Goal: Transaction & Acquisition: Obtain resource

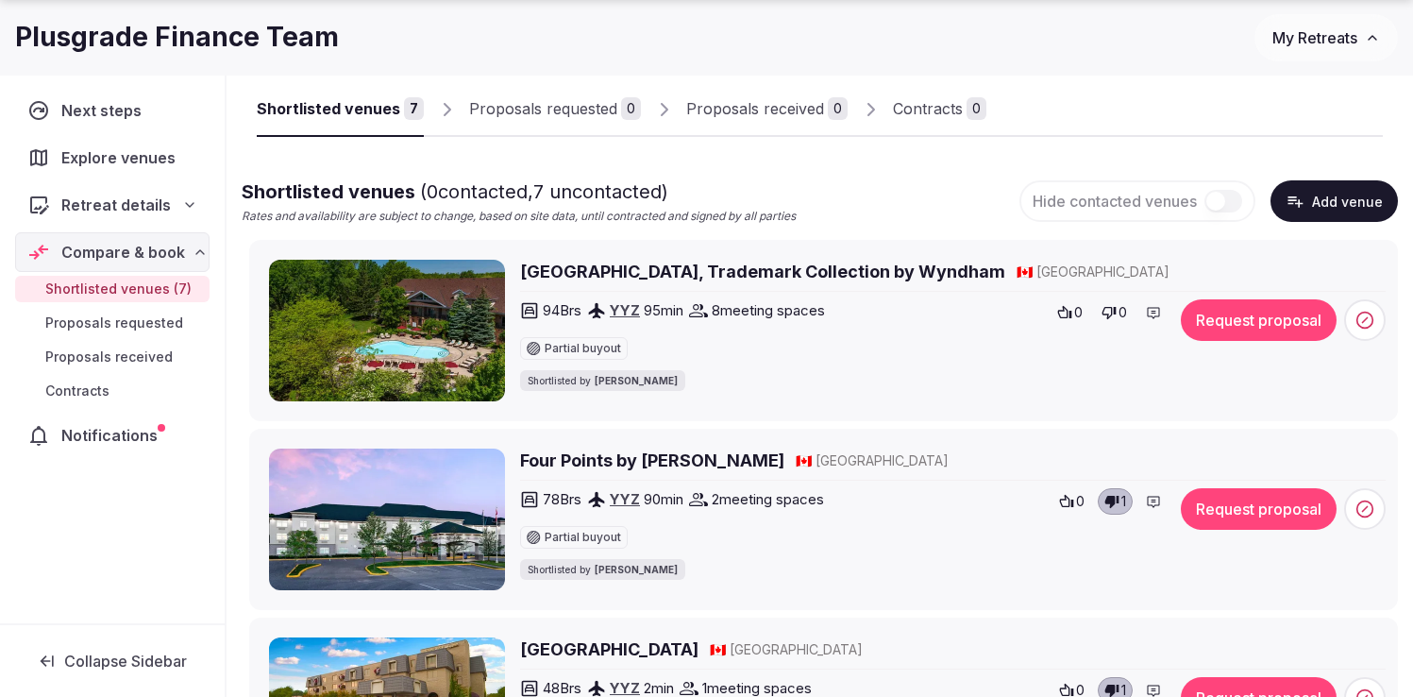
scroll to position [121, 0]
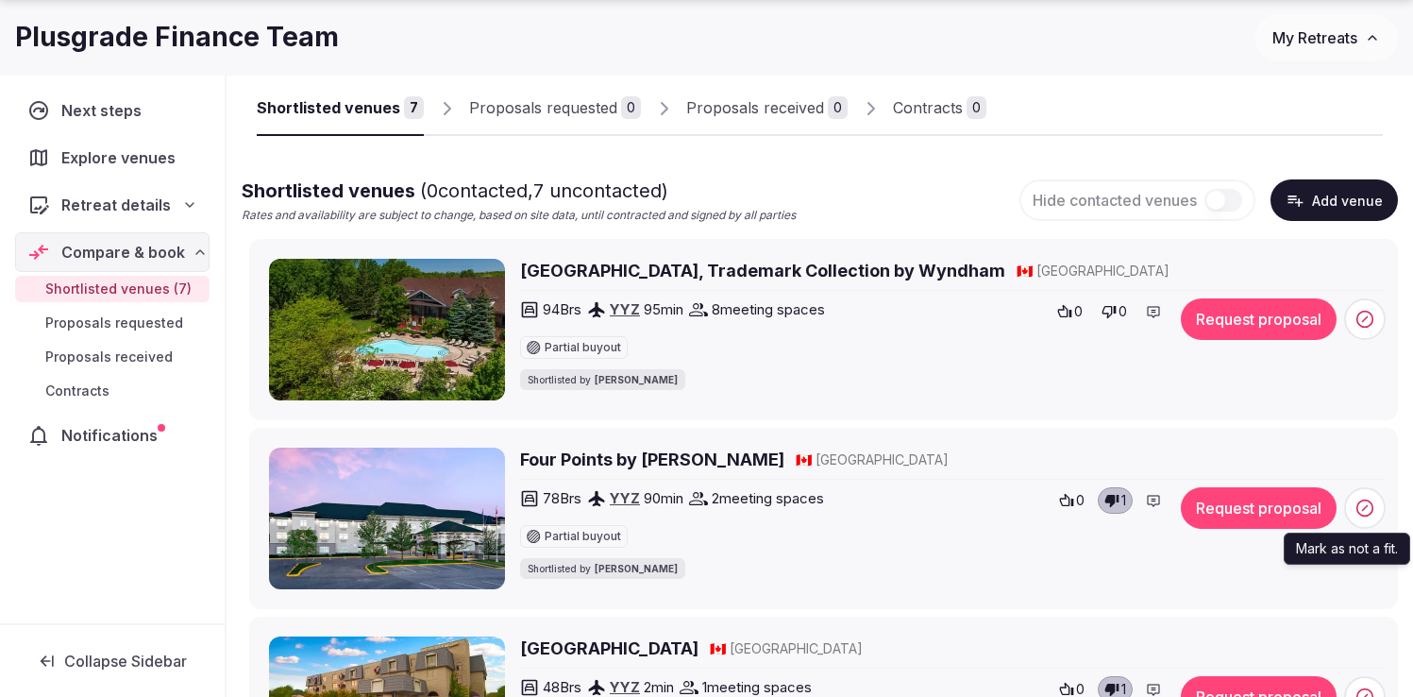
click at [1361, 509] on icon at bounding box center [1364, 507] width 19 height 19
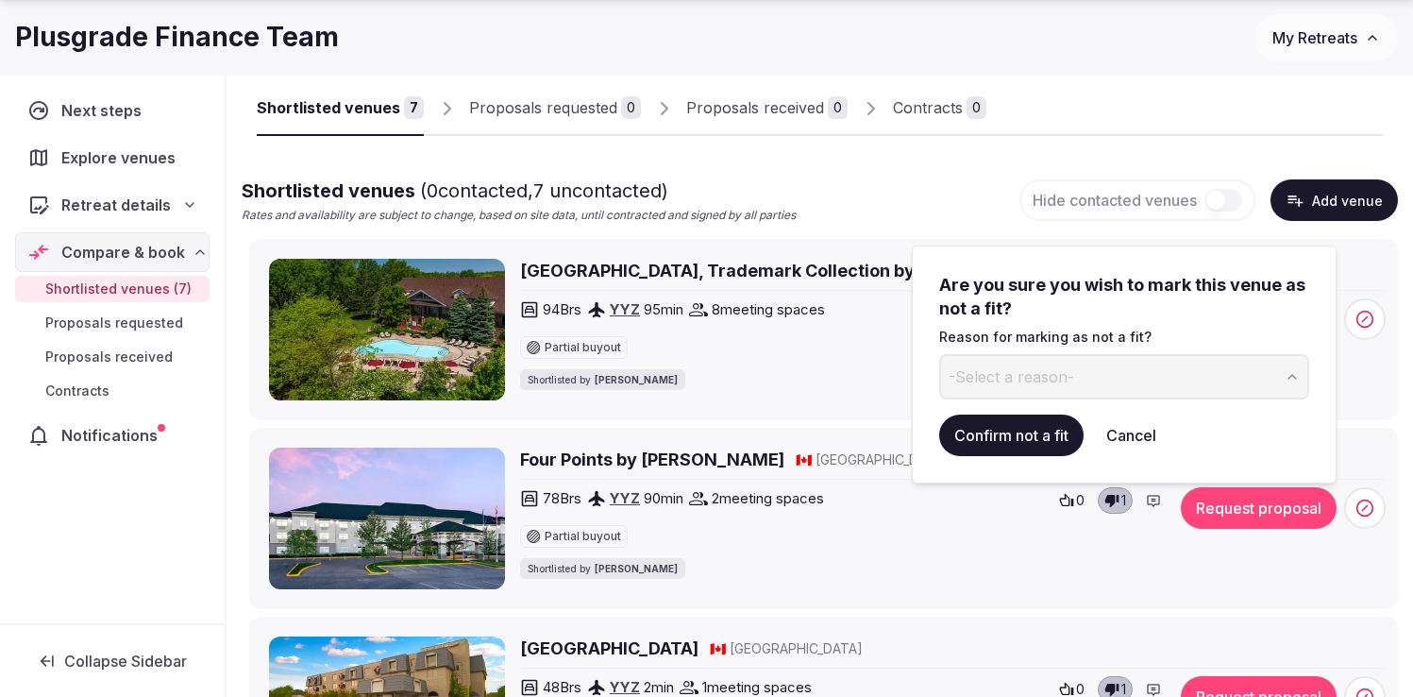
click at [1038, 380] on span "-Select a reason-" at bounding box center [1012, 376] width 126 height 21
click at [1017, 440] on button "Confirm not a fit" at bounding box center [1011, 435] width 144 height 42
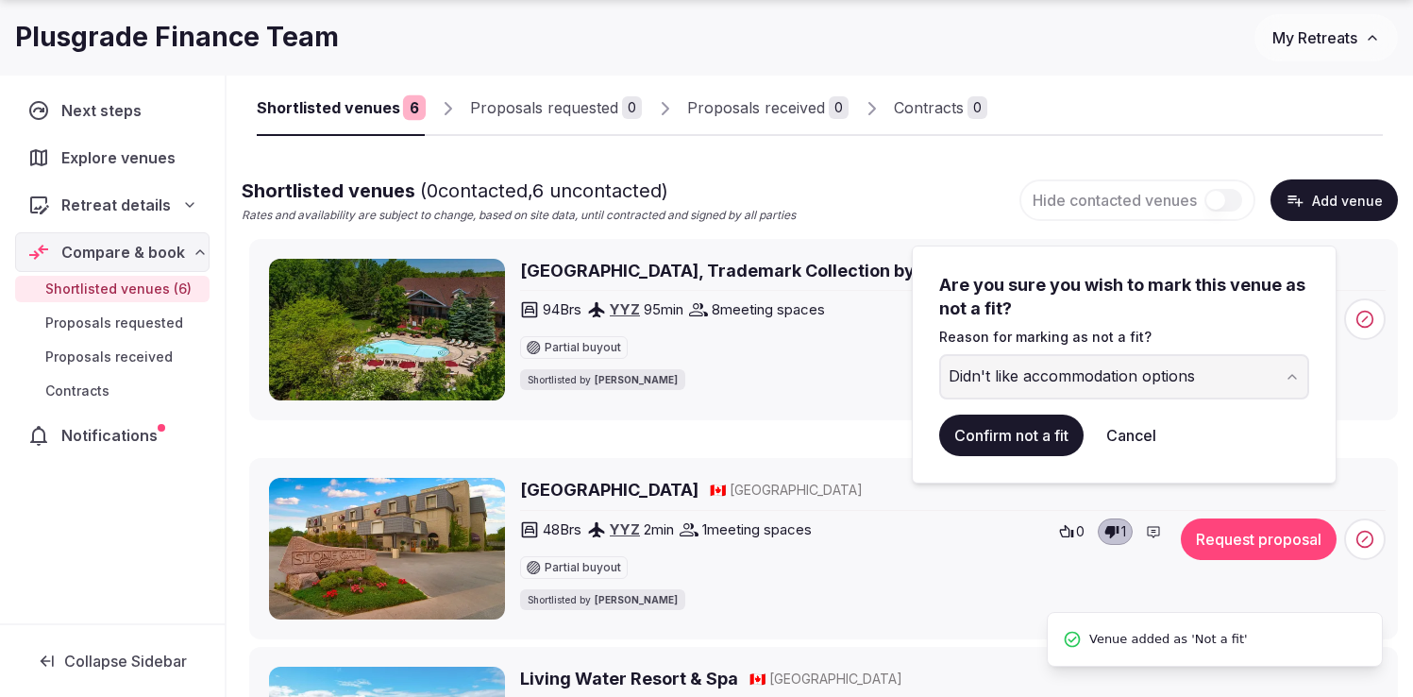
scroll to position [65, 0]
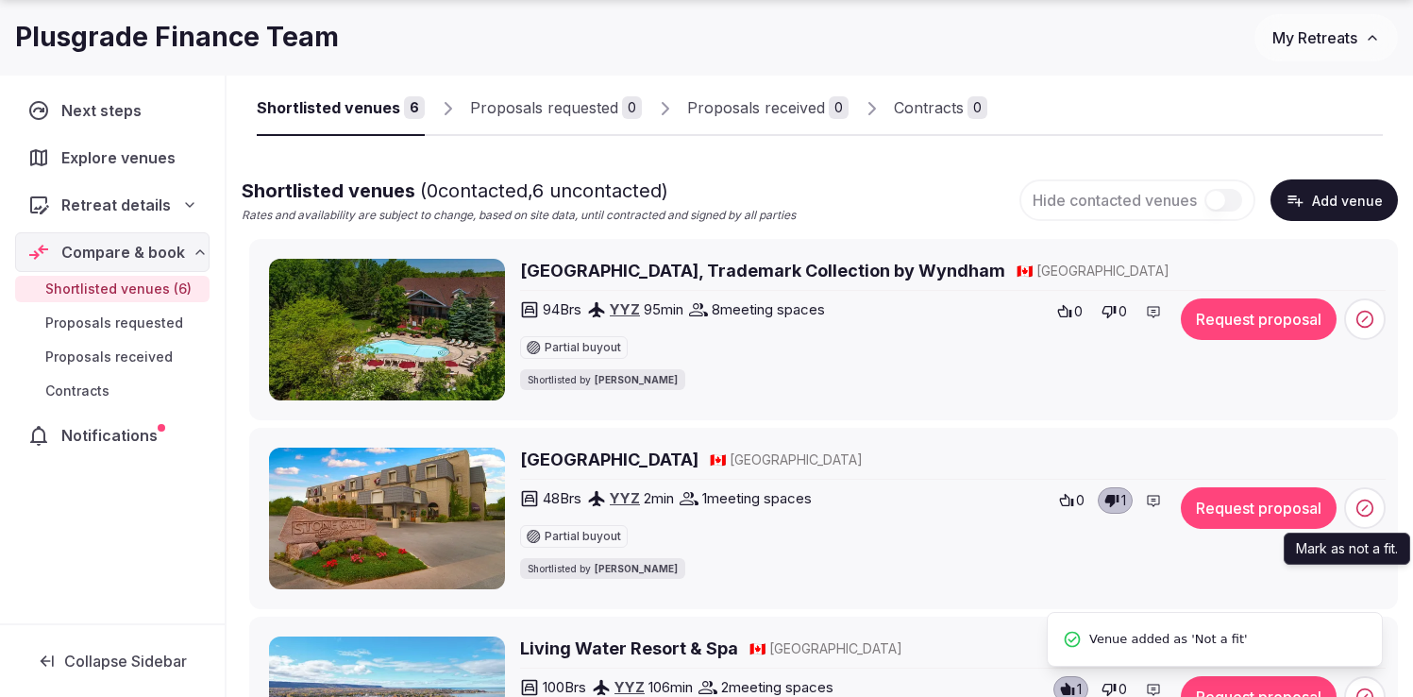
click at [1373, 509] on icon at bounding box center [1364, 507] width 19 height 19
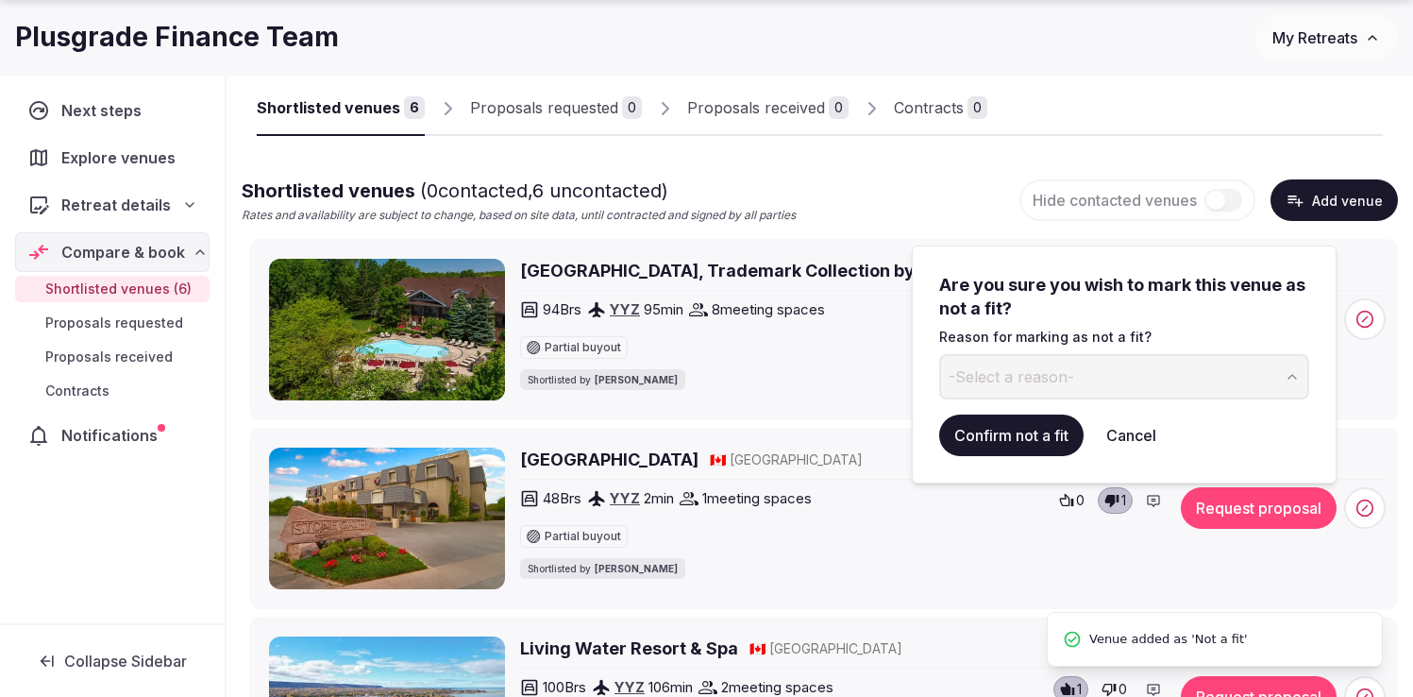
click at [1060, 369] on span "-Select a reason-" at bounding box center [1012, 376] width 126 height 21
click at [1016, 432] on button "Confirm not a fit" at bounding box center [1011, 435] width 144 height 42
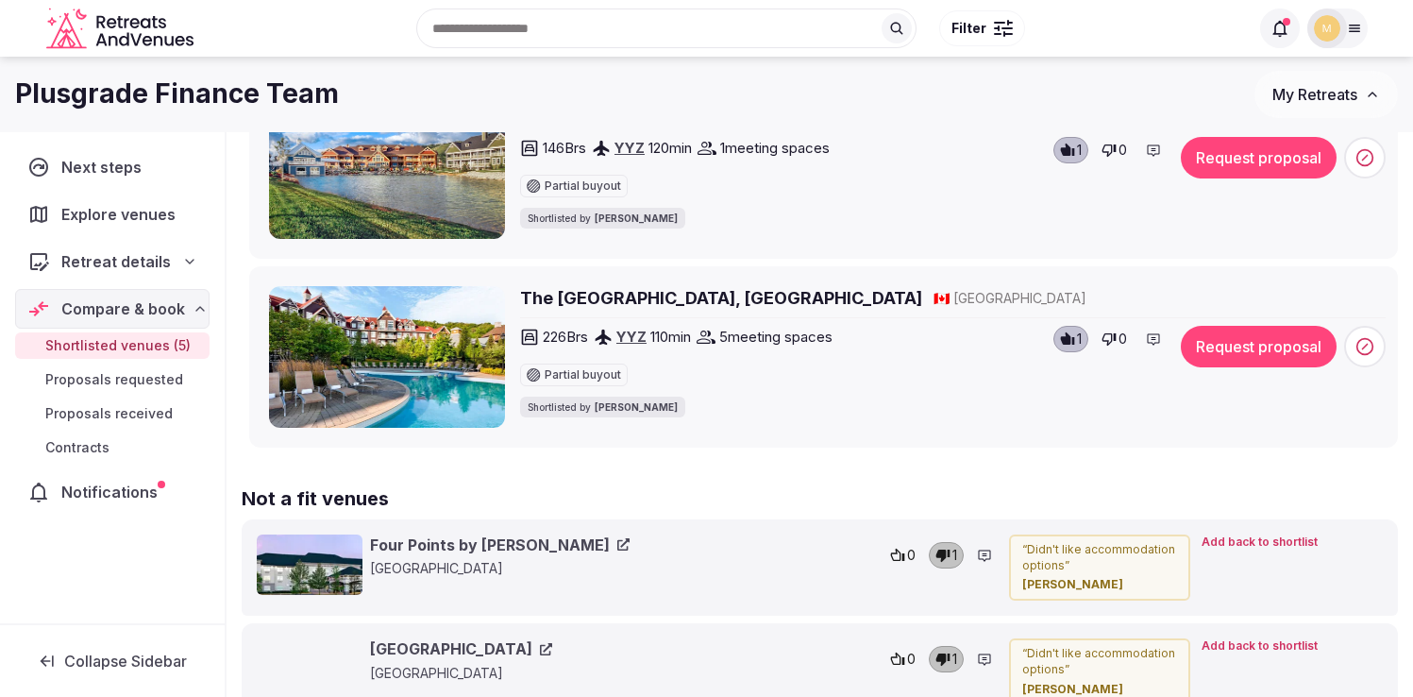
scroll to position [815, 0]
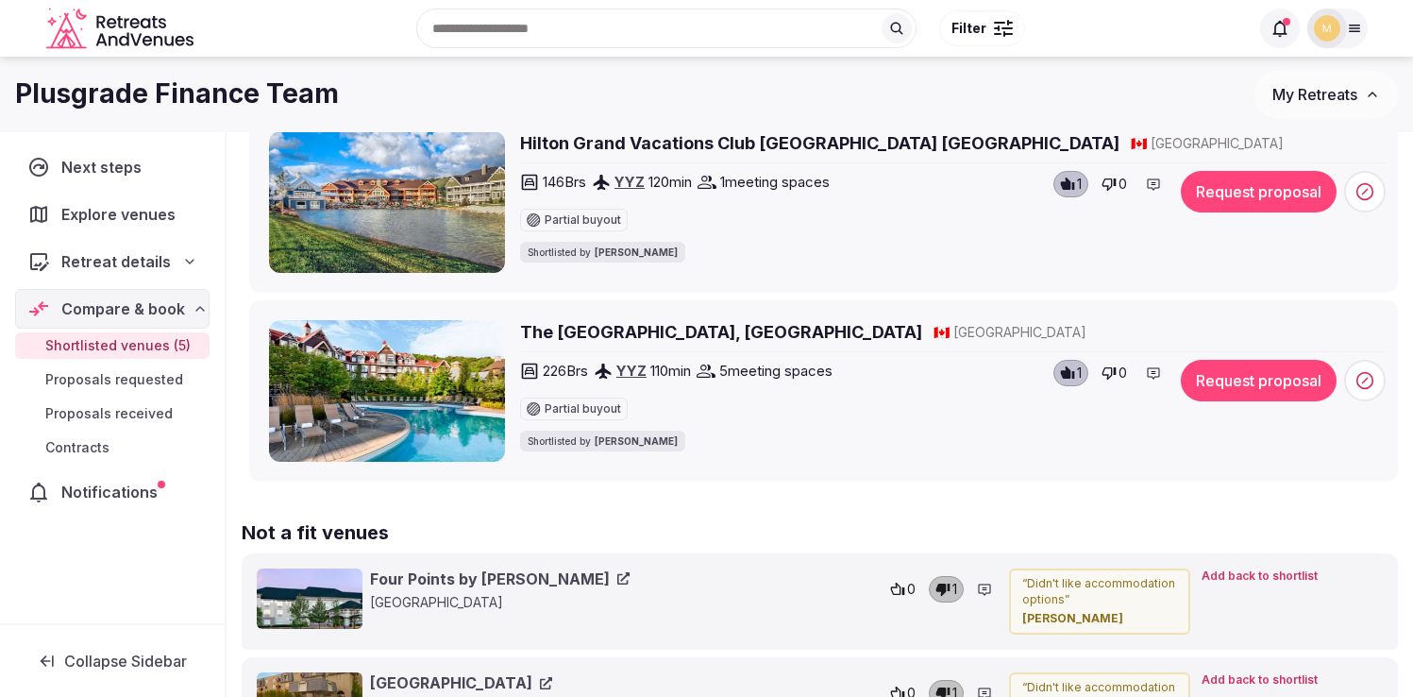
click at [627, 329] on h2 "The [GEOGRAPHIC_DATA], [GEOGRAPHIC_DATA]" at bounding box center [721, 332] width 402 height 24
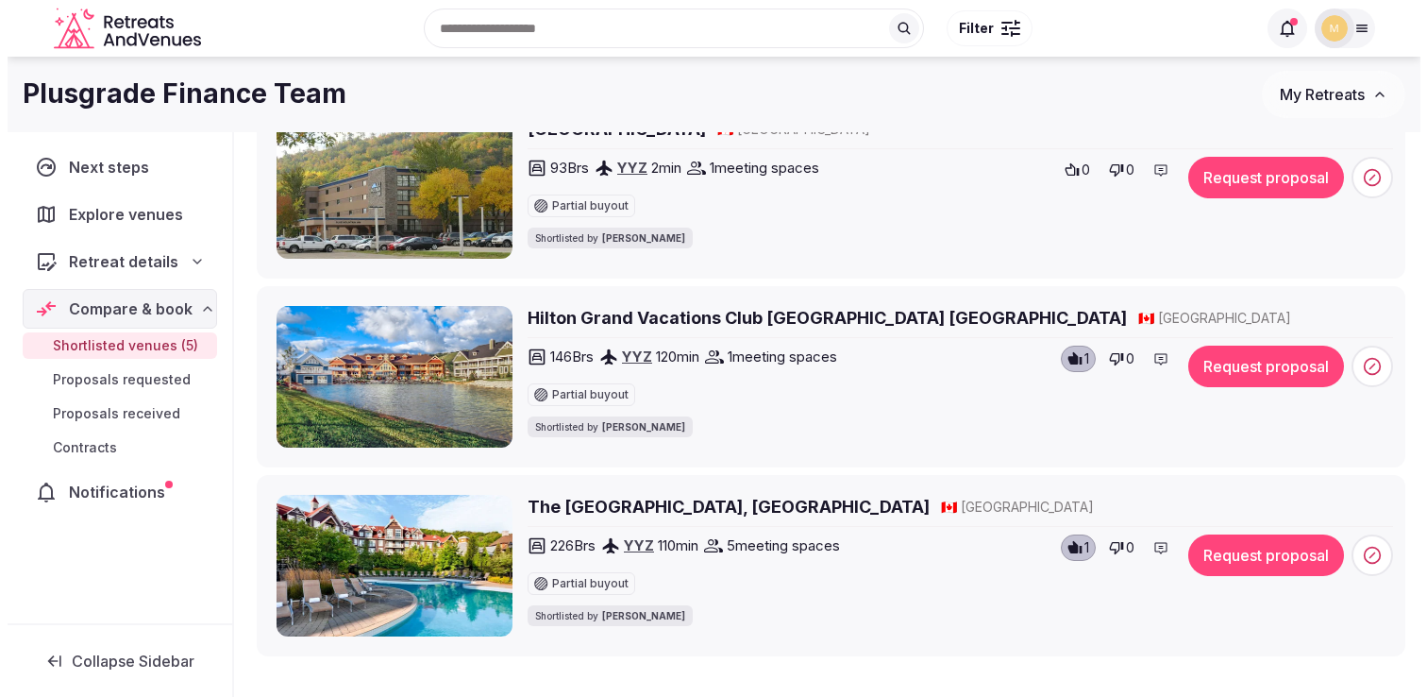
scroll to position [619, 0]
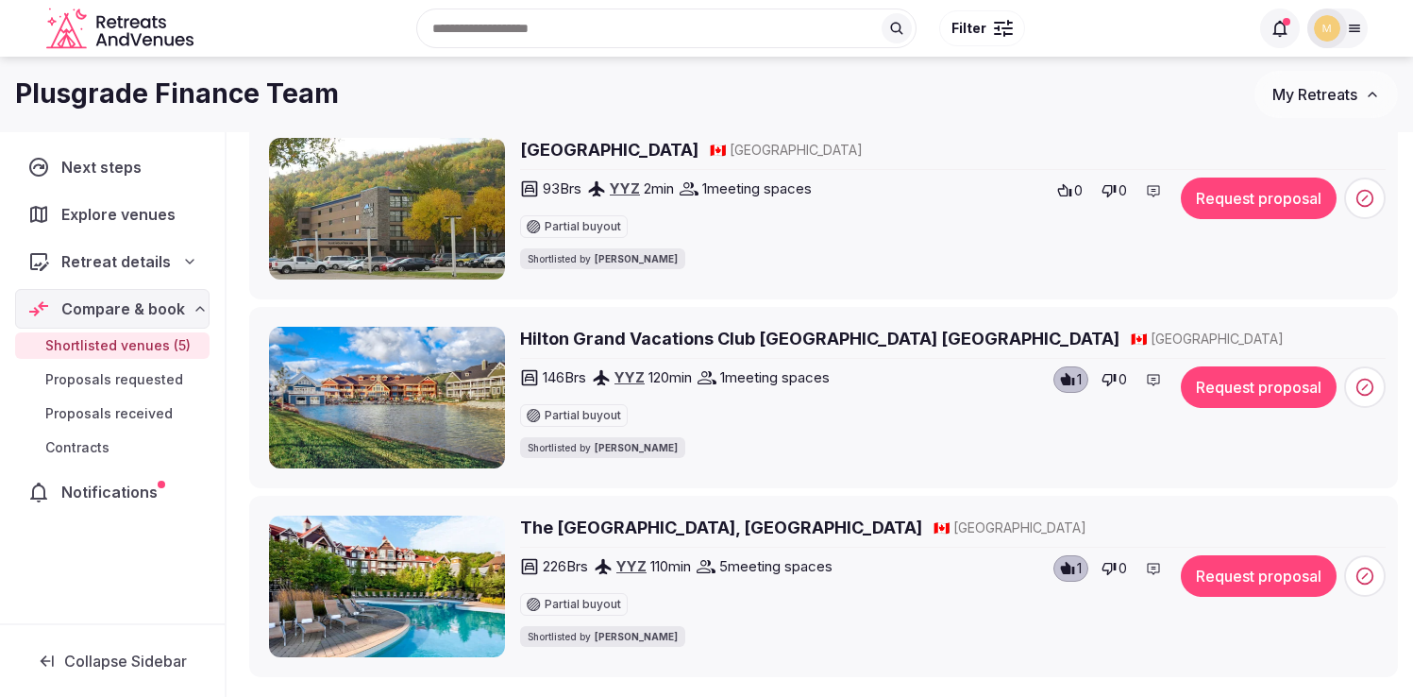
click at [1268, 578] on button "Request proposal" at bounding box center [1259, 576] width 156 height 42
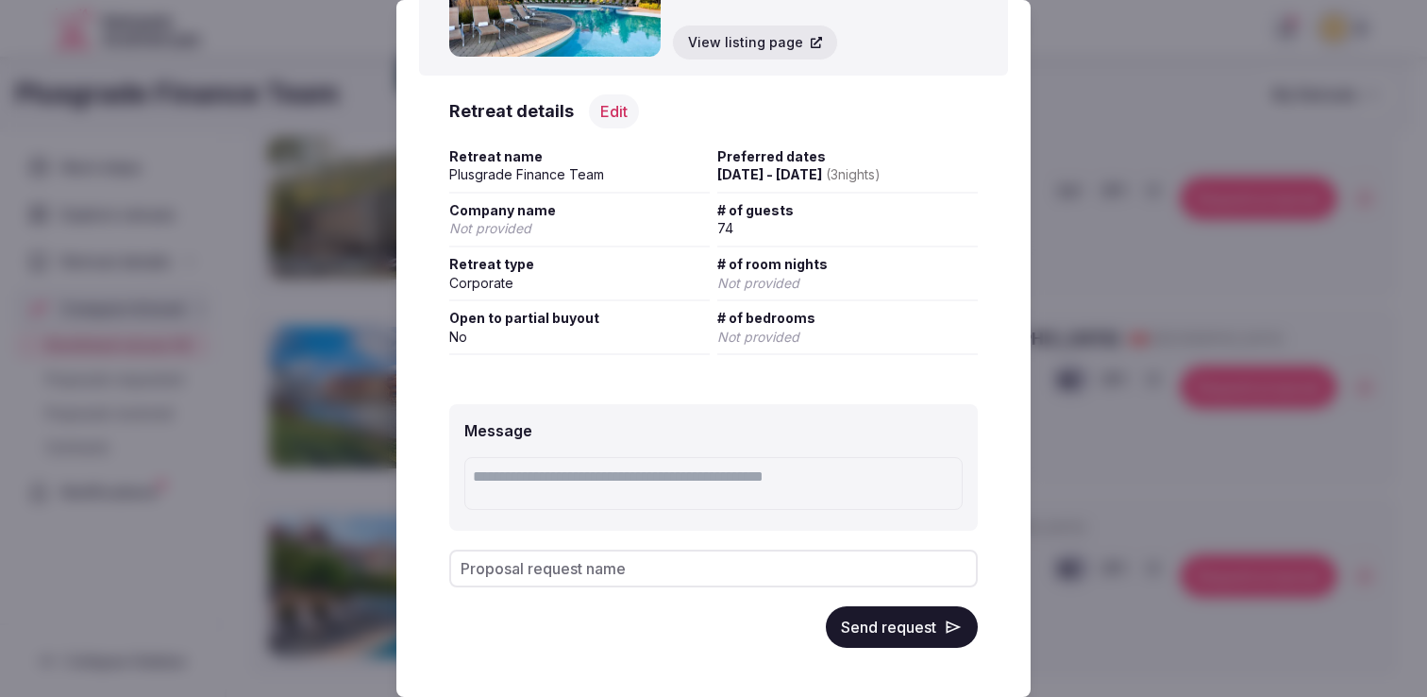
scroll to position [163, 0]
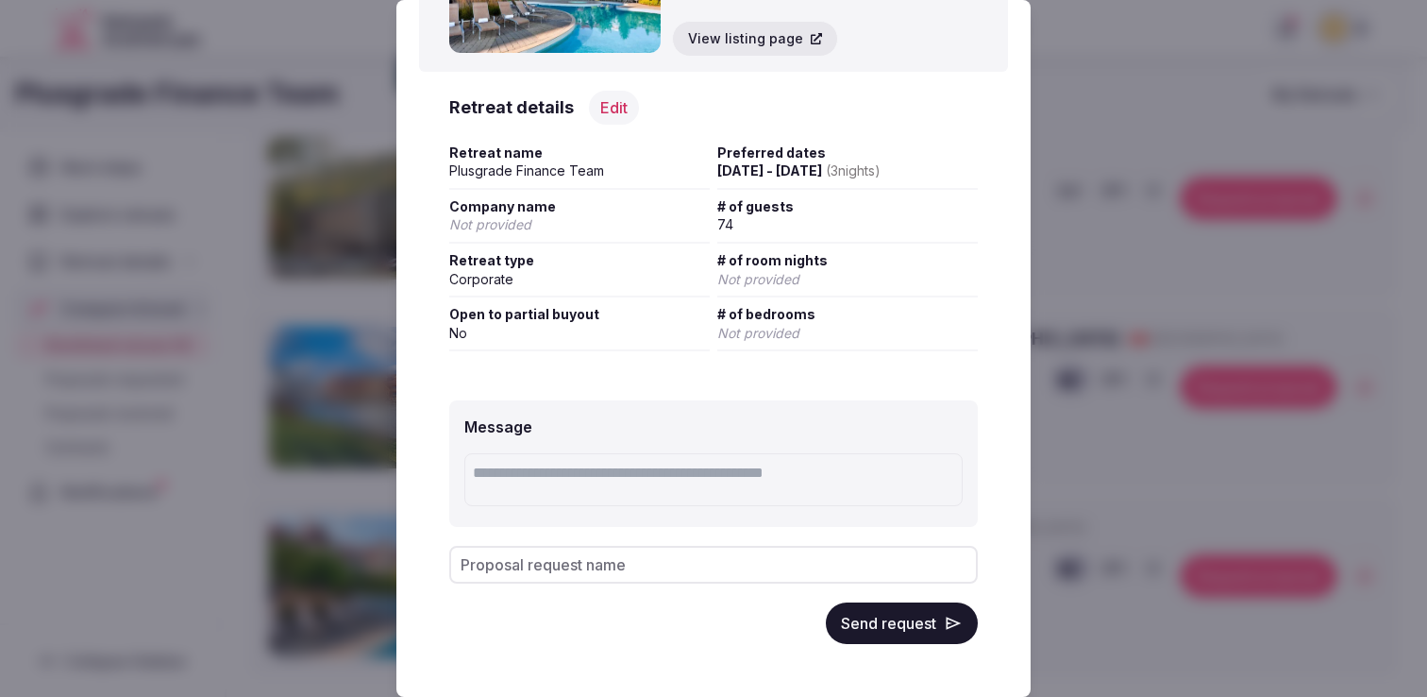
click at [703, 563] on input "Proposal request name" at bounding box center [713, 565] width 529 height 38
click at [598, 629] on div "Send request" at bounding box center [713, 623] width 529 height 42
click at [553, 568] on div "Proposal request name" at bounding box center [713, 565] width 529 height 38
type input "**********"
click at [860, 619] on button "Send request" at bounding box center [902, 623] width 152 height 42
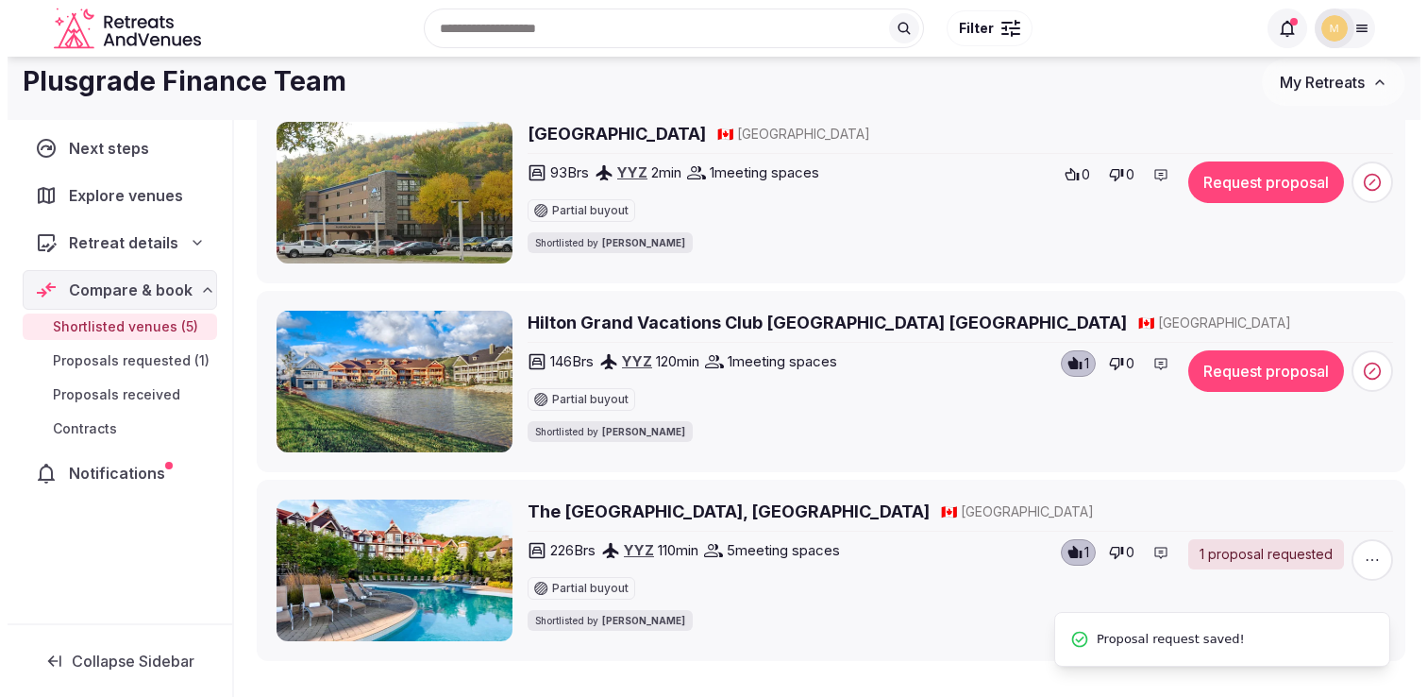
scroll to position [607, 0]
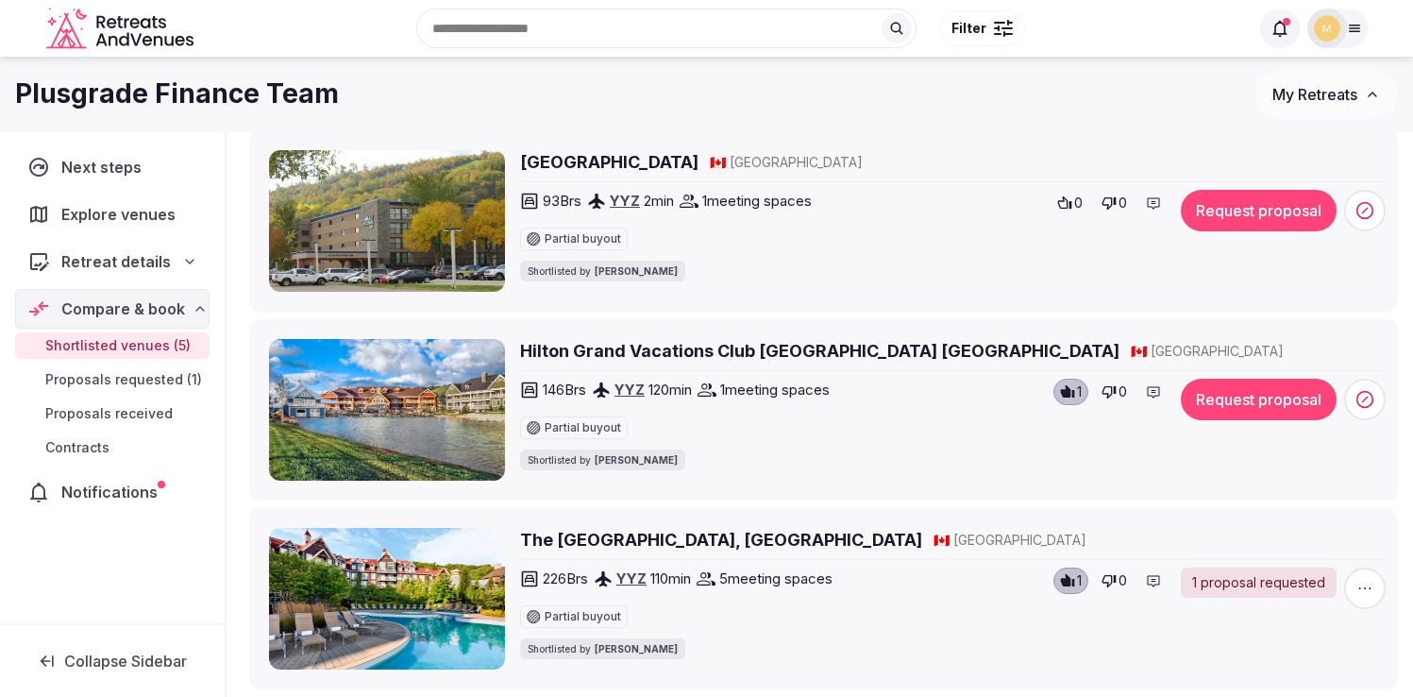
click at [631, 346] on h2 "Hilton Grand Vacations Club Blue Mountain Canada" at bounding box center [819, 351] width 599 height 24
click at [1238, 398] on button "Request proposal" at bounding box center [1259, 399] width 156 height 42
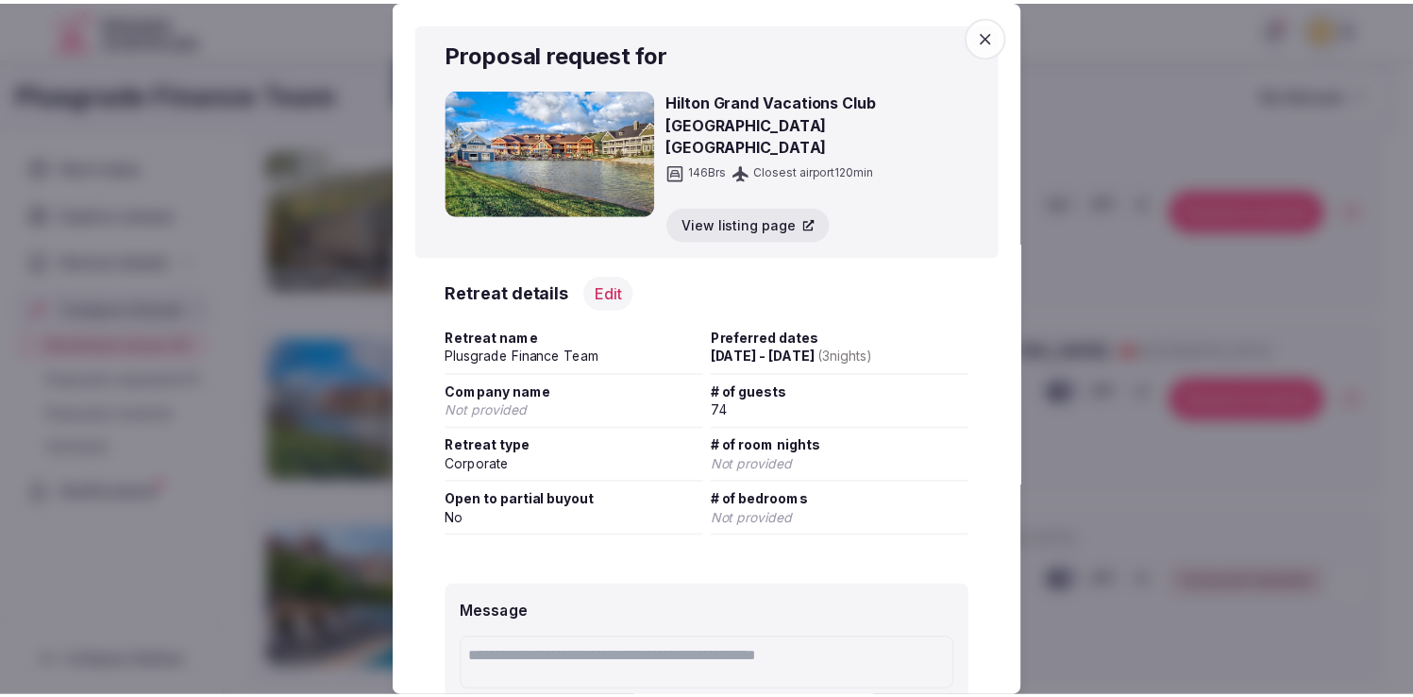
scroll to position [163, 0]
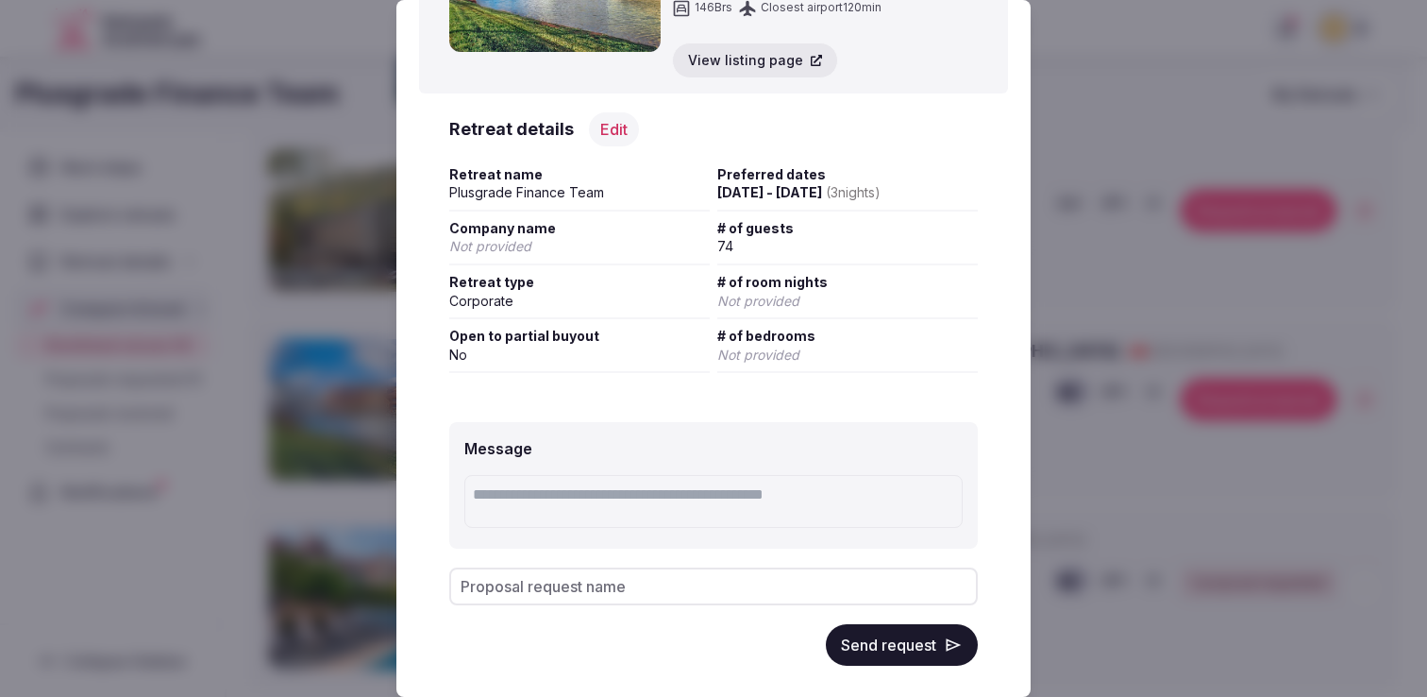
click at [505, 567] on div "Proposal request name" at bounding box center [713, 586] width 529 height 38
type input "*"
type input "**********"
click at [889, 624] on button "Send request" at bounding box center [902, 645] width 152 height 42
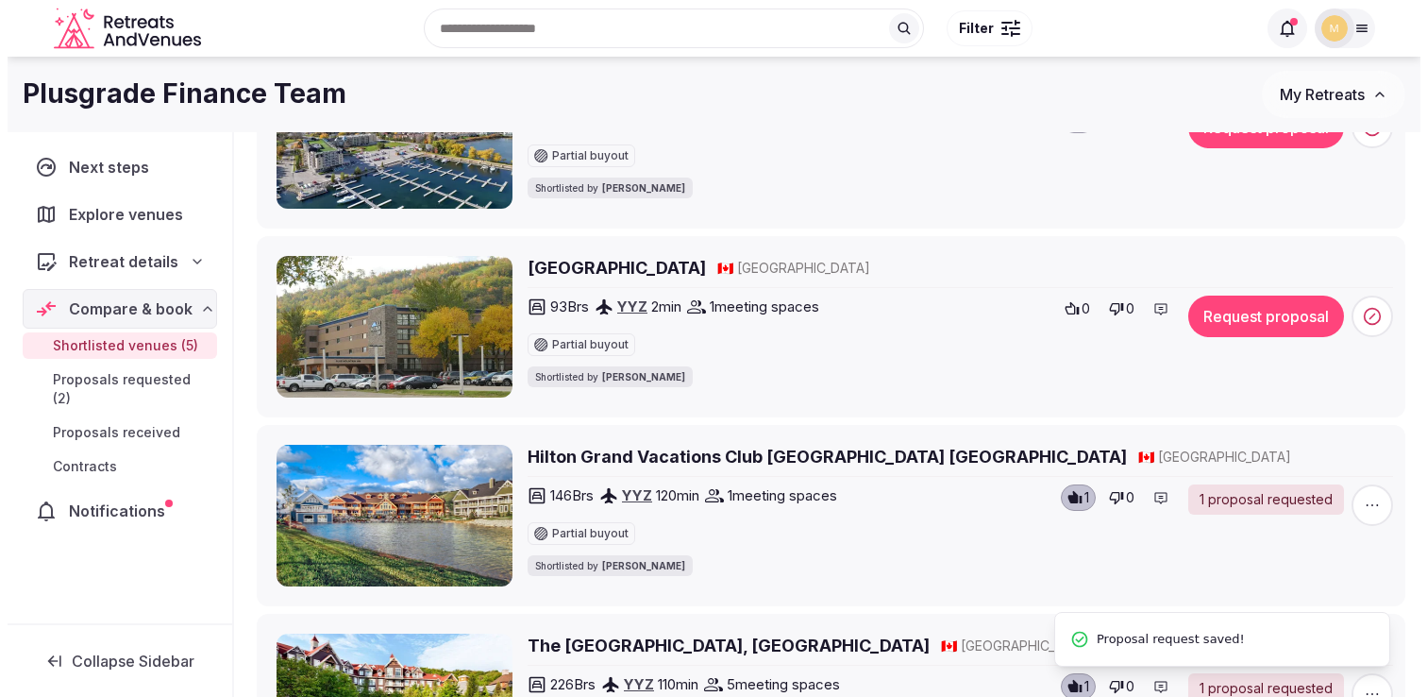
scroll to position [476, 0]
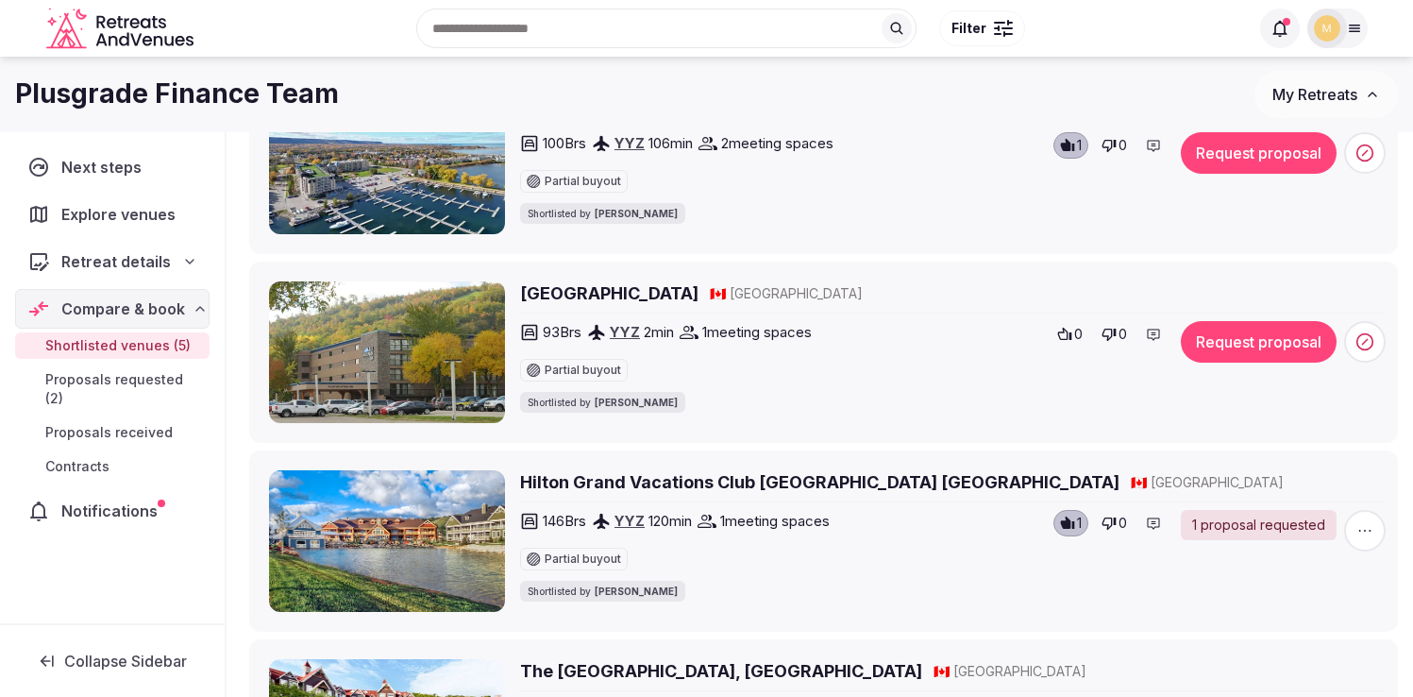
click at [686, 290] on h2 "Blue Mountain Resort Inn" at bounding box center [609, 293] width 178 height 24
click at [1061, 337] on icon at bounding box center [1065, 334] width 14 height 12
click at [1247, 354] on button "Request proposal" at bounding box center [1259, 342] width 156 height 42
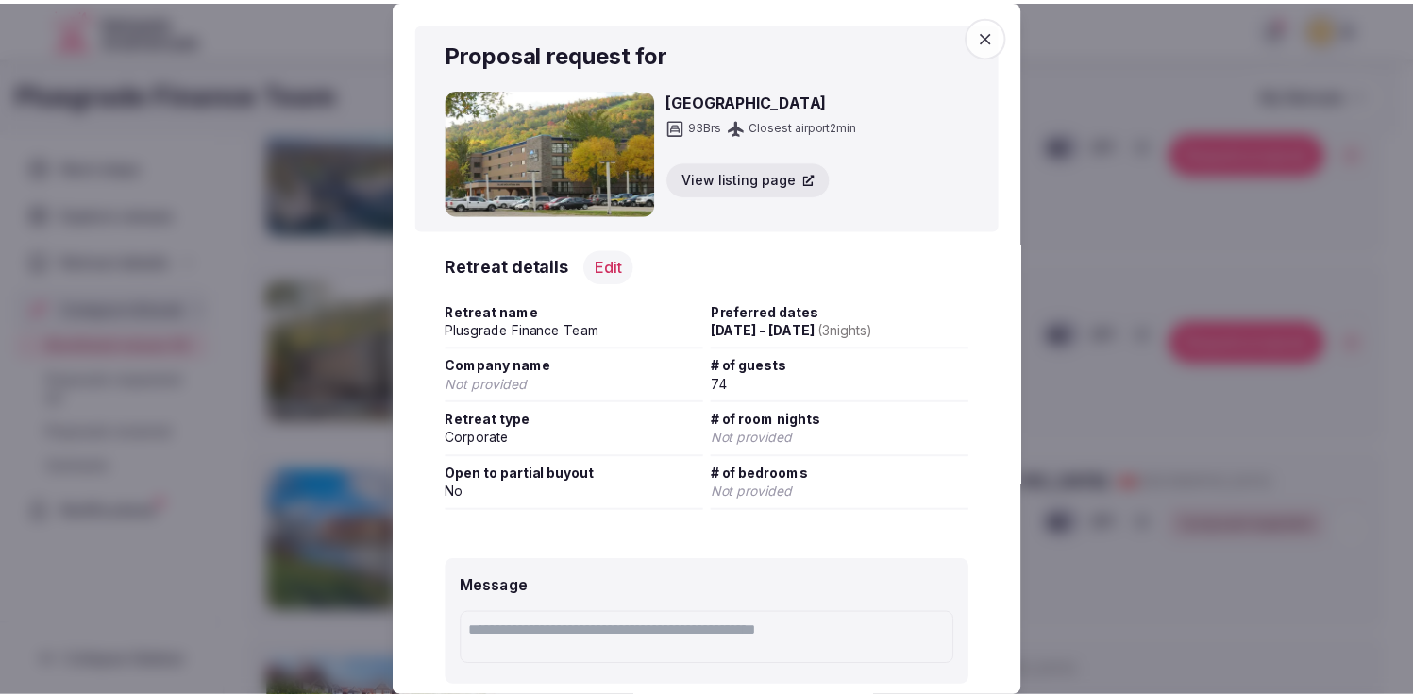
scroll to position [160, 0]
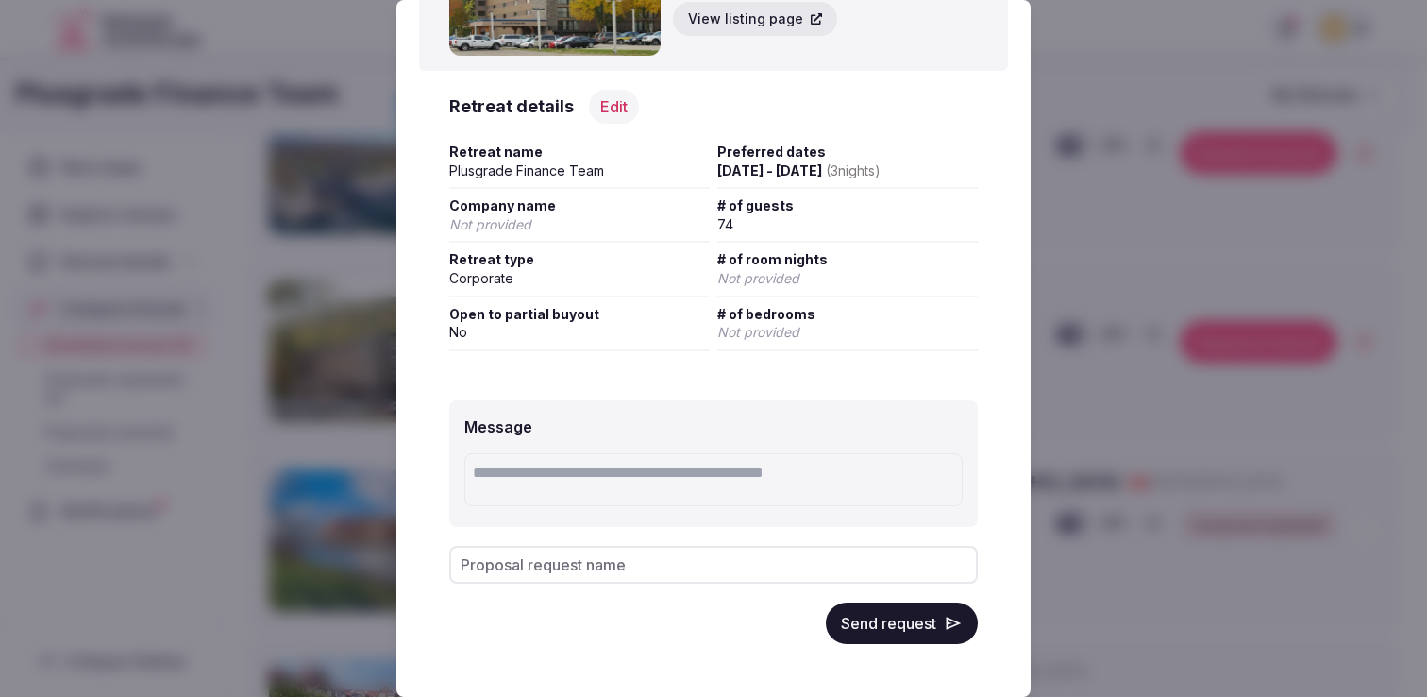
click at [532, 565] on div "Proposal request name" at bounding box center [713, 565] width 529 height 38
type input "**********"
click at [866, 616] on button "Send request" at bounding box center [902, 623] width 152 height 42
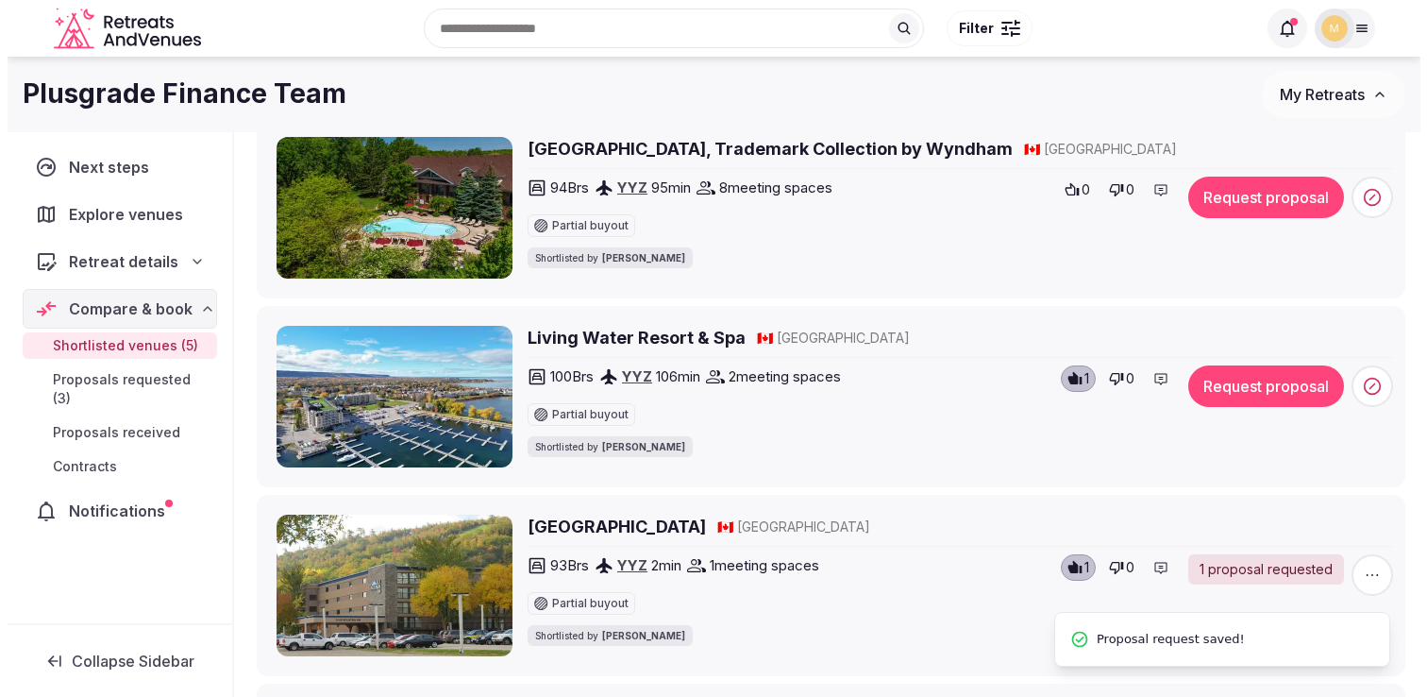
scroll to position [225, 0]
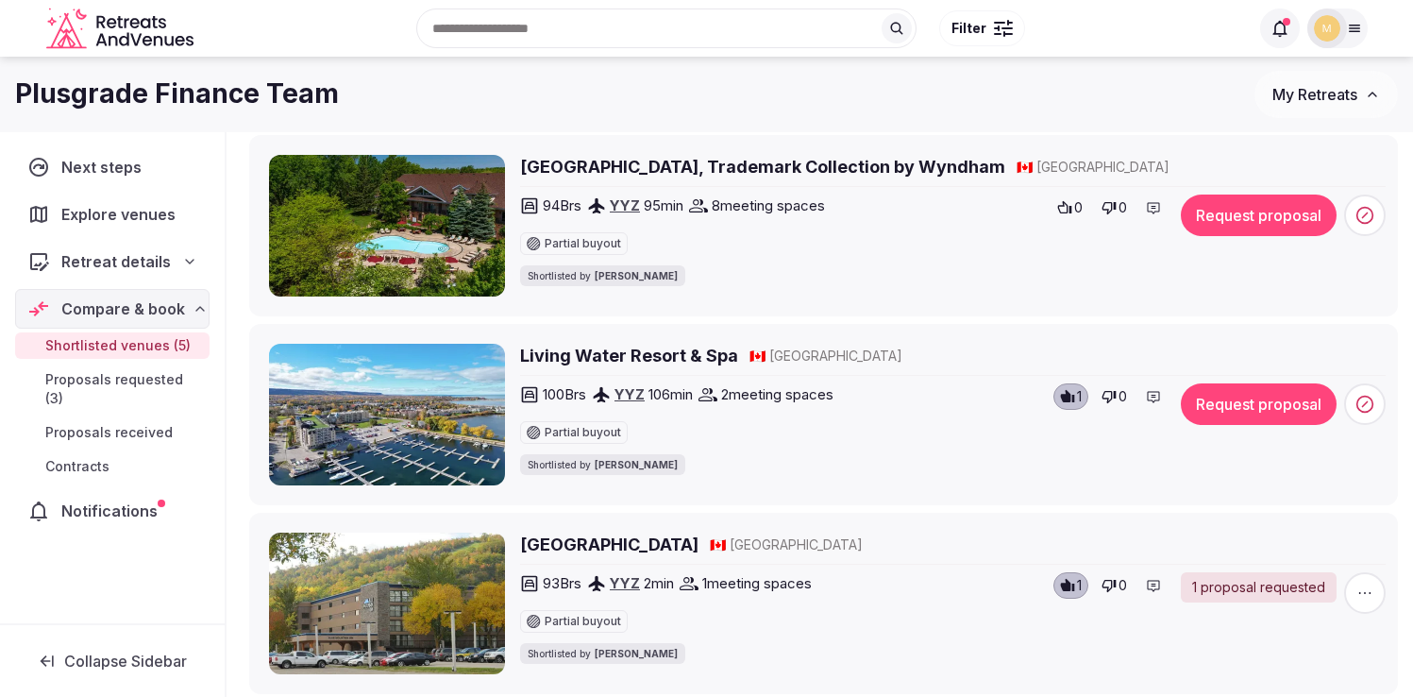
click at [659, 352] on h2 "Living Water Resort & Spa" at bounding box center [629, 356] width 218 height 24
click at [1260, 405] on button "Request proposal" at bounding box center [1259, 404] width 156 height 42
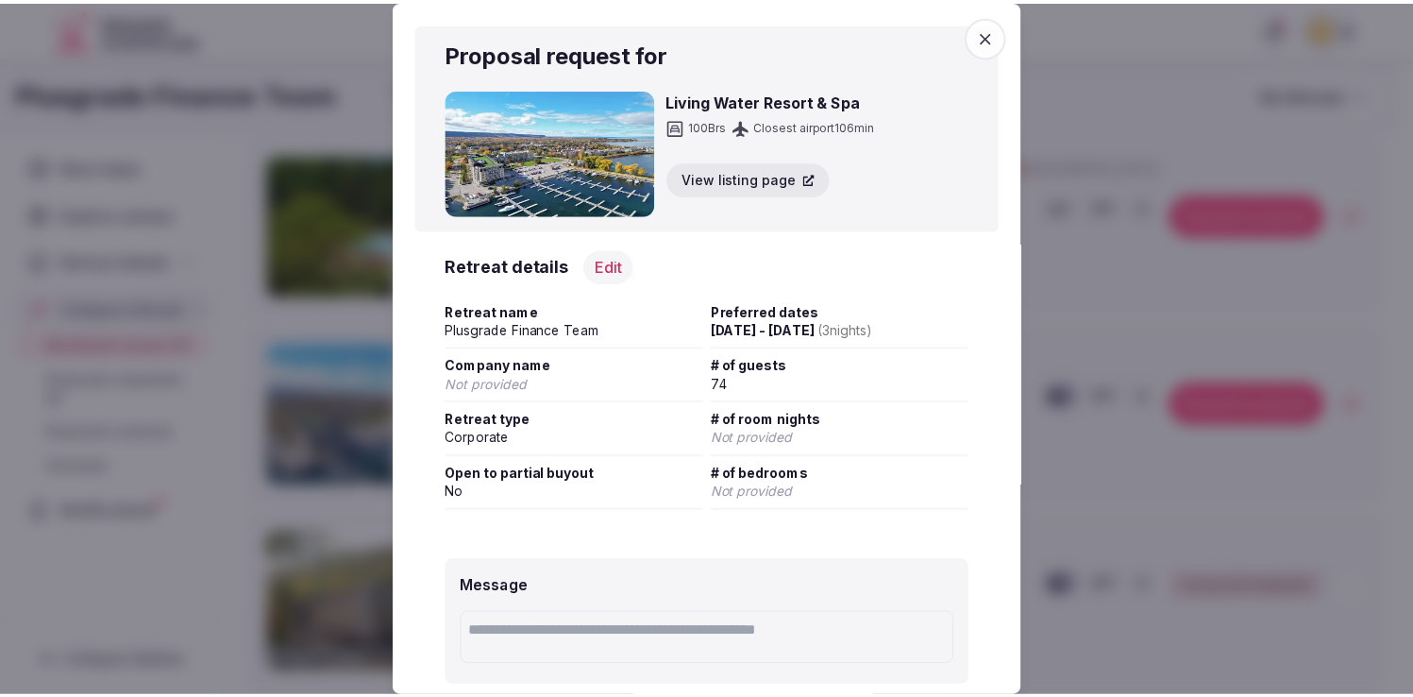
scroll to position [160, 0]
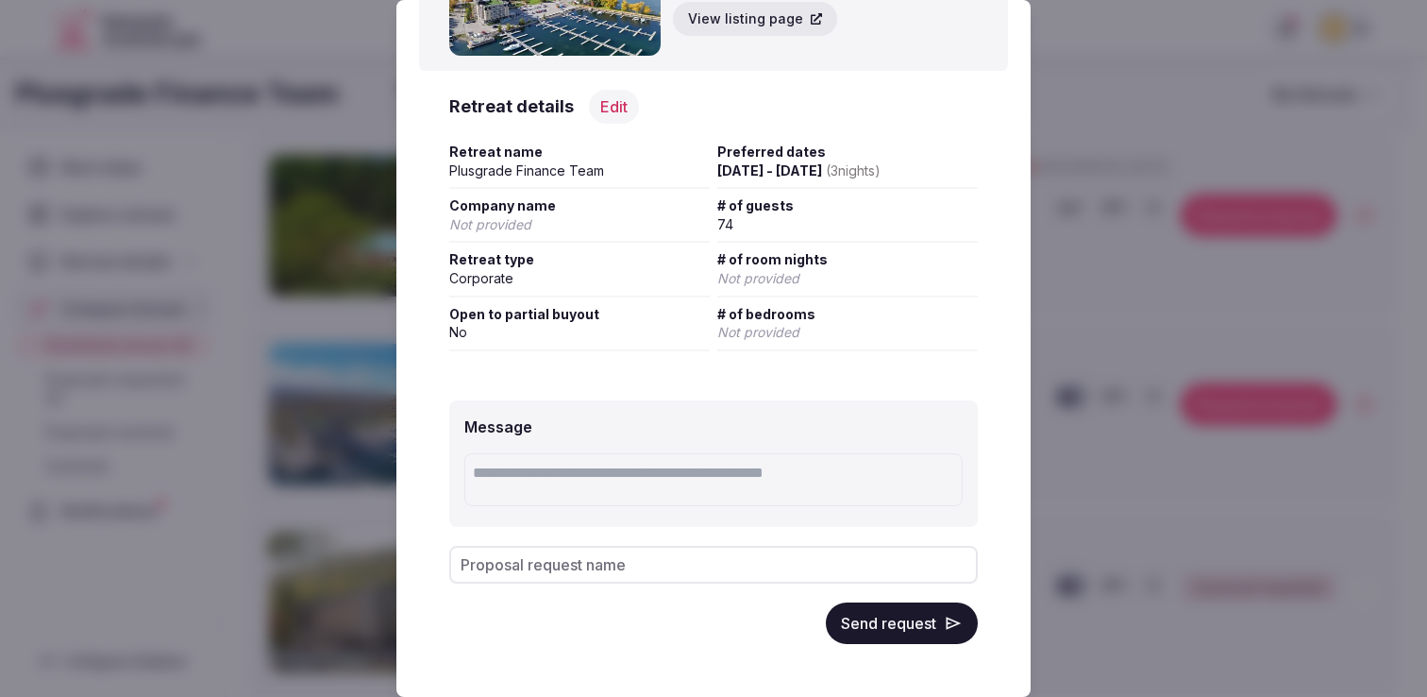
click at [587, 565] on div "Proposal request name" at bounding box center [713, 565] width 529 height 38
type input "**********"
click at [862, 618] on button "Send request" at bounding box center [902, 623] width 152 height 42
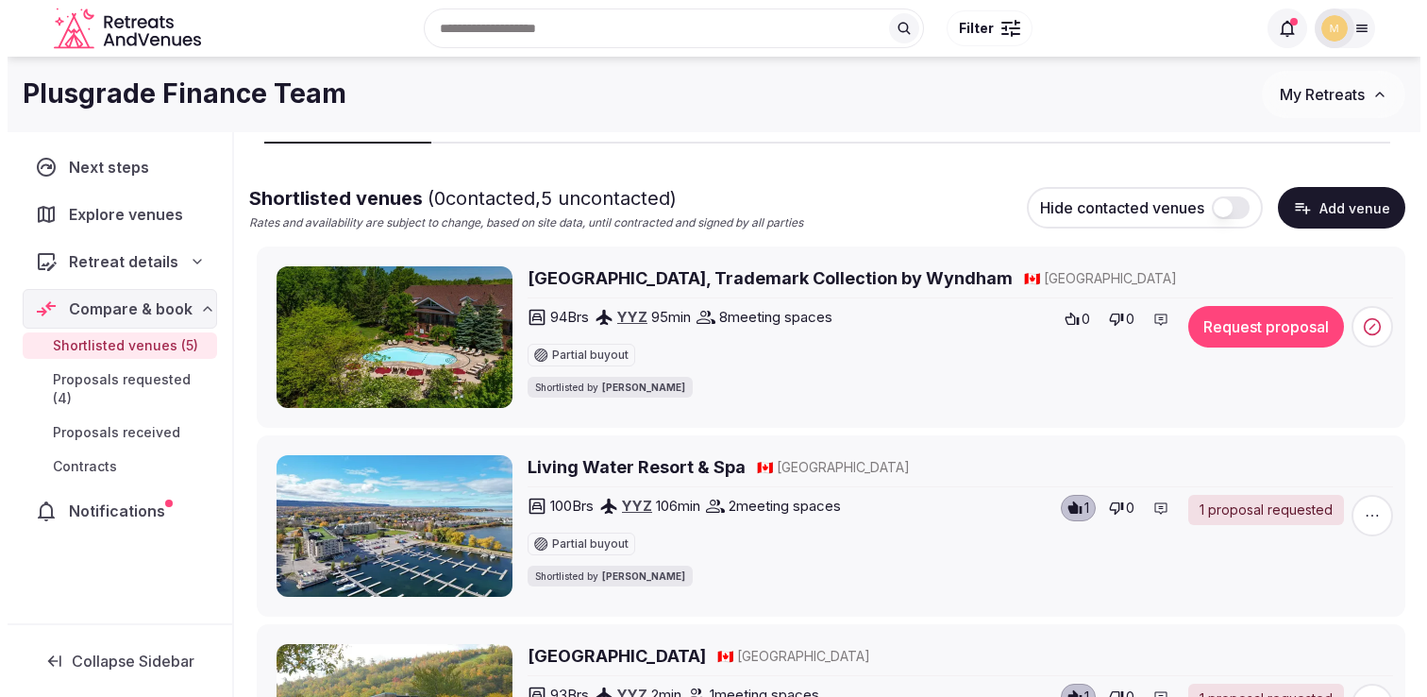
scroll to position [72, 0]
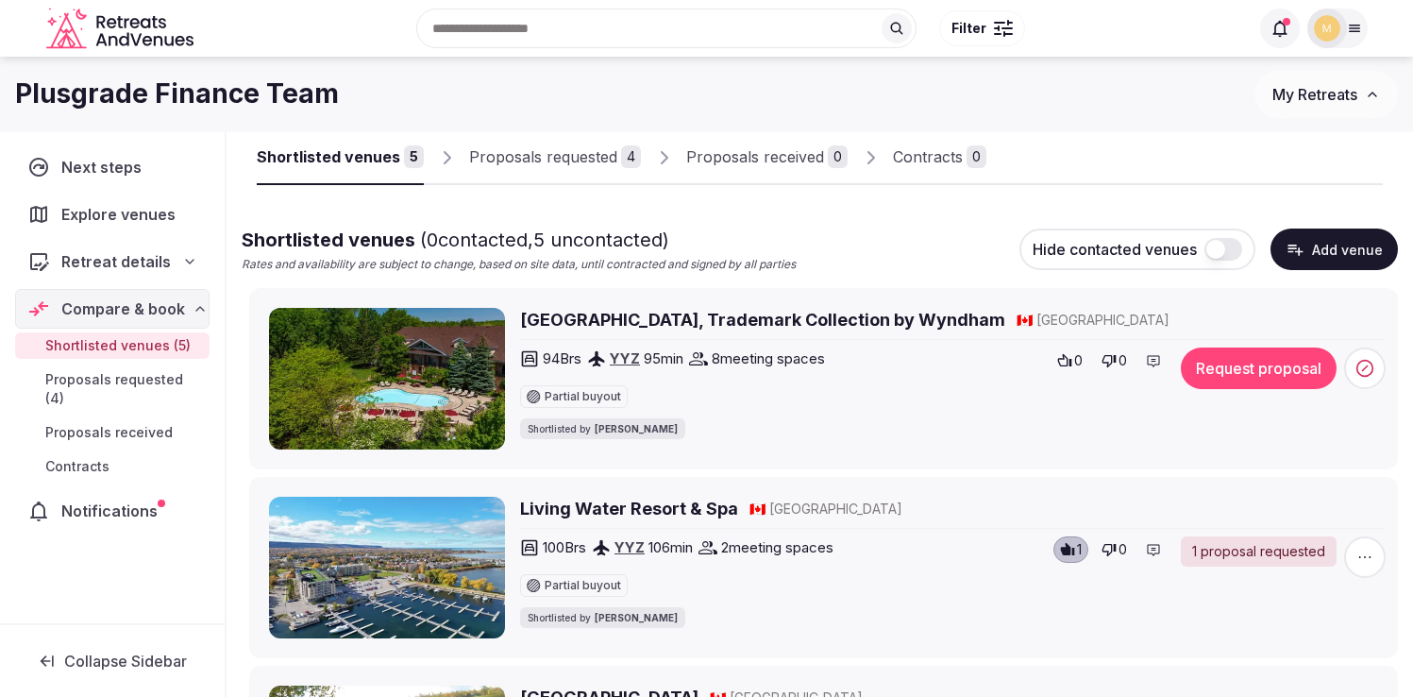
click at [595, 320] on h2 "[GEOGRAPHIC_DATA], Trademark Collection by Wyndham" at bounding box center [762, 320] width 485 height 24
click at [1069, 359] on icon at bounding box center [1065, 360] width 14 height 12
click at [1269, 371] on button "Request proposal" at bounding box center [1259, 368] width 156 height 42
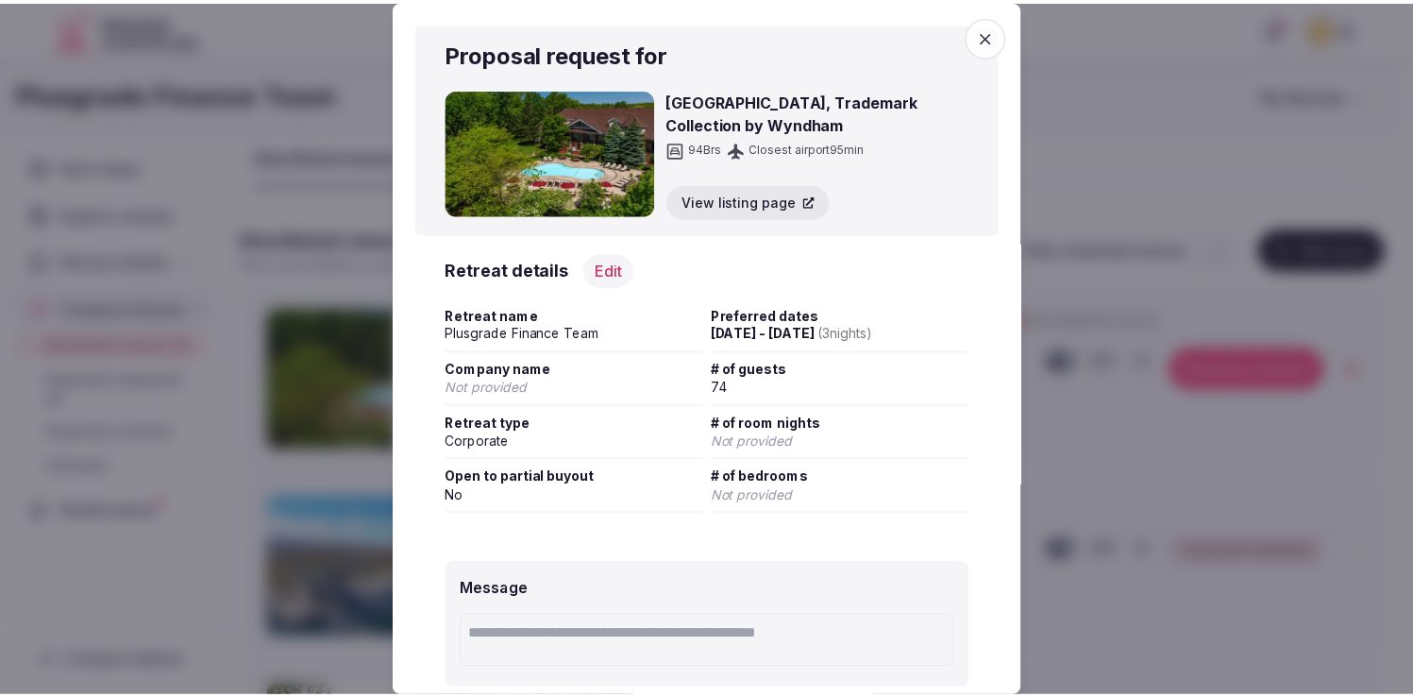
scroll to position [163, 0]
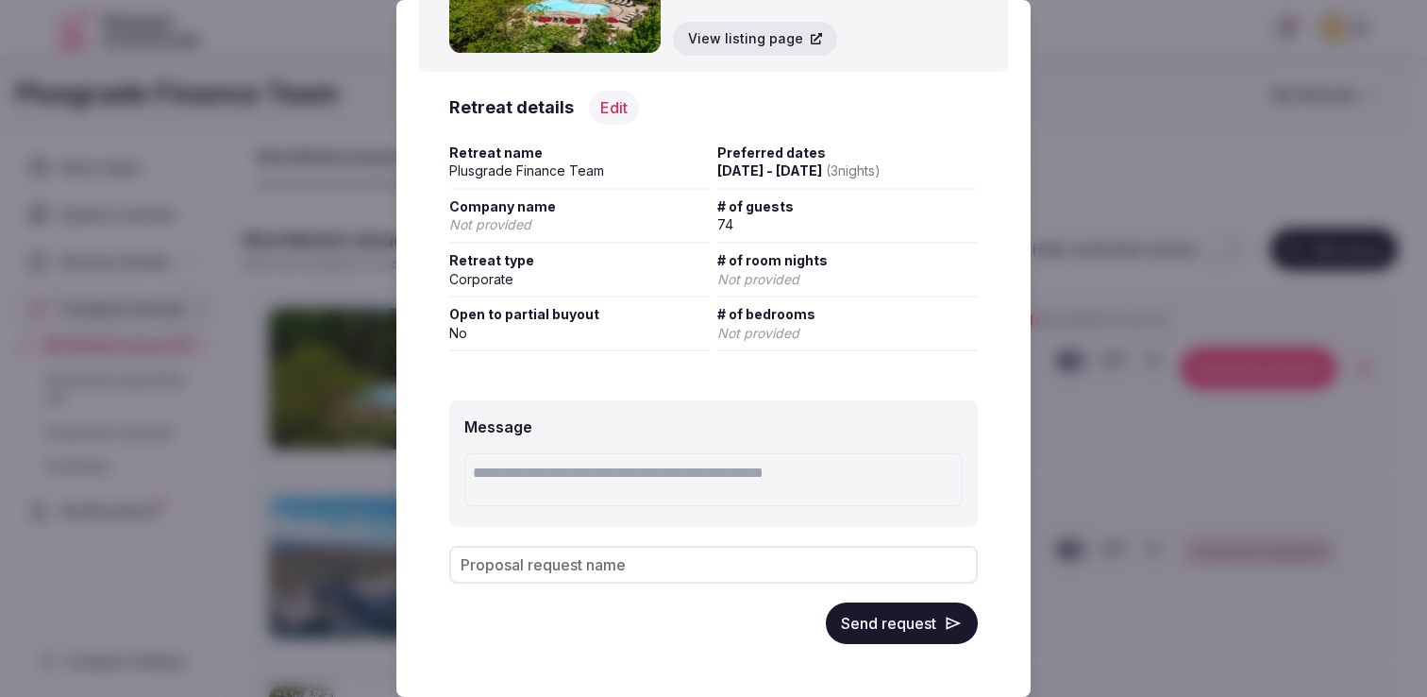
click at [557, 568] on div "Proposal request name" at bounding box center [713, 565] width 529 height 38
type input "**********"
click at [877, 631] on button "Send request" at bounding box center [902, 623] width 152 height 42
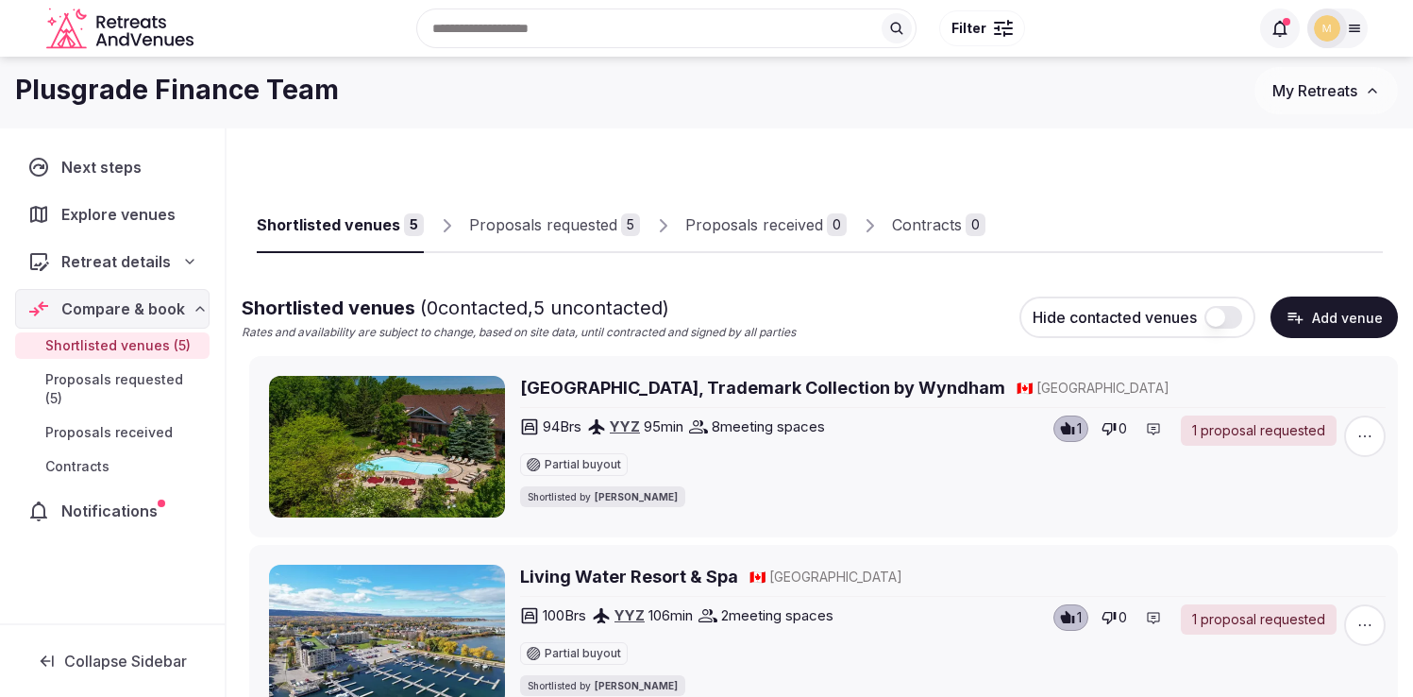
scroll to position [0, 0]
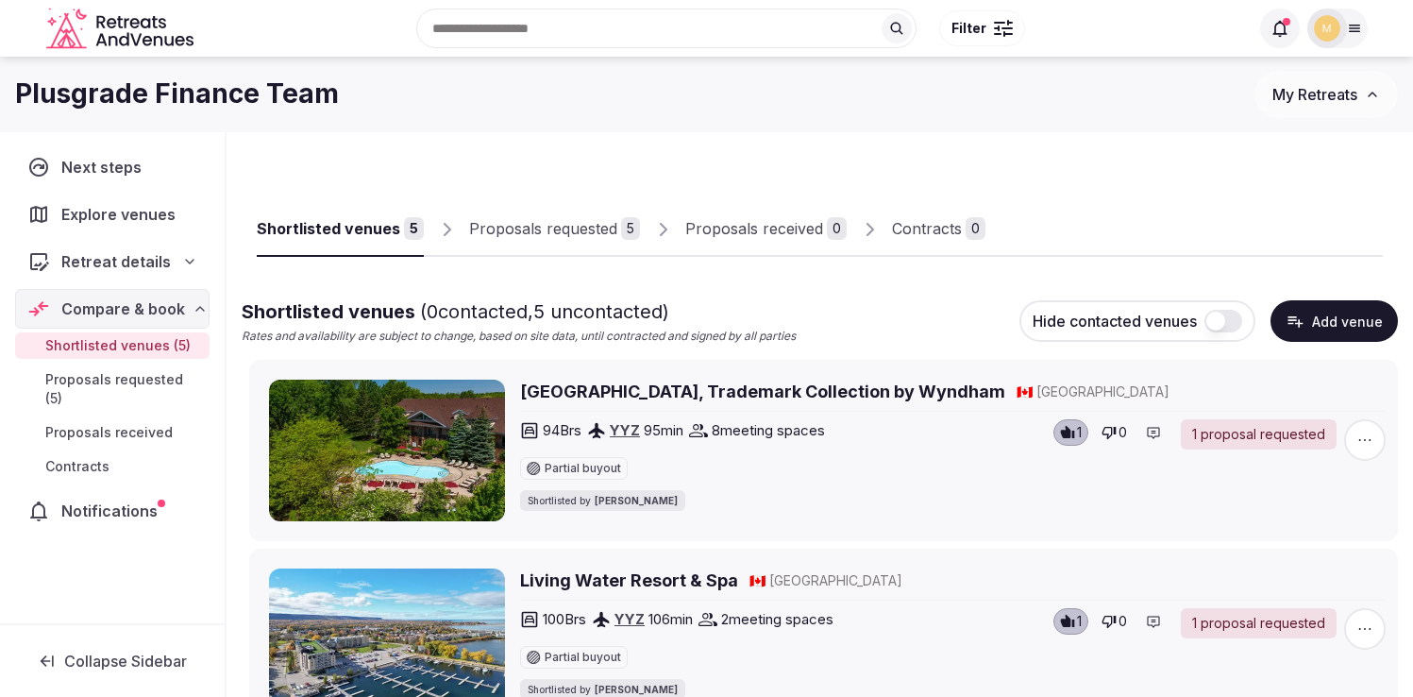
click at [148, 491] on div "Notifications" at bounding box center [112, 511] width 194 height 40
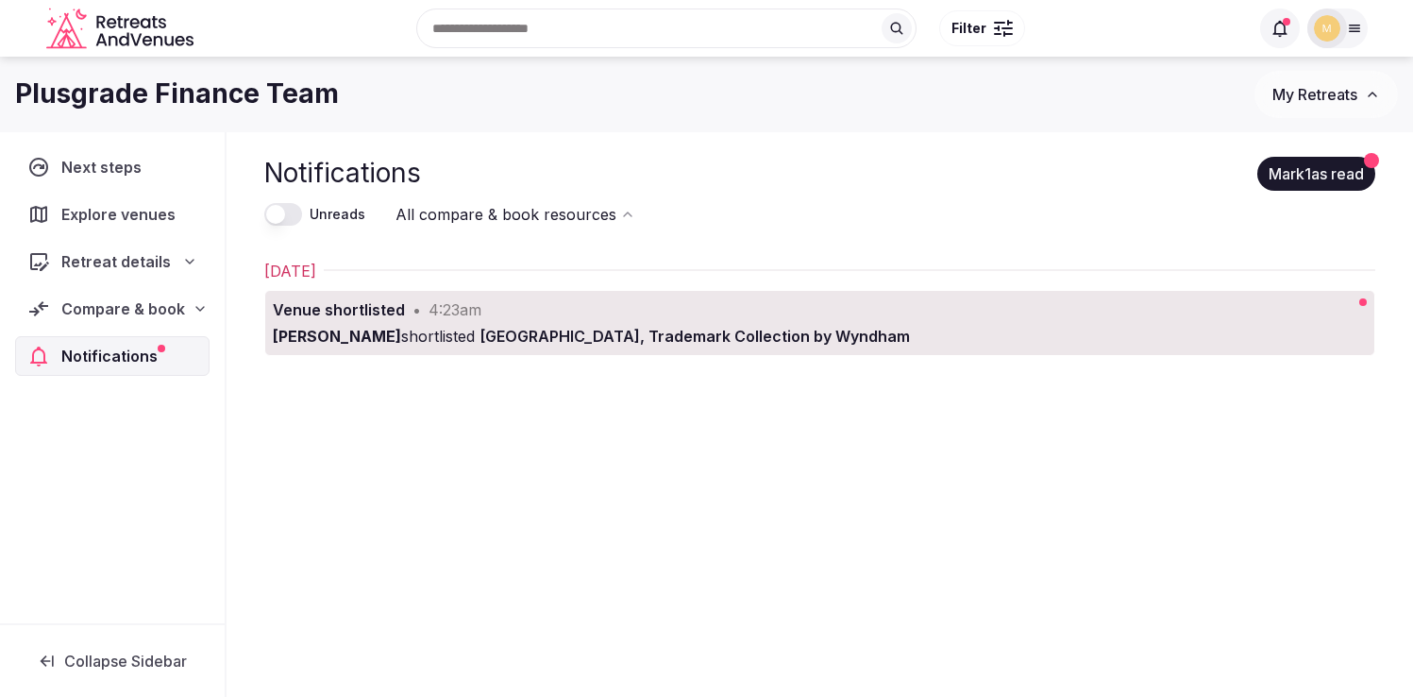
click at [592, 441] on div "Notifications Mark 1 as read Unreads All compare & book resources Monday Septem…" at bounding box center [820, 446] width 1186 height 629
click at [412, 315] on div "•" at bounding box center [416, 309] width 8 height 23
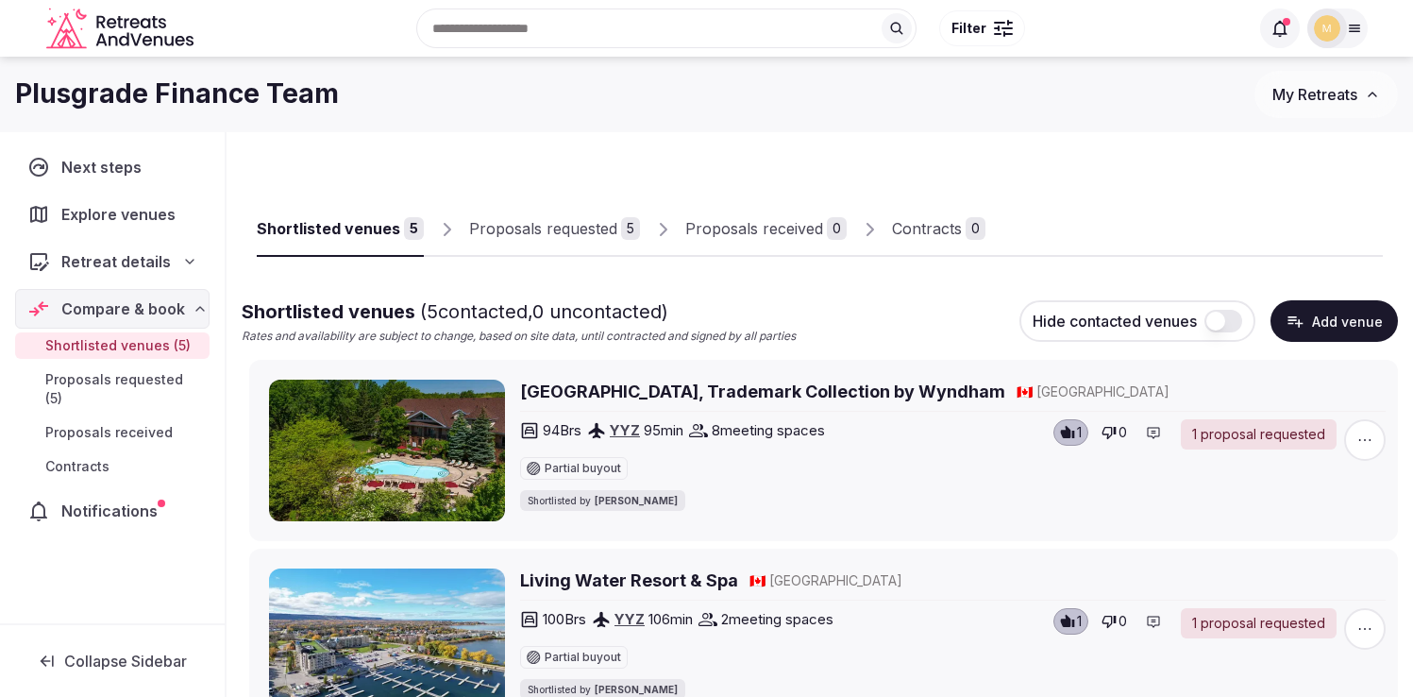
click at [1278, 26] on icon at bounding box center [1279, 28] width 19 height 19
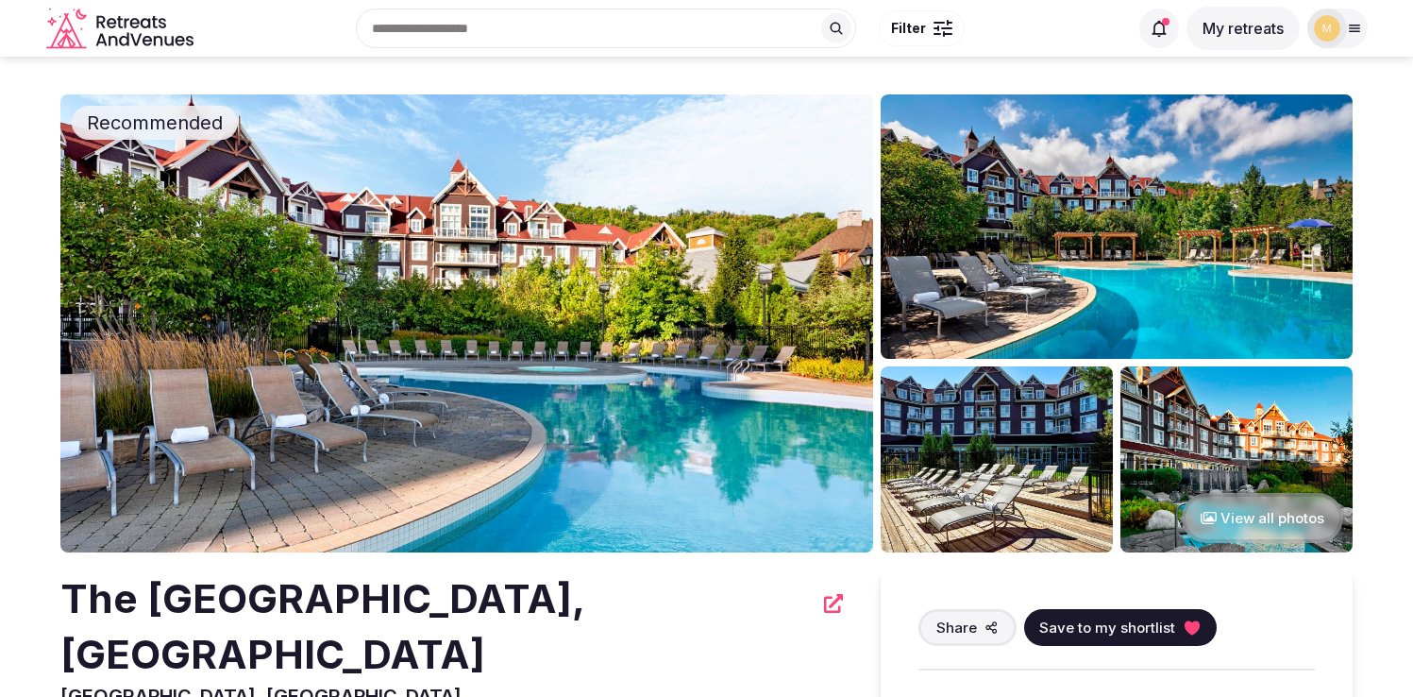
click at [572, 305] on img at bounding box center [466, 323] width 813 height 458
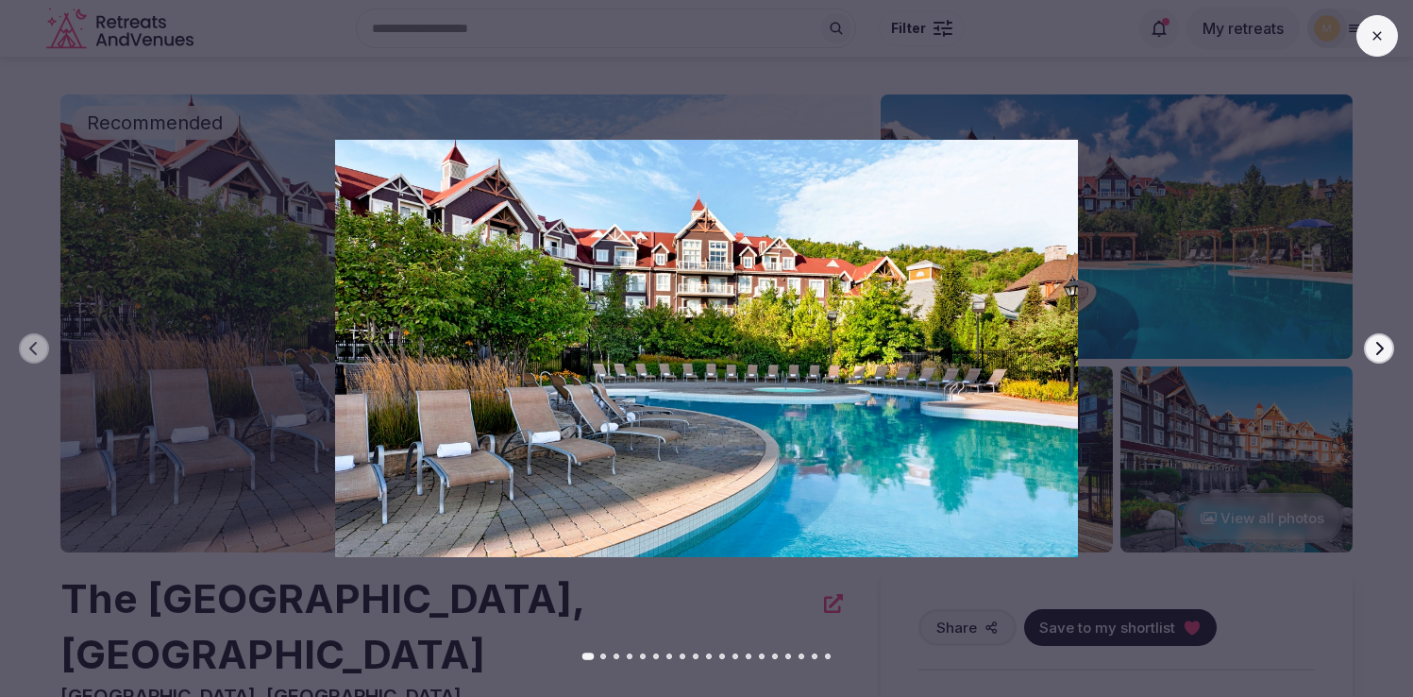
click at [1386, 353] on icon "button" at bounding box center [1378, 348] width 15 height 15
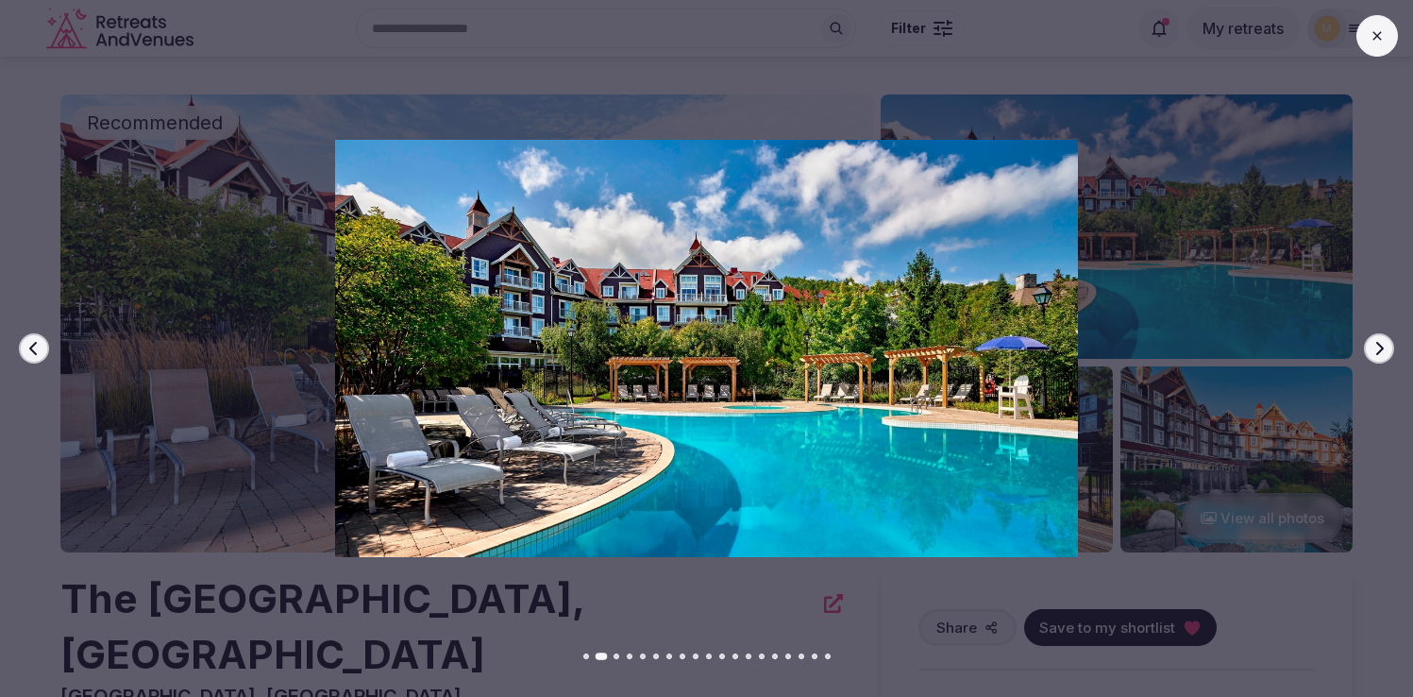
click at [1386, 353] on icon "button" at bounding box center [1378, 348] width 15 height 15
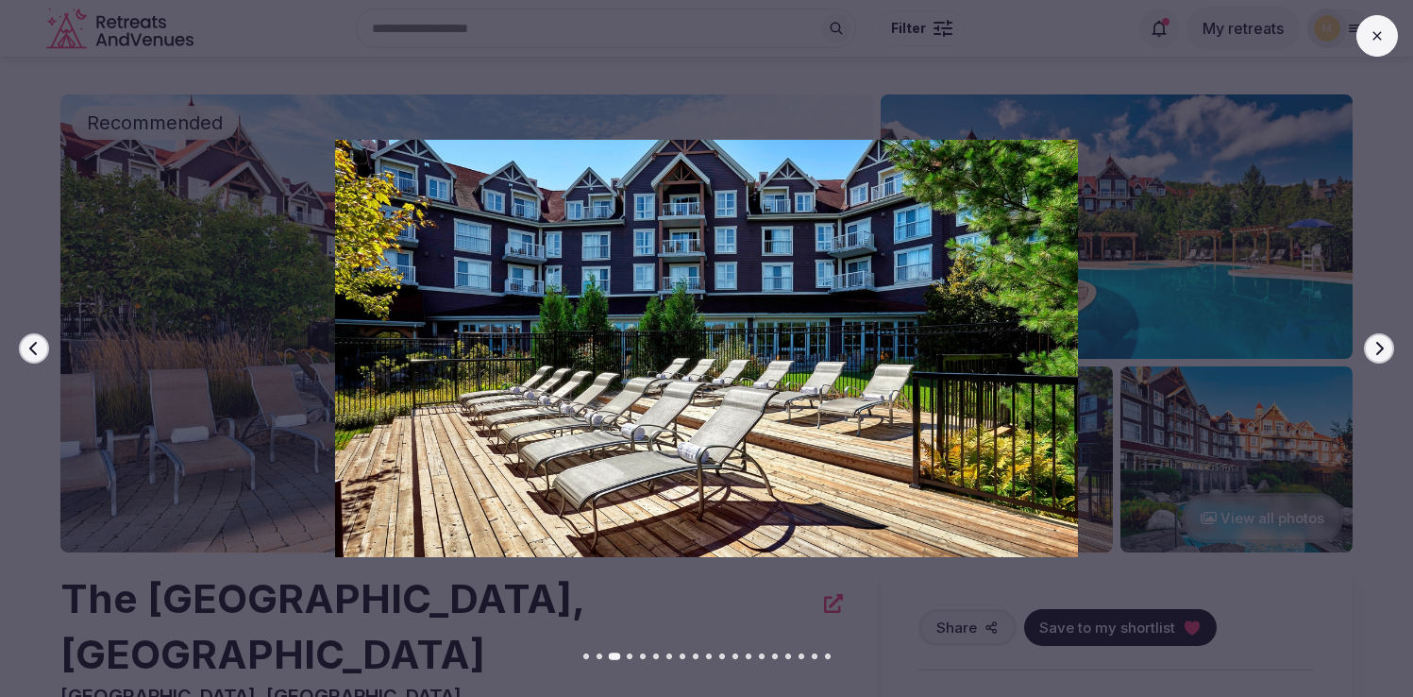
click at [1386, 353] on icon "button" at bounding box center [1378, 348] width 15 height 15
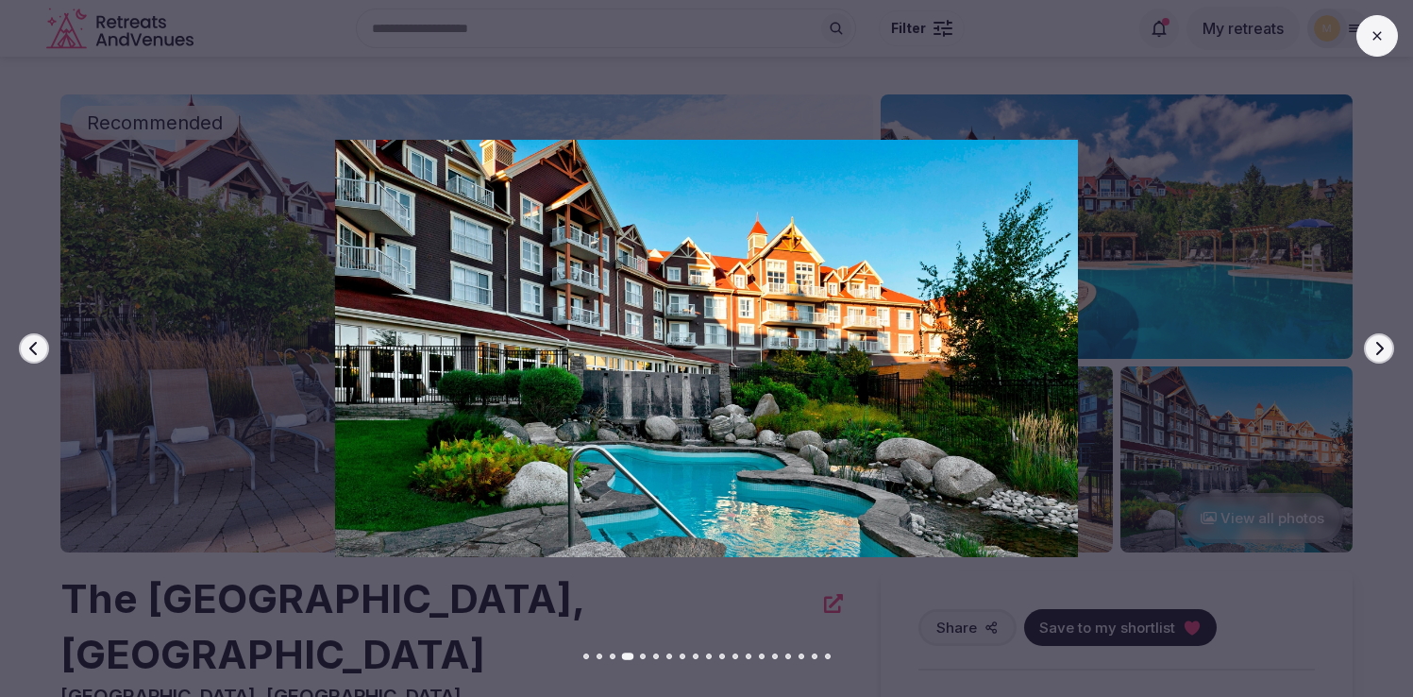
click at [1386, 353] on icon "button" at bounding box center [1378, 348] width 15 height 15
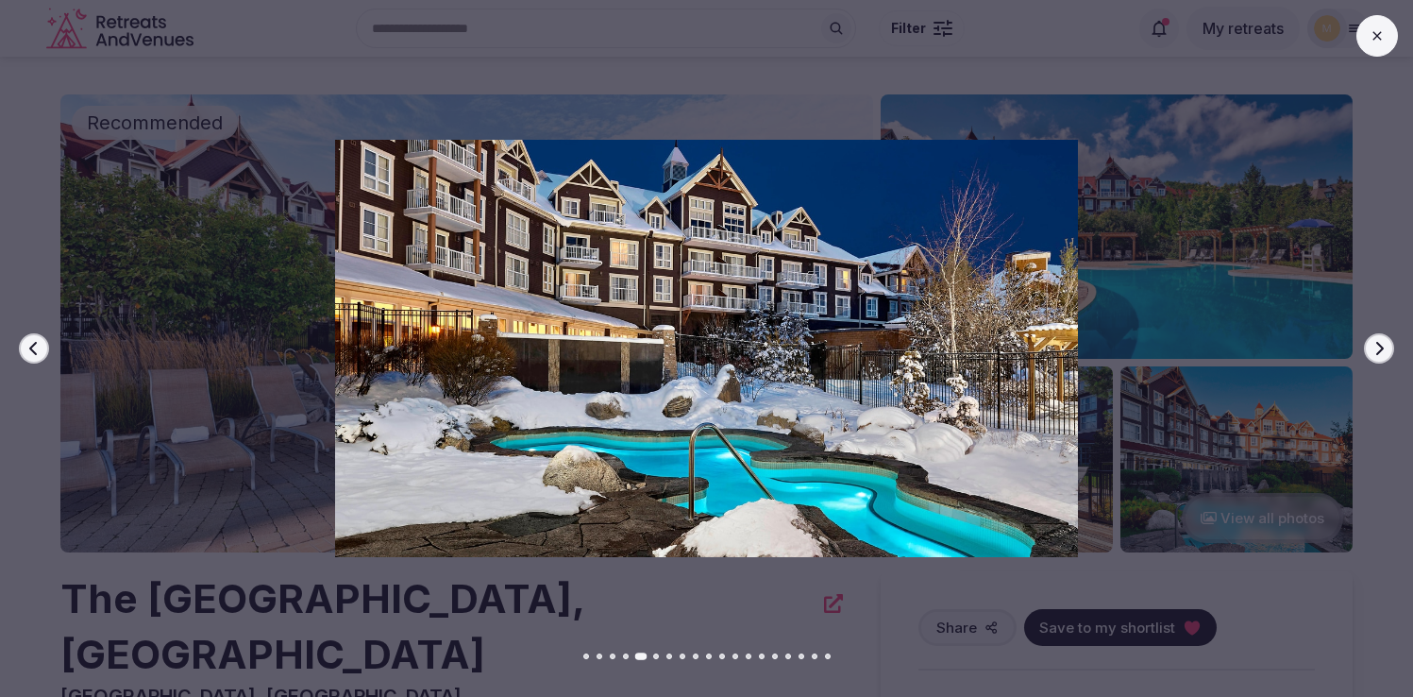
click at [1386, 353] on icon "button" at bounding box center [1378, 348] width 15 height 15
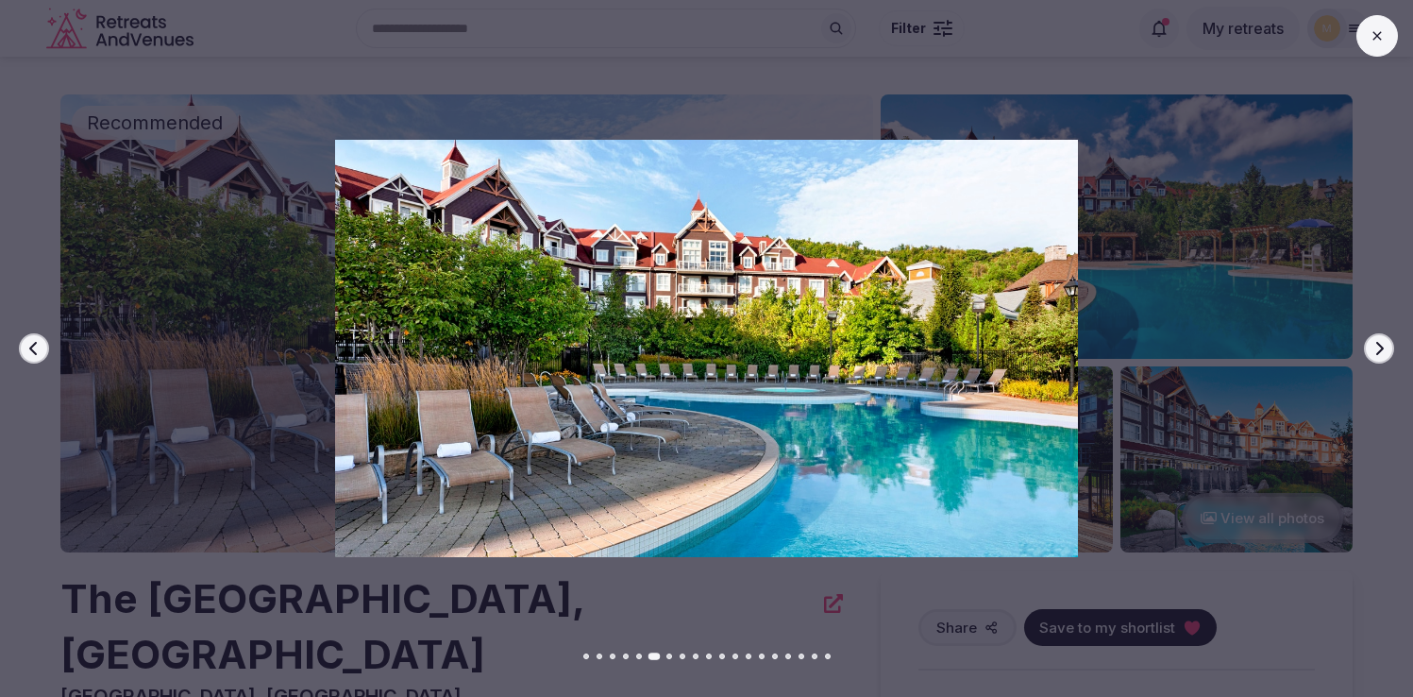
click at [1386, 353] on icon "button" at bounding box center [1378, 348] width 15 height 15
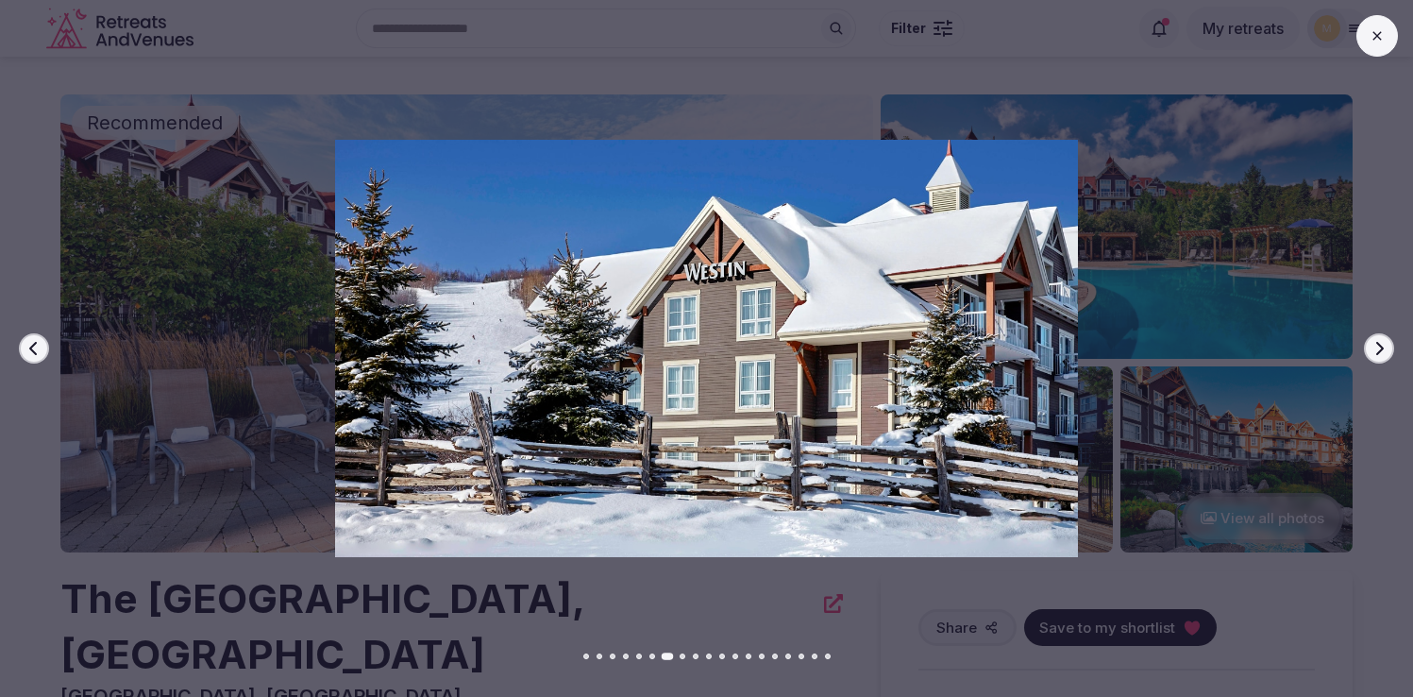
click at [1386, 353] on icon "button" at bounding box center [1378, 348] width 15 height 15
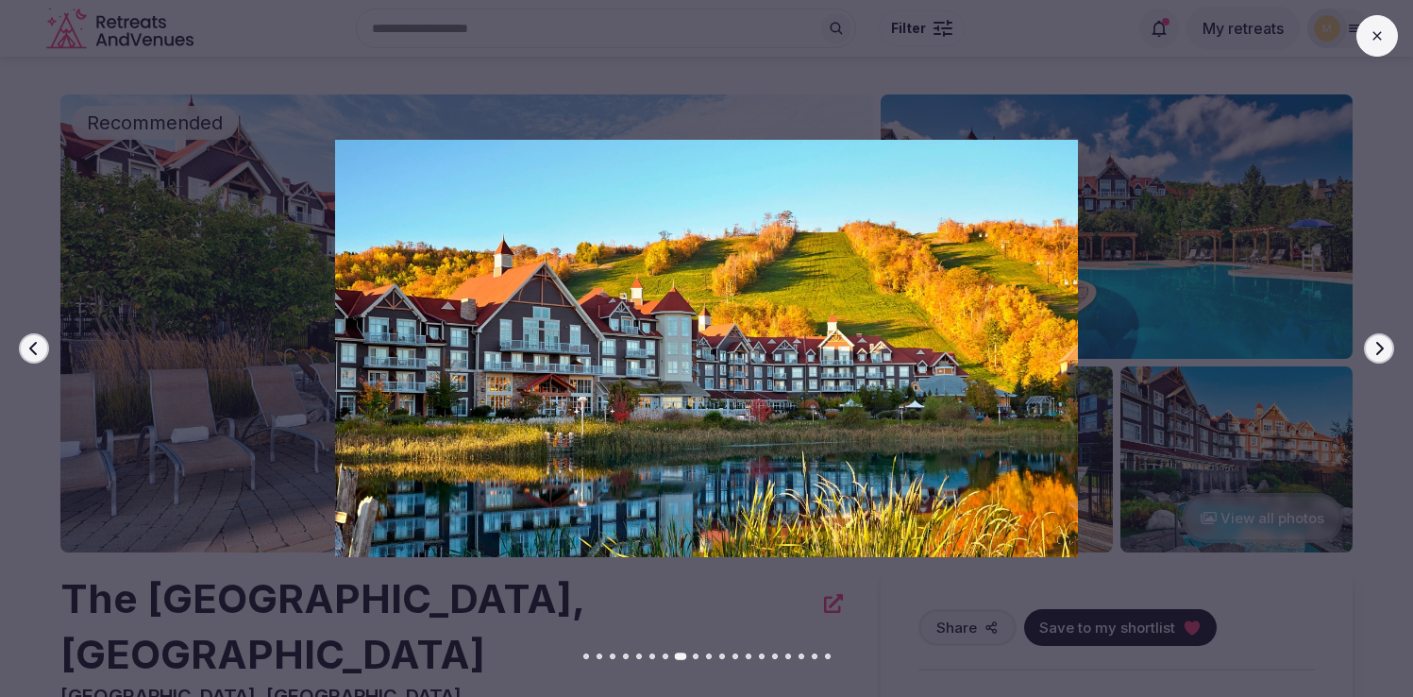
click at [1386, 353] on icon "button" at bounding box center [1378, 348] width 15 height 15
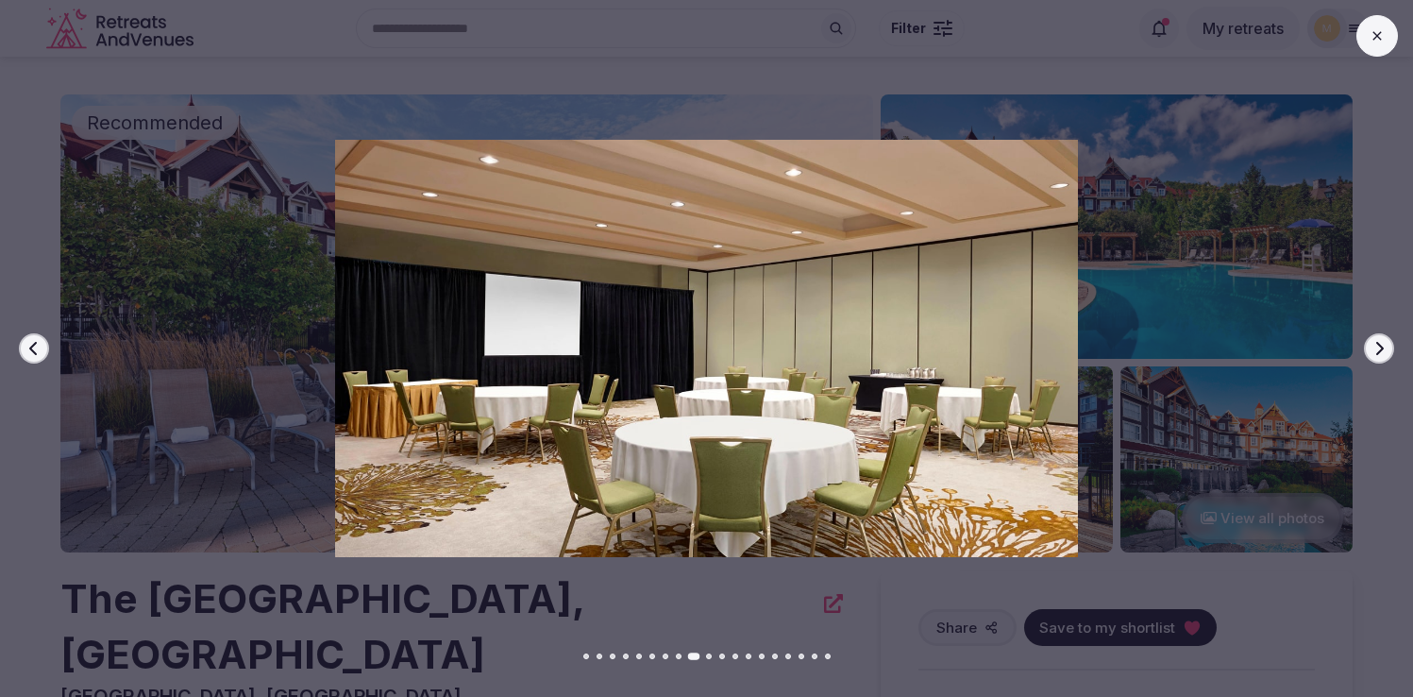
click at [1386, 353] on icon "button" at bounding box center [1378, 348] width 15 height 15
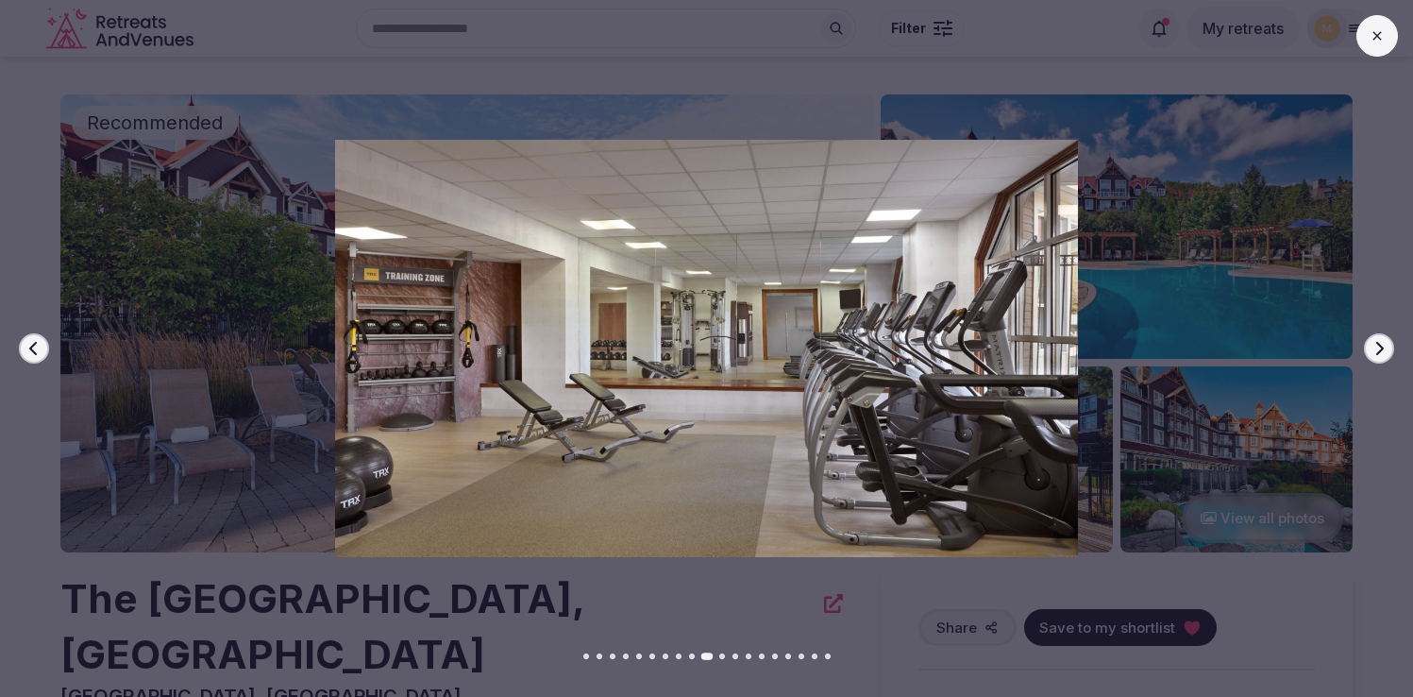
click at [1386, 353] on icon "button" at bounding box center [1378, 348] width 15 height 15
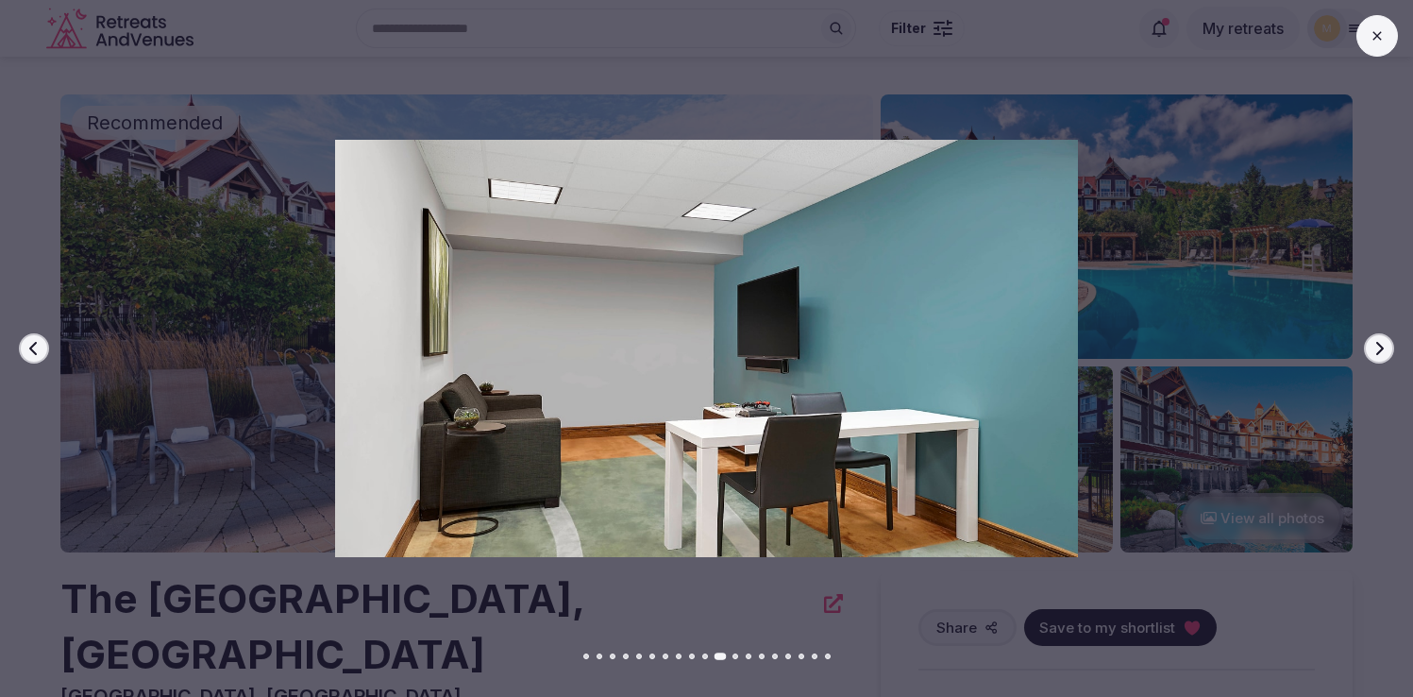
click at [1386, 353] on icon "button" at bounding box center [1378, 348] width 15 height 15
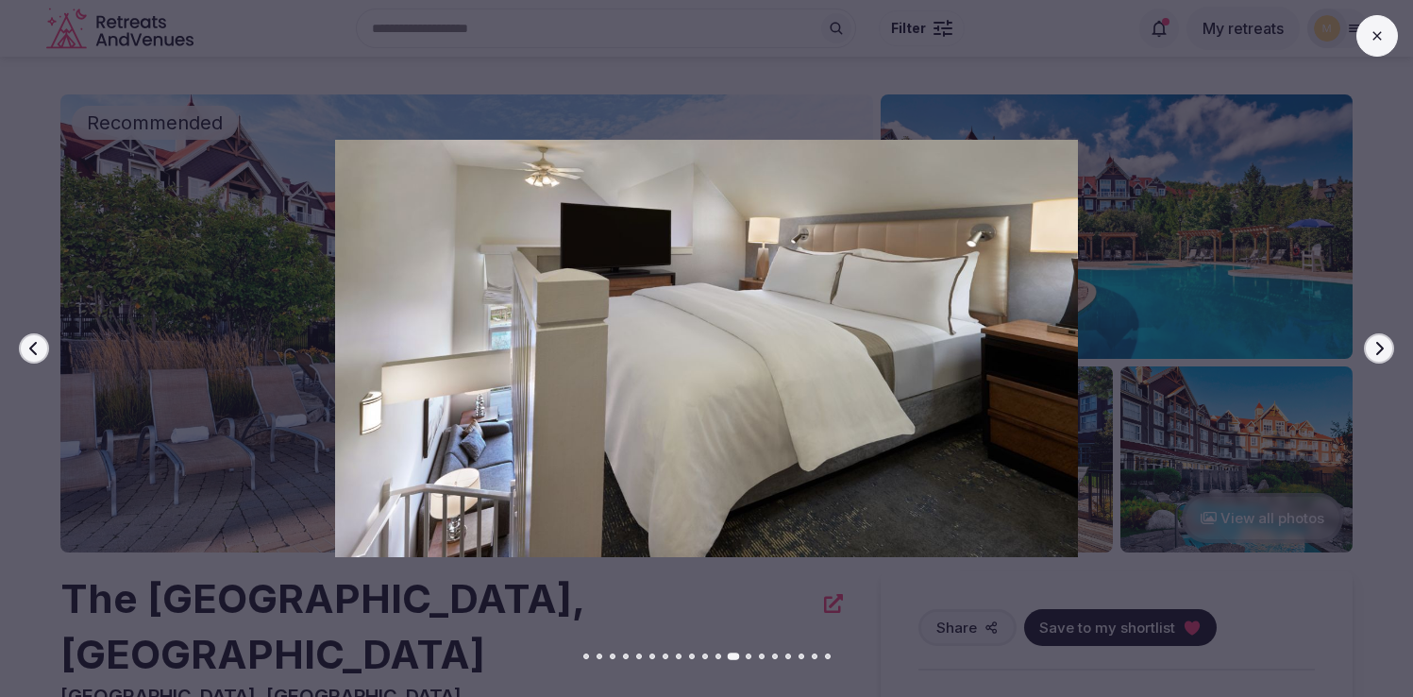
click at [1386, 353] on icon "button" at bounding box center [1378, 348] width 15 height 15
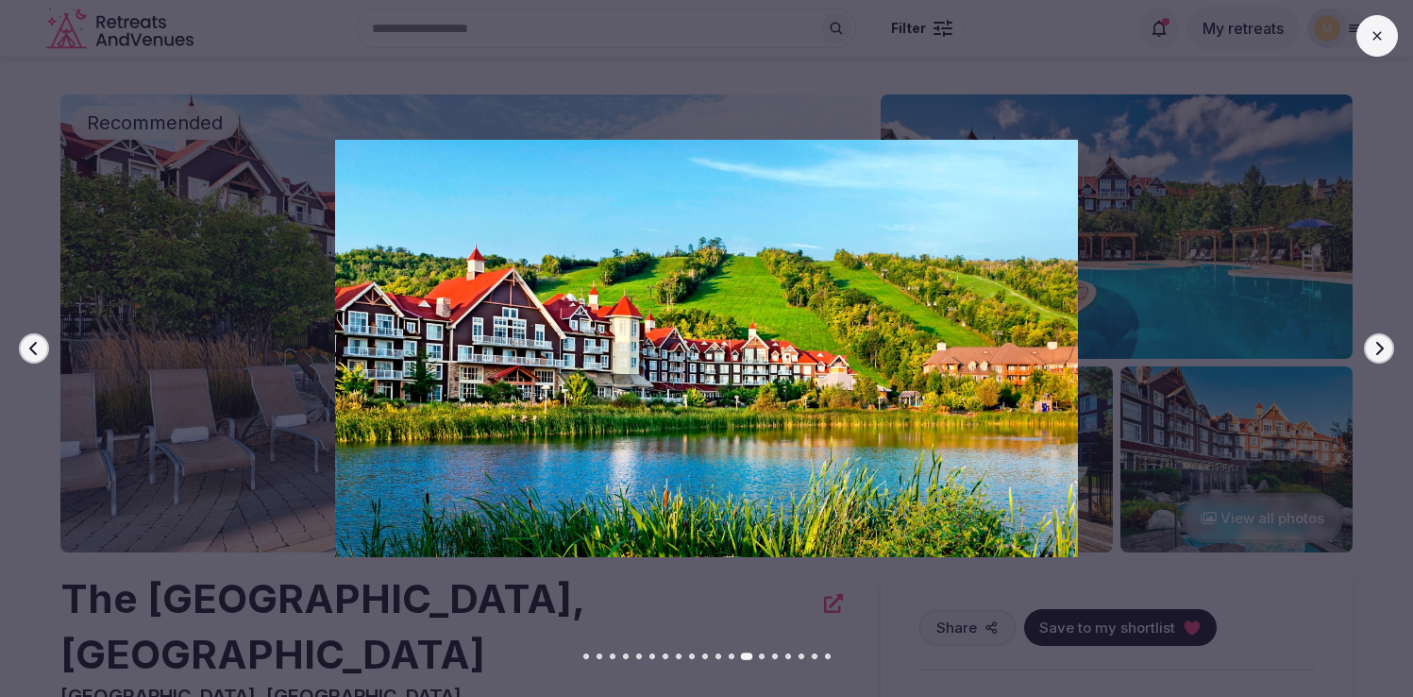
click at [1386, 353] on icon "button" at bounding box center [1378, 348] width 15 height 15
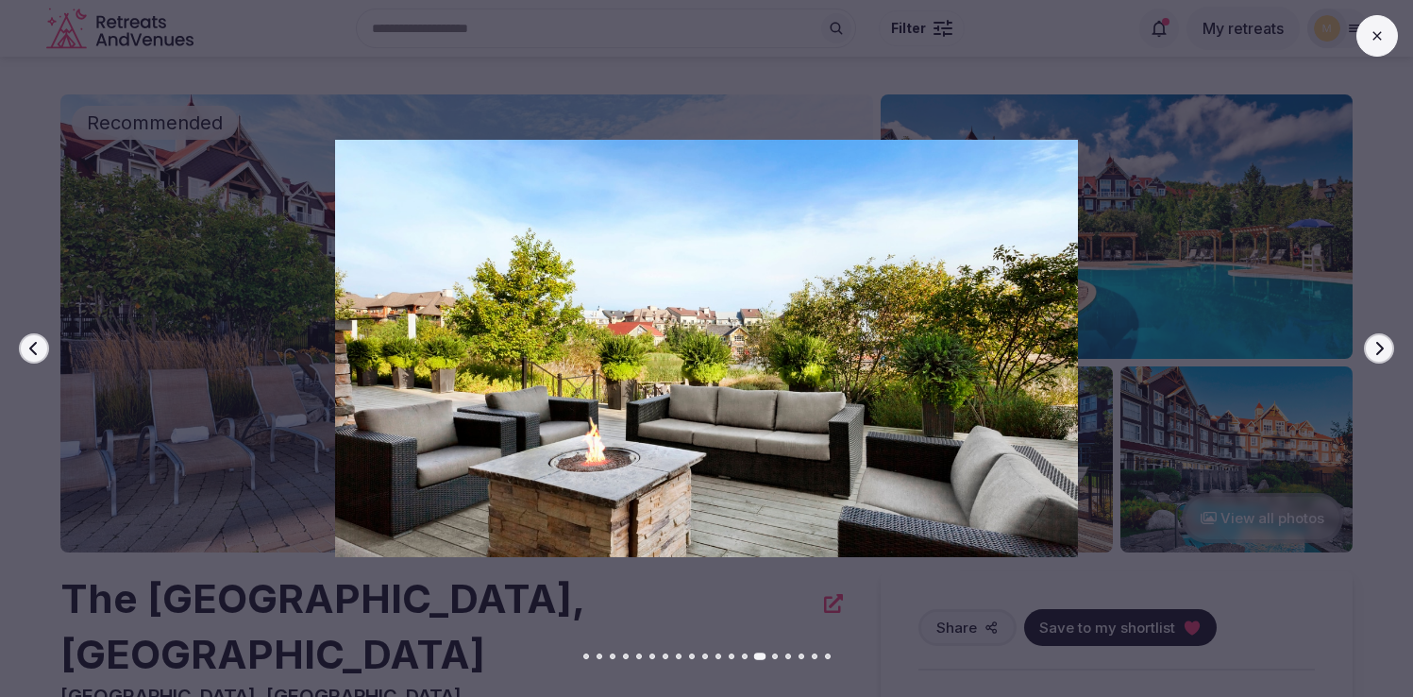
click at [1386, 353] on icon "button" at bounding box center [1378, 348] width 15 height 15
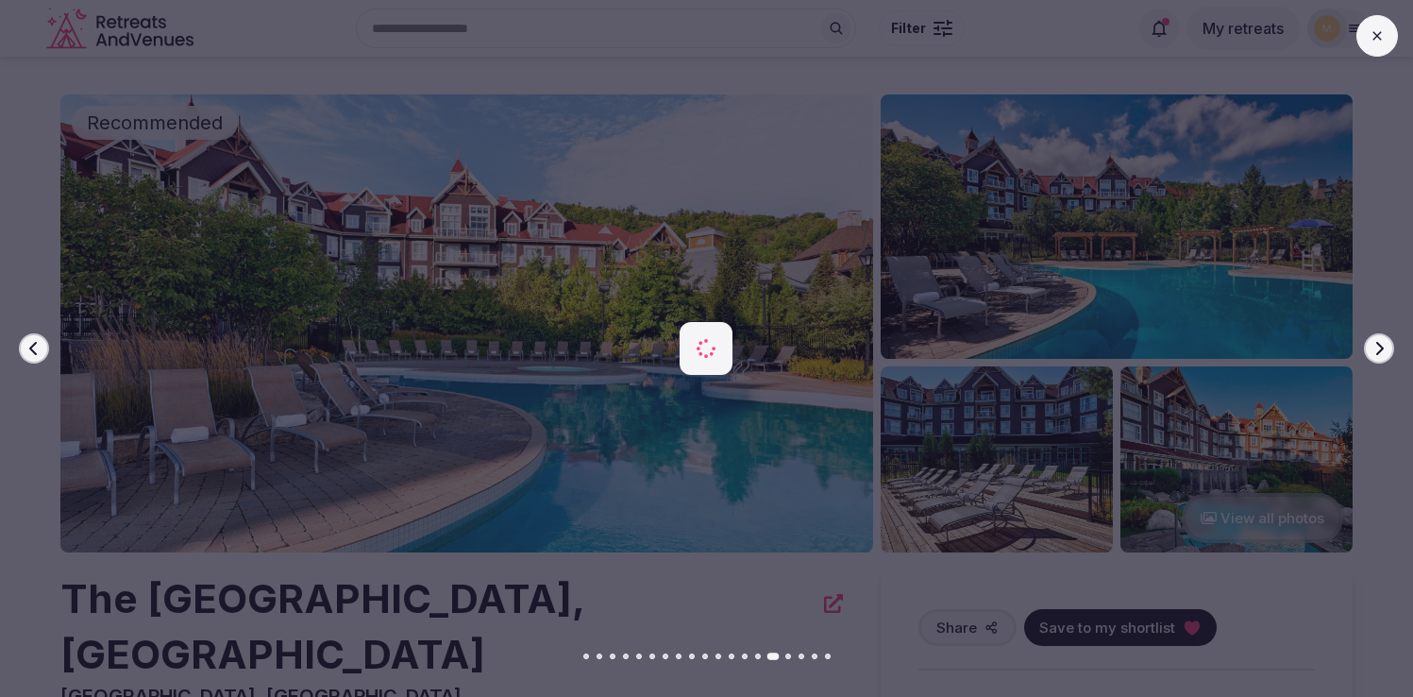
click at [1386, 353] on icon "button" at bounding box center [1378, 348] width 15 height 15
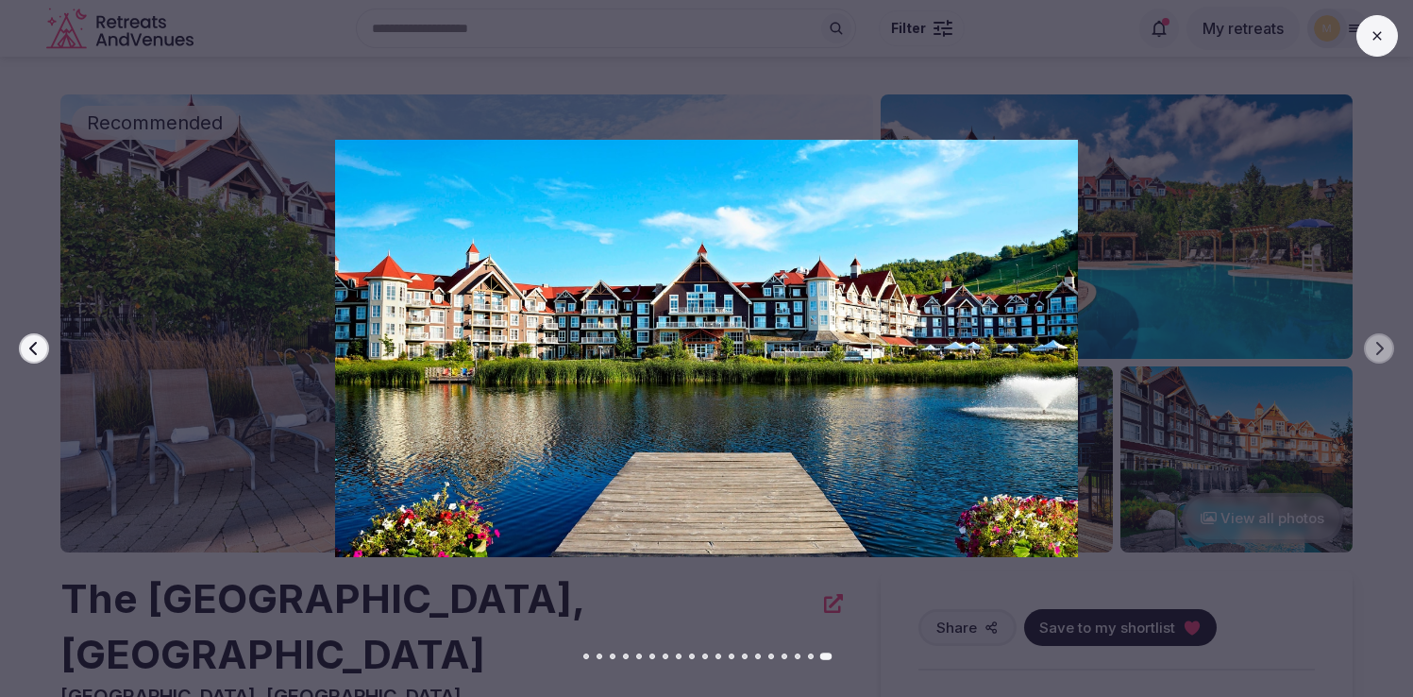
click at [1388, 27] on button at bounding box center [1377, 36] width 42 height 42
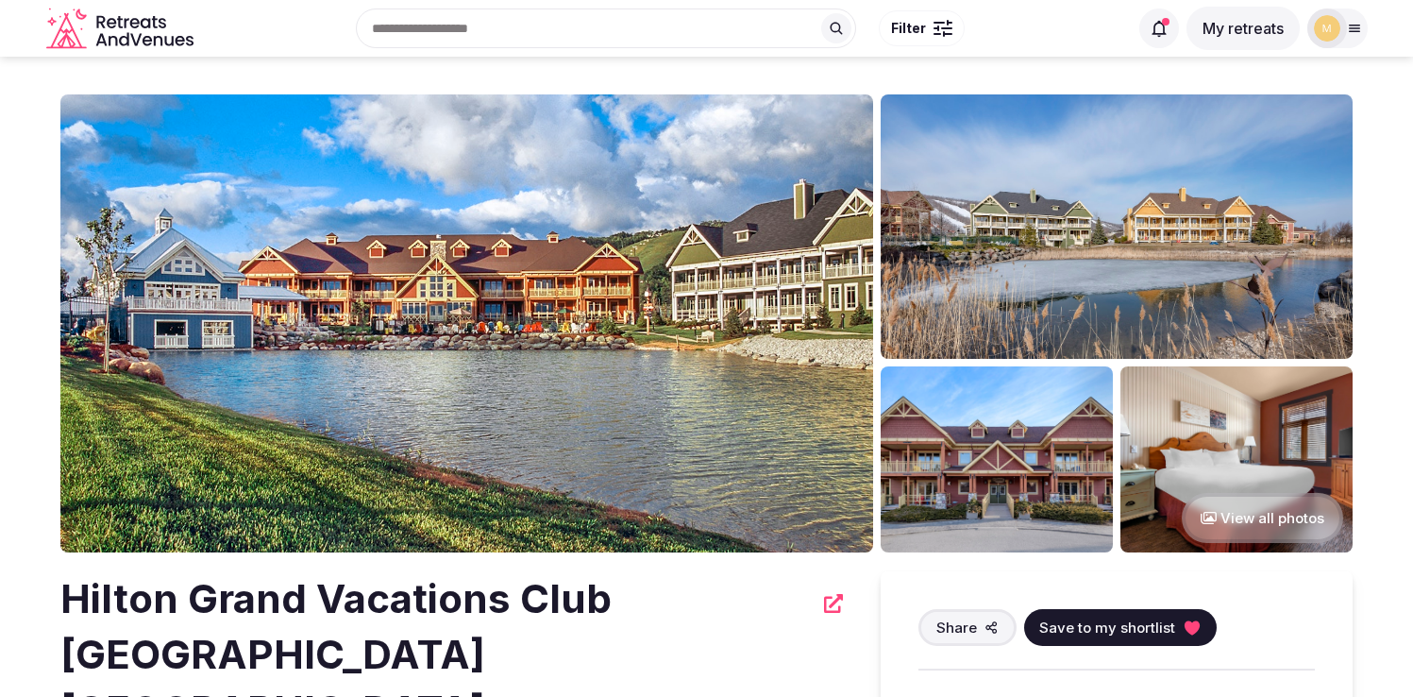
click at [608, 361] on img at bounding box center [466, 323] width 813 height 458
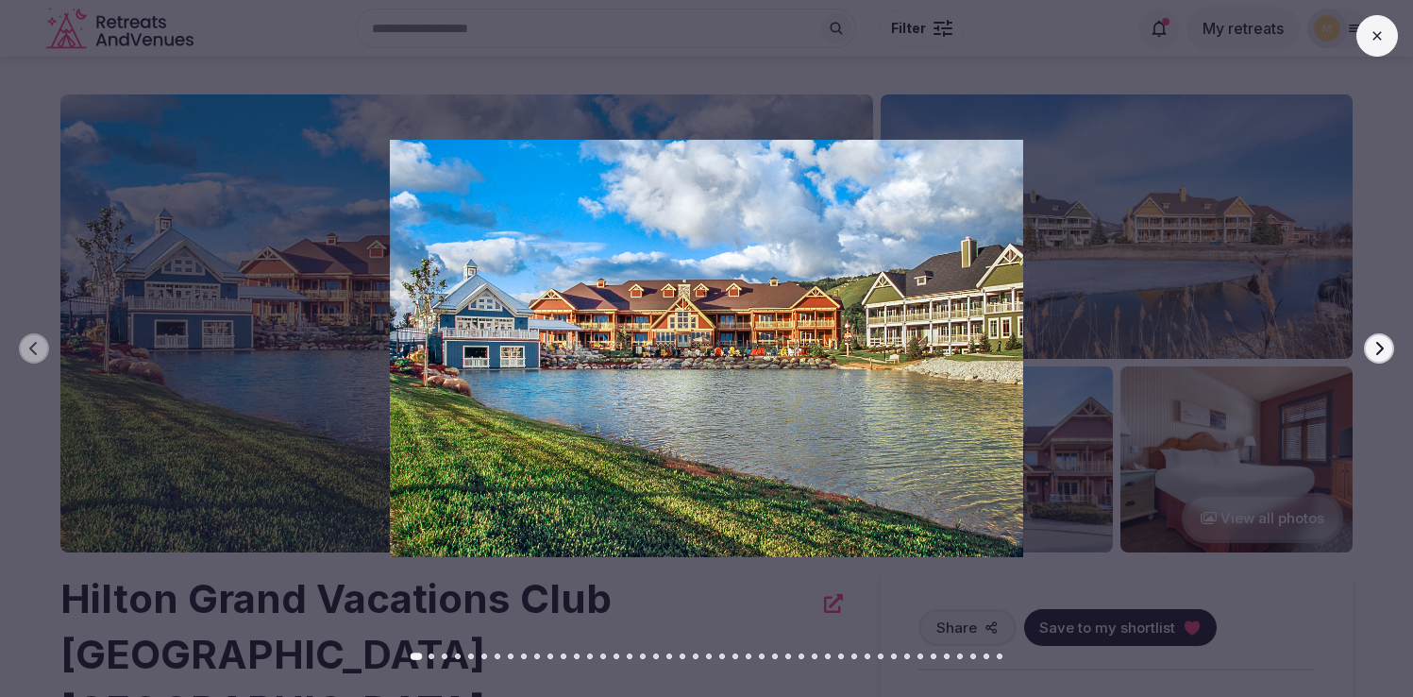
click at [1384, 345] on icon "button" at bounding box center [1378, 348] width 15 height 15
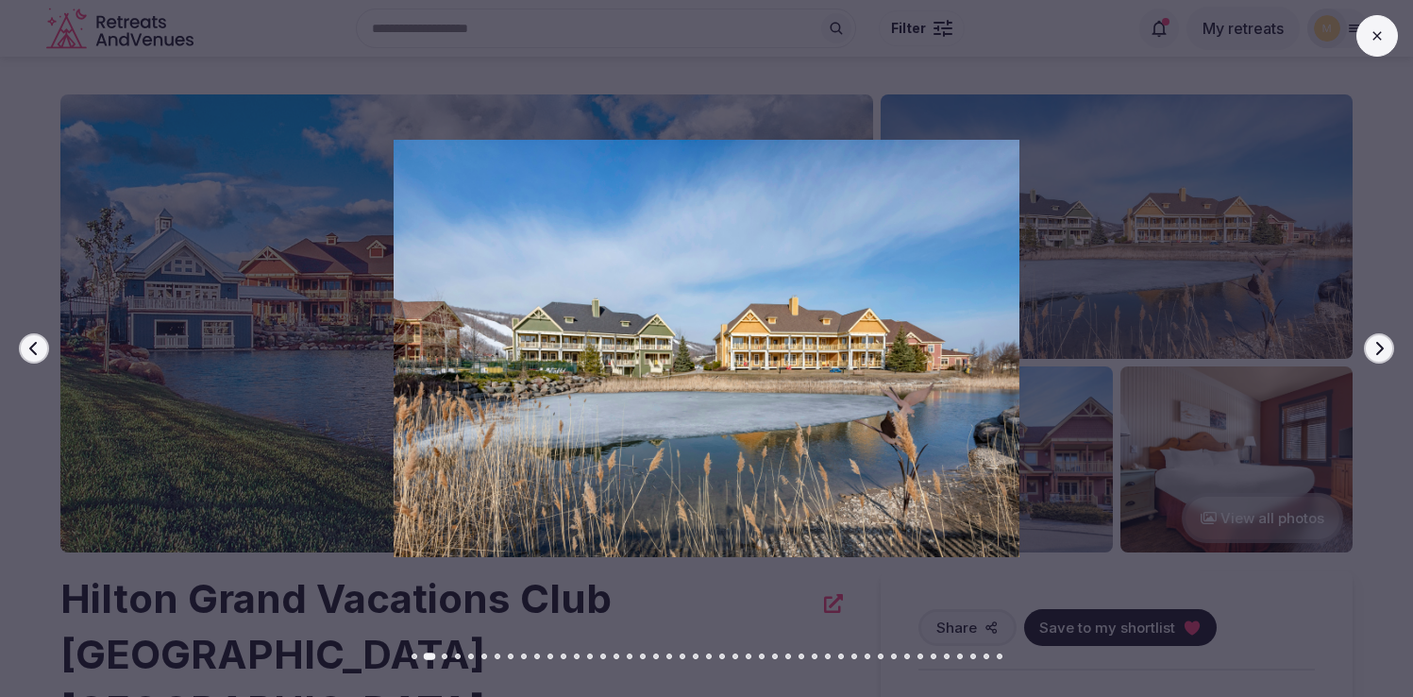
click at [1384, 345] on icon "button" at bounding box center [1378, 348] width 15 height 15
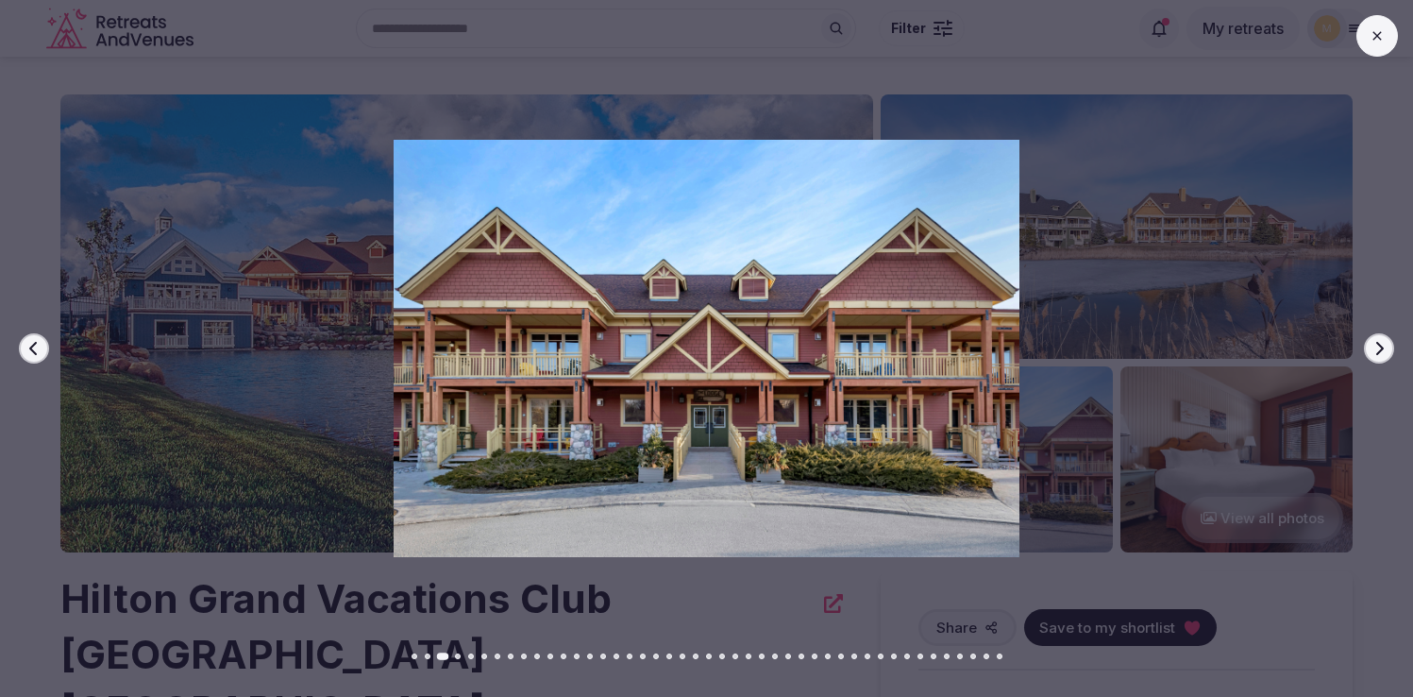
click at [1384, 345] on icon "button" at bounding box center [1378, 348] width 15 height 15
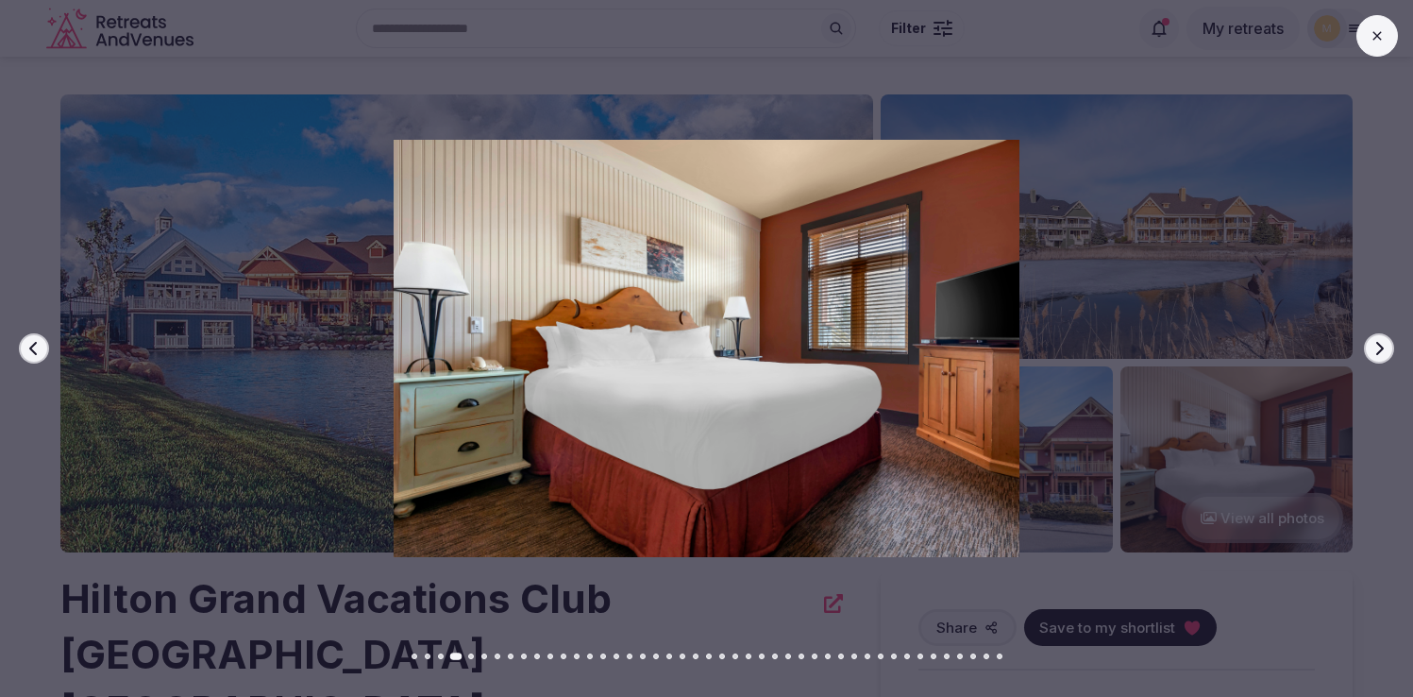
click at [1384, 345] on icon "button" at bounding box center [1378, 348] width 15 height 15
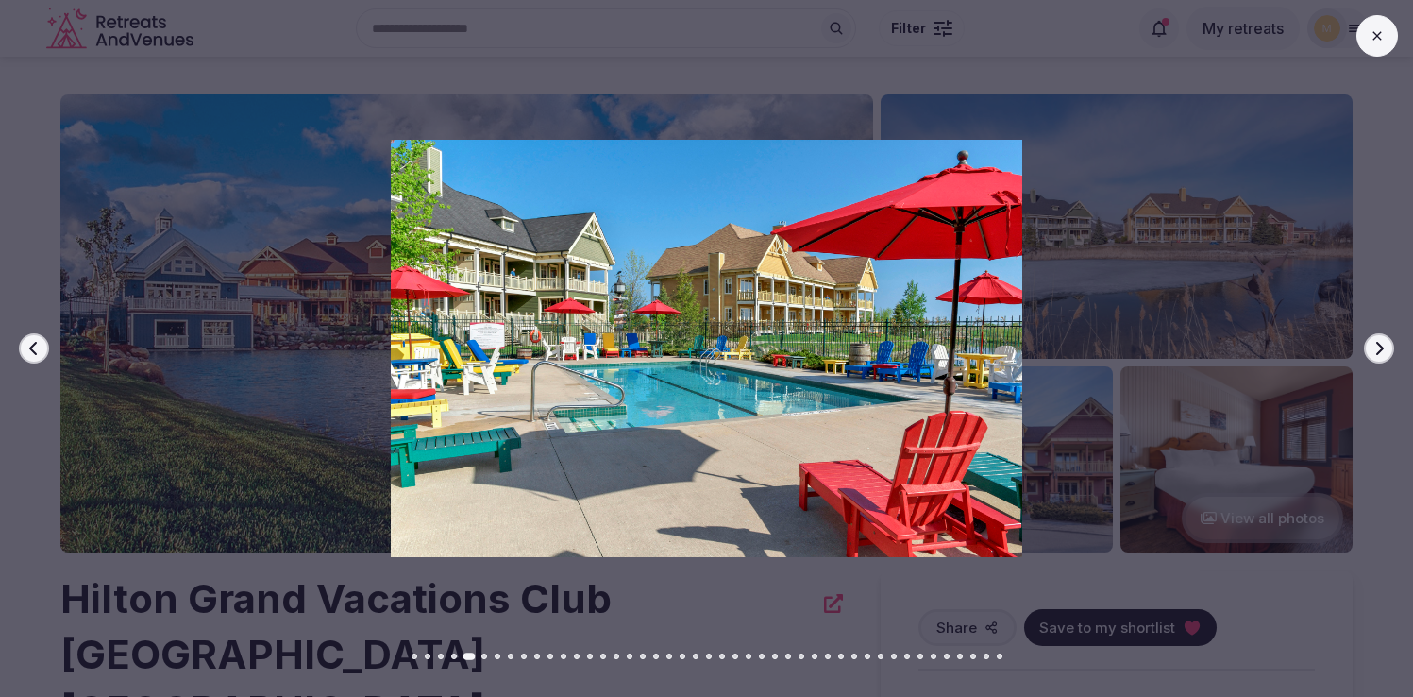
click at [1384, 345] on icon "button" at bounding box center [1378, 348] width 15 height 15
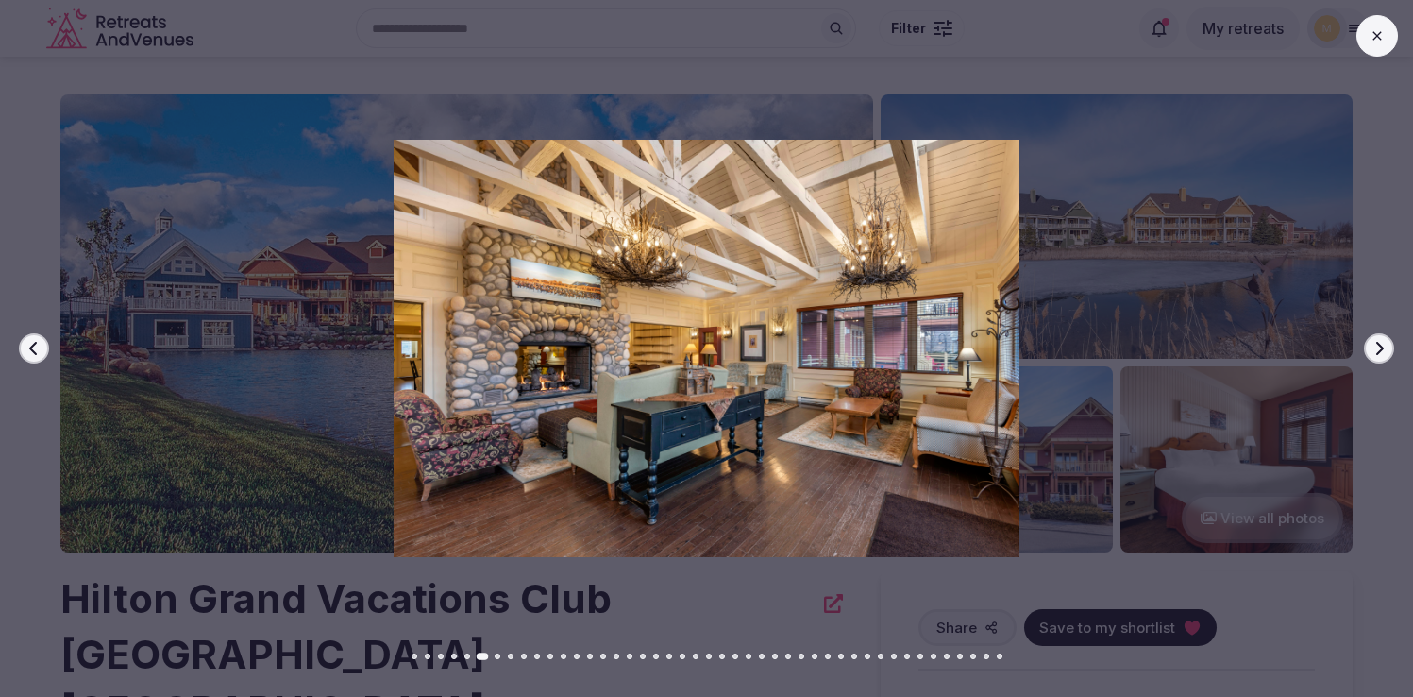
click at [1384, 345] on icon "button" at bounding box center [1378, 348] width 15 height 15
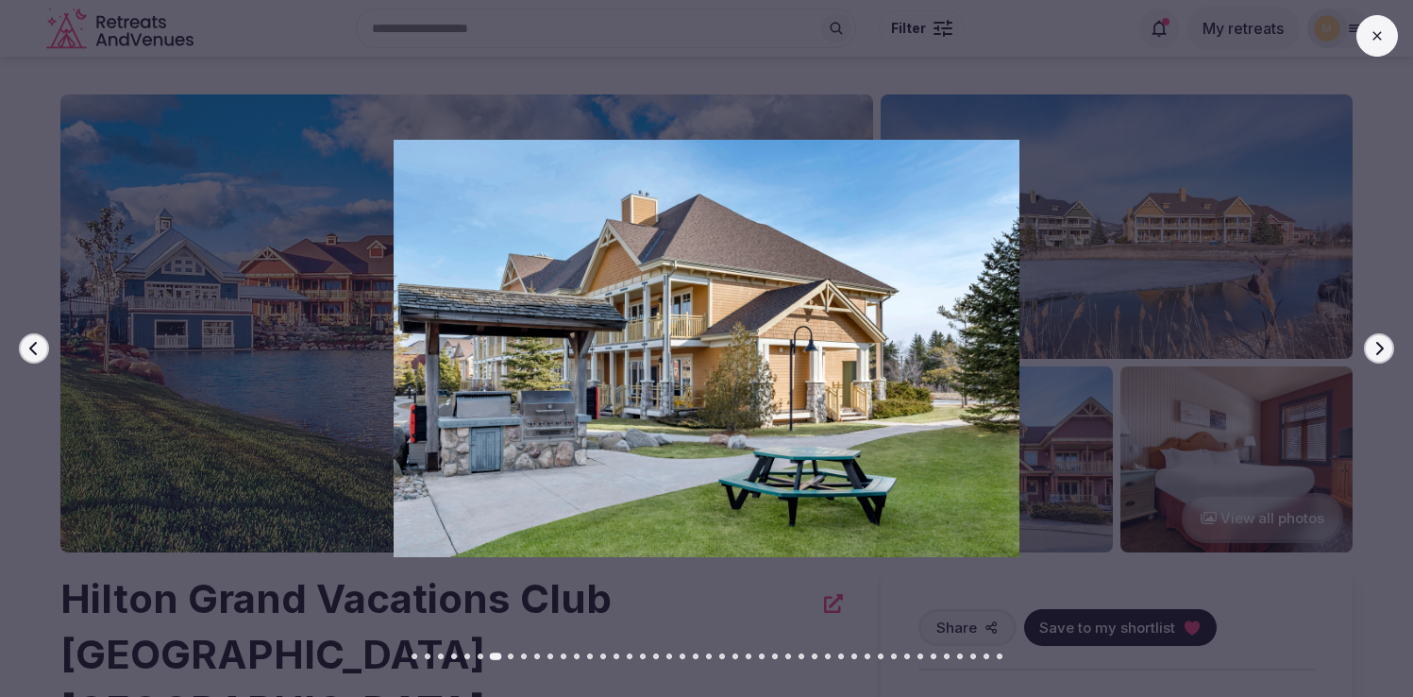
click at [1384, 345] on icon "button" at bounding box center [1378, 348] width 15 height 15
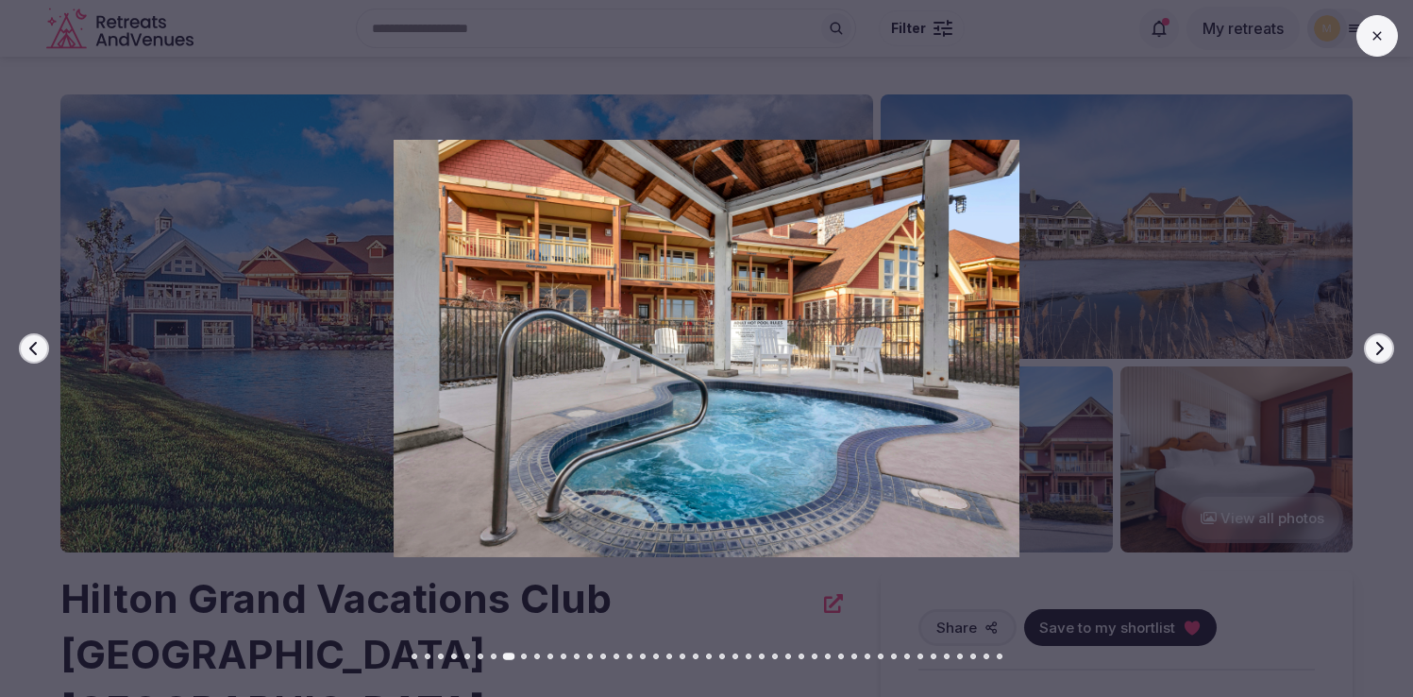
click at [1384, 345] on icon "button" at bounding box center [1378, 348] width 15 height 15
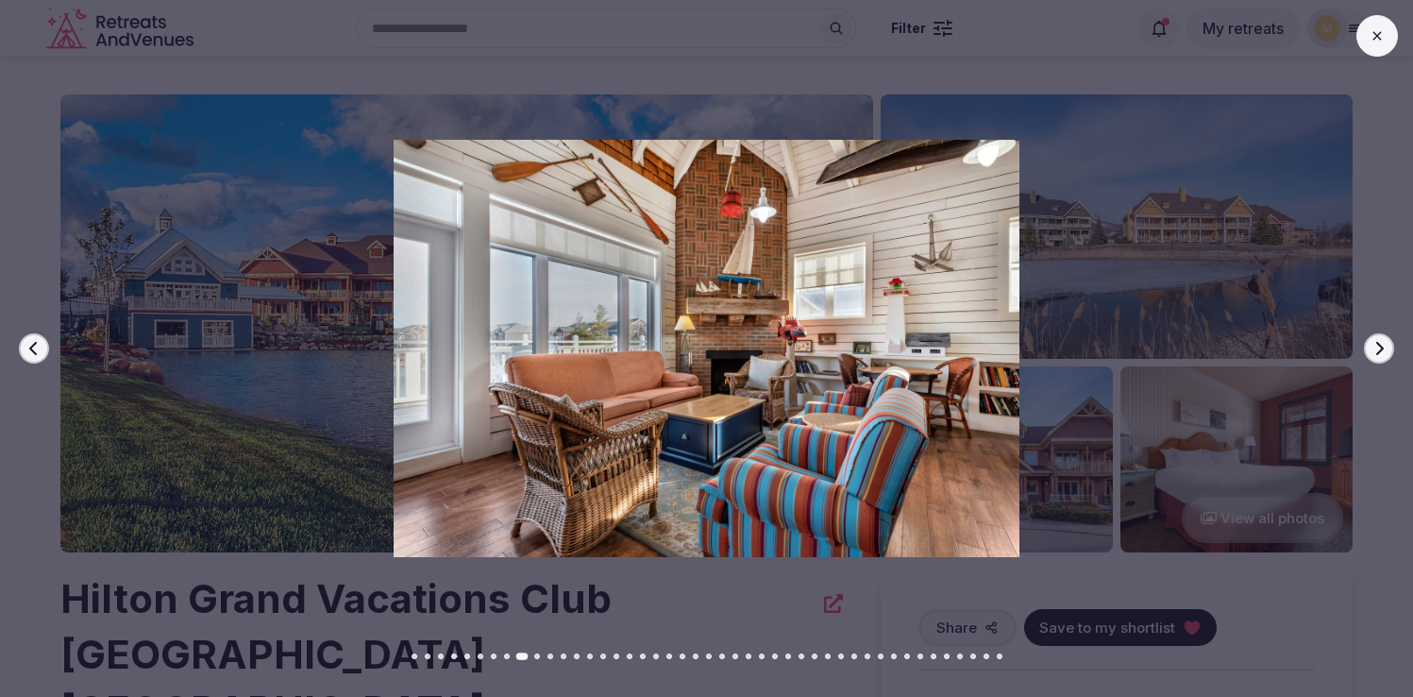
click at [1384, 345] on icon "button" at bounding box center [1378, 348] width 15 height 15
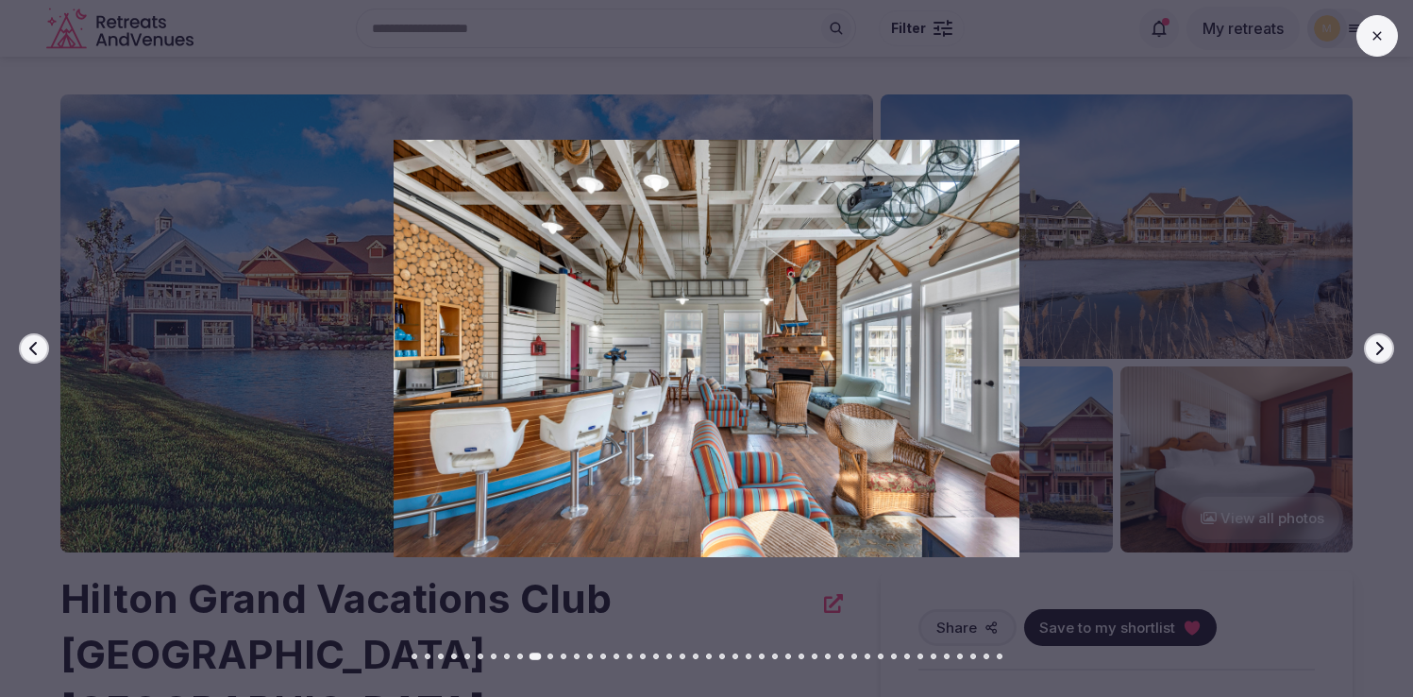
click at [1384, 345] on icon "button" at bounding box center [1378, 348] width 15 height 15
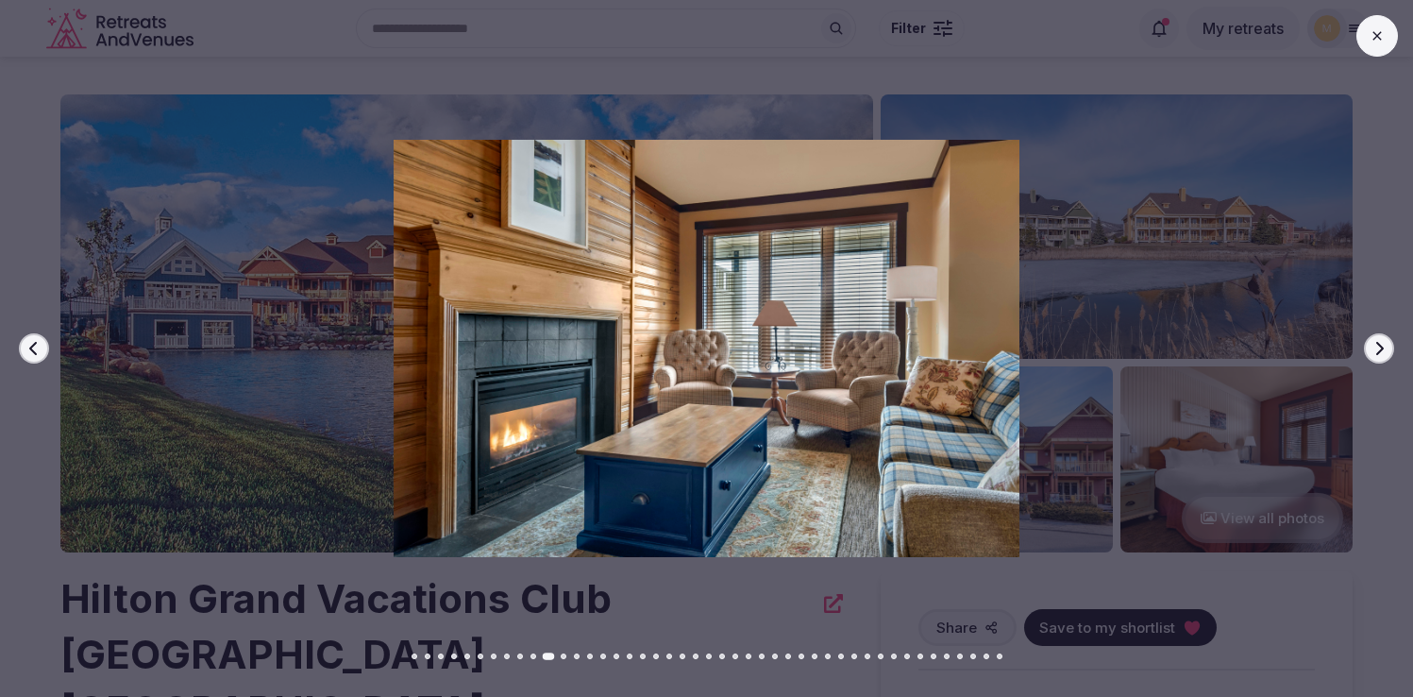
click at [1384, 345] on icon "button" at bounding box center [1378, 348] width 15 height 15
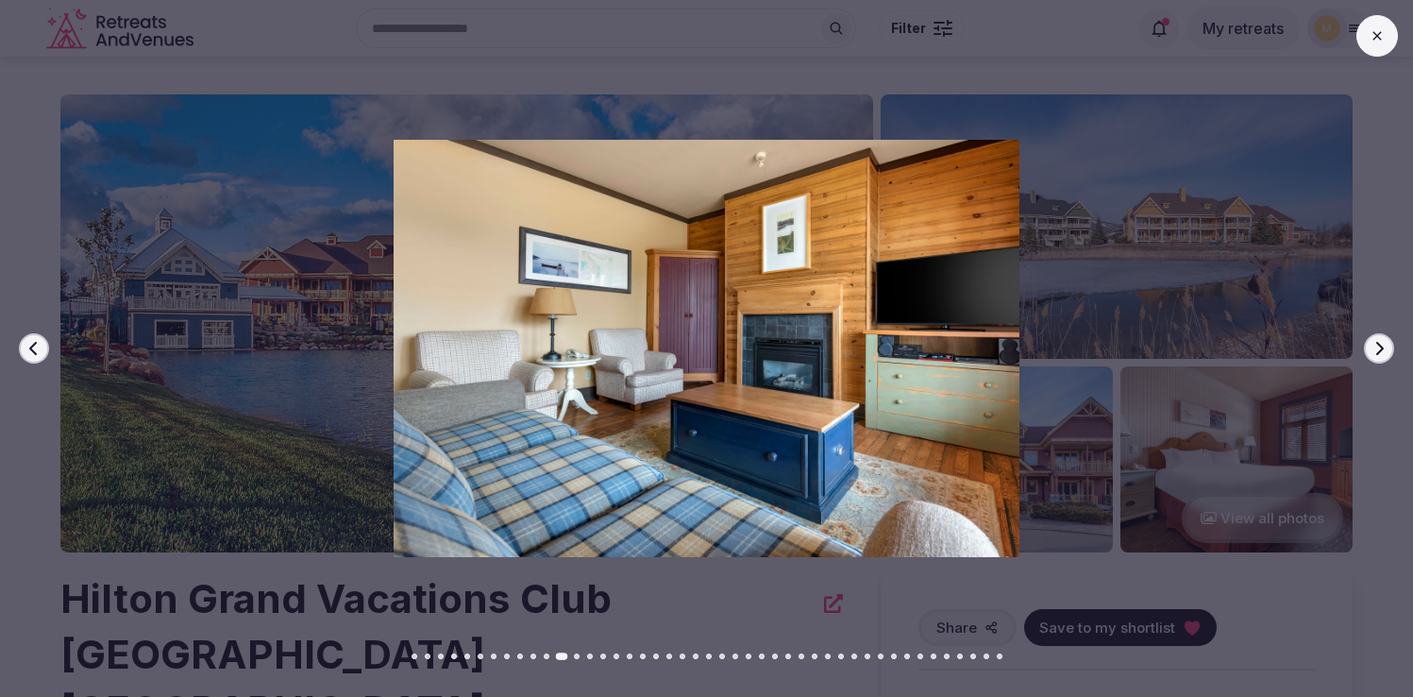
click at [1373, 37] on icon at bounding box center [1377, 35] width 15 height 15
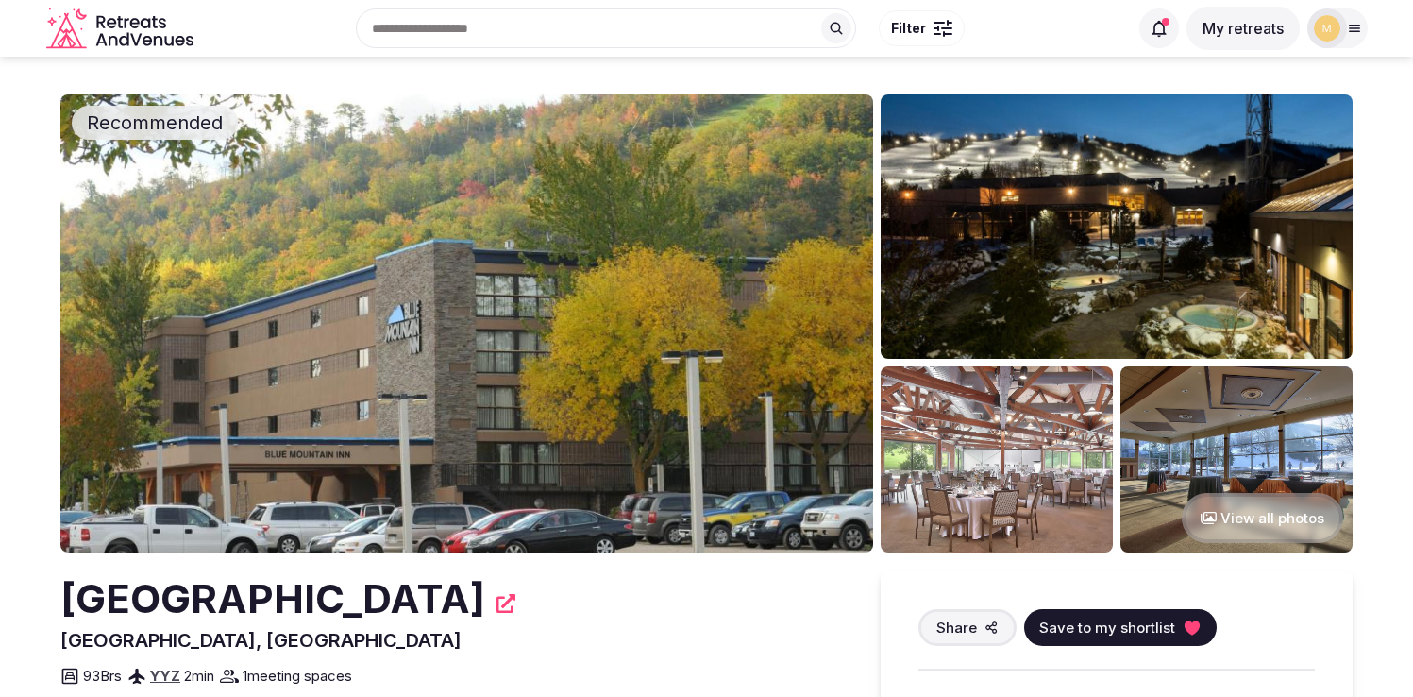
click at [740, 410] on img at bounding box center [466, 323] width 813 height 458
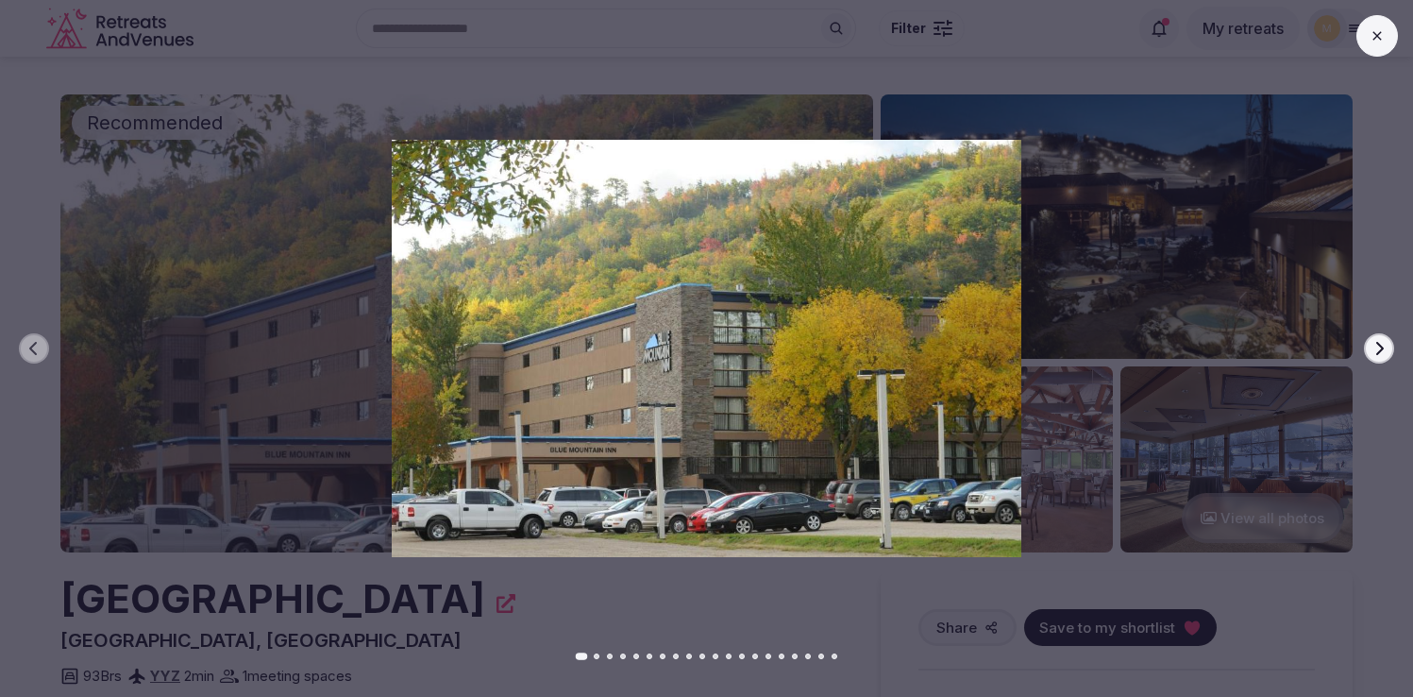
click at [1367, 342] on button "Next slide" at bounding box center [1379, 348] width 30 height 30
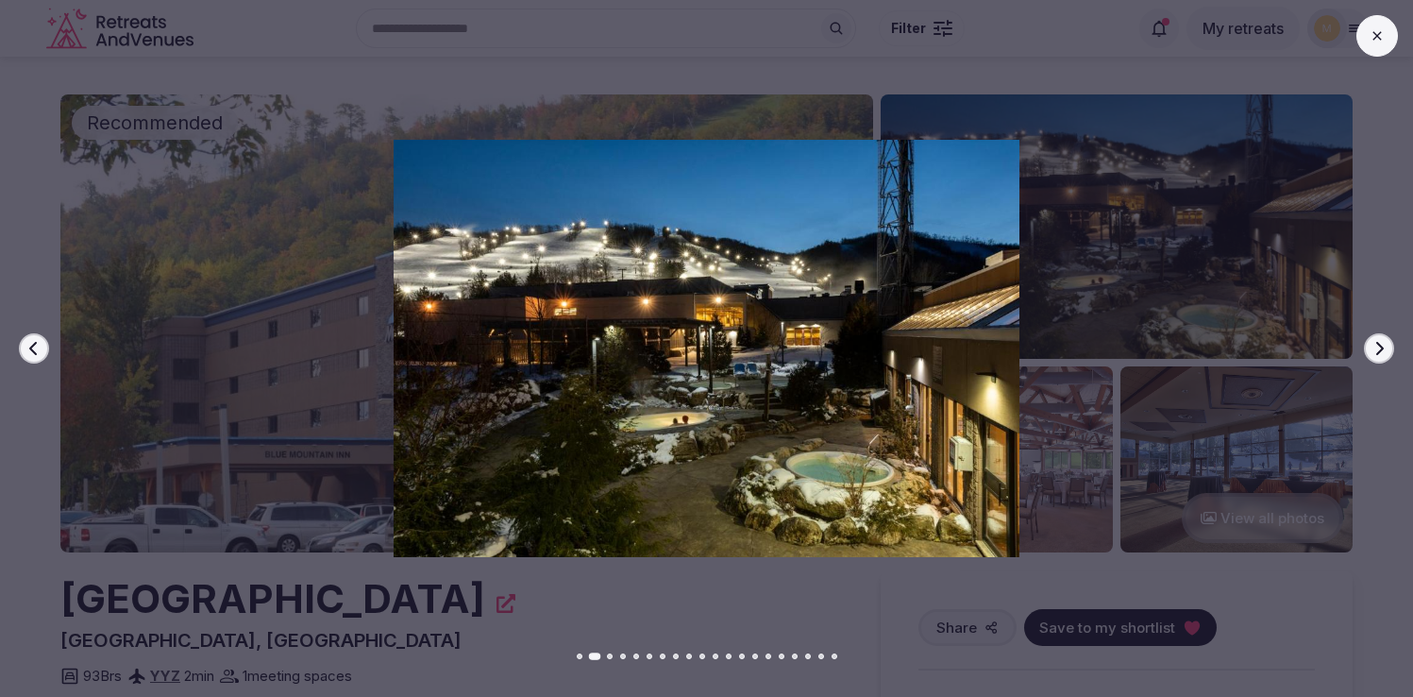
click at [1367, 342] on button "Next slide" at bounding box center [1379, 348] width 30 height 30
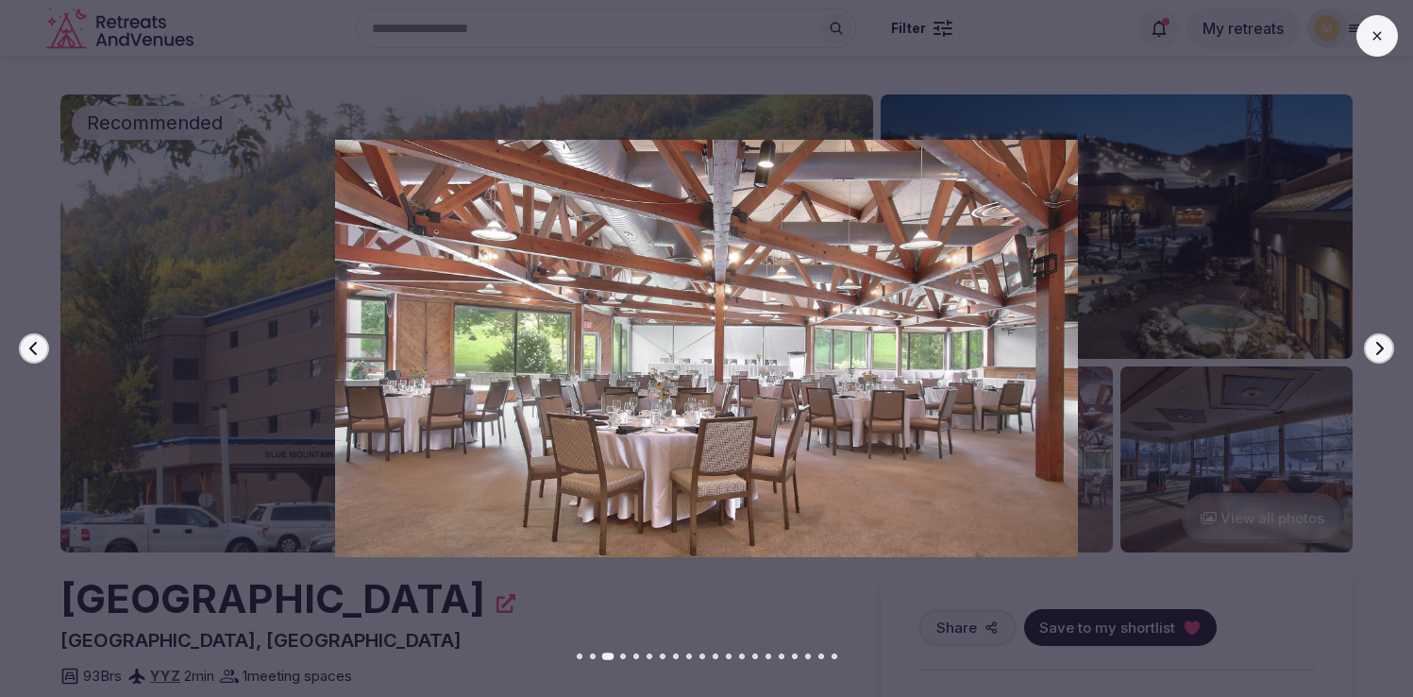
click at [1367, 342] on button "Next slide" at bounding box center [1379, 348] width 30 height 30
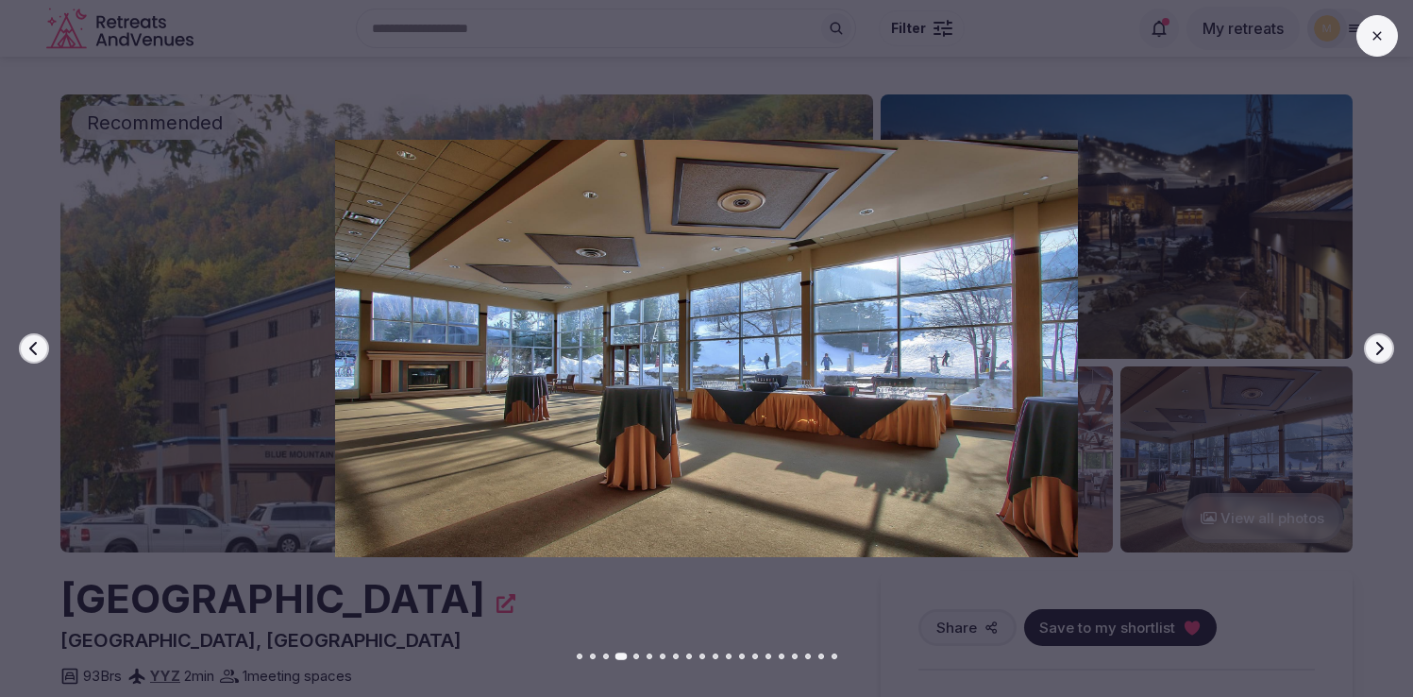
click at [1367, 342] on button "Next slide" at bounding box center [1379, 348] width 30 height 30
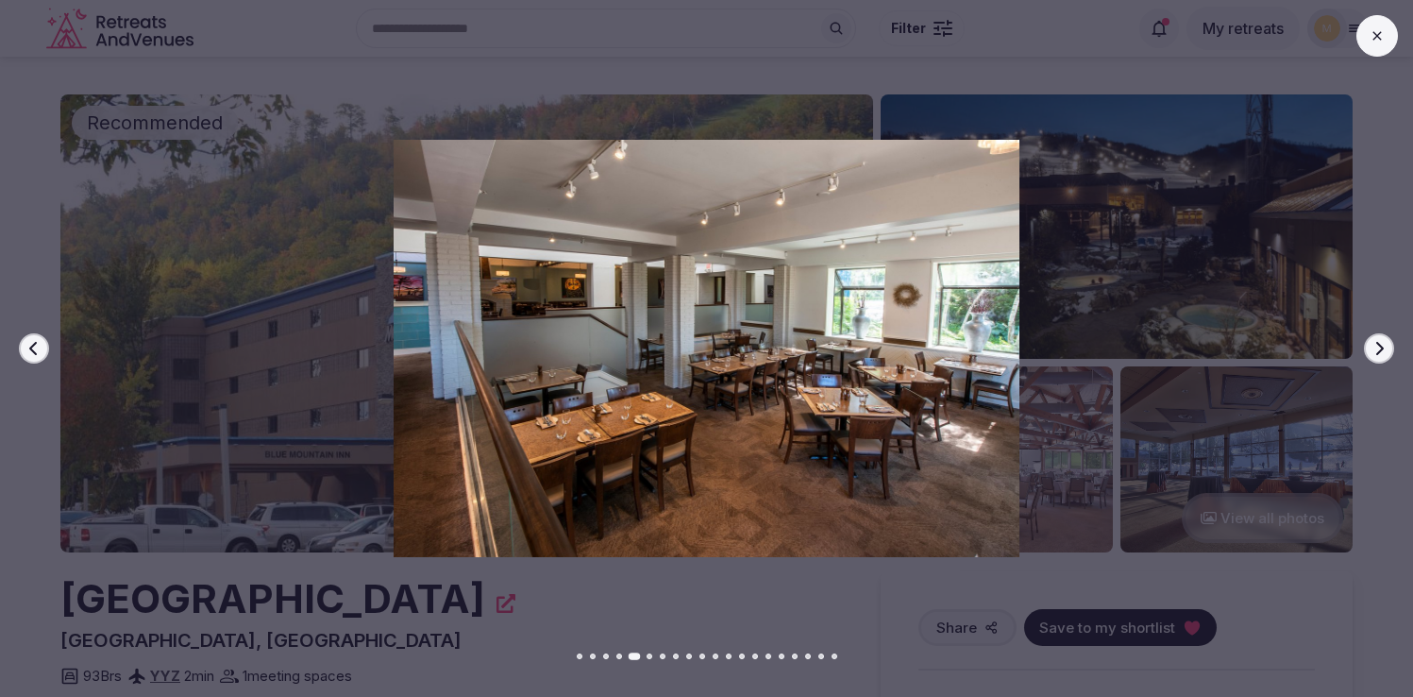
click at [1367, 342] on button "Next slide" at bounding box center [1379, 348] width 30 height 30
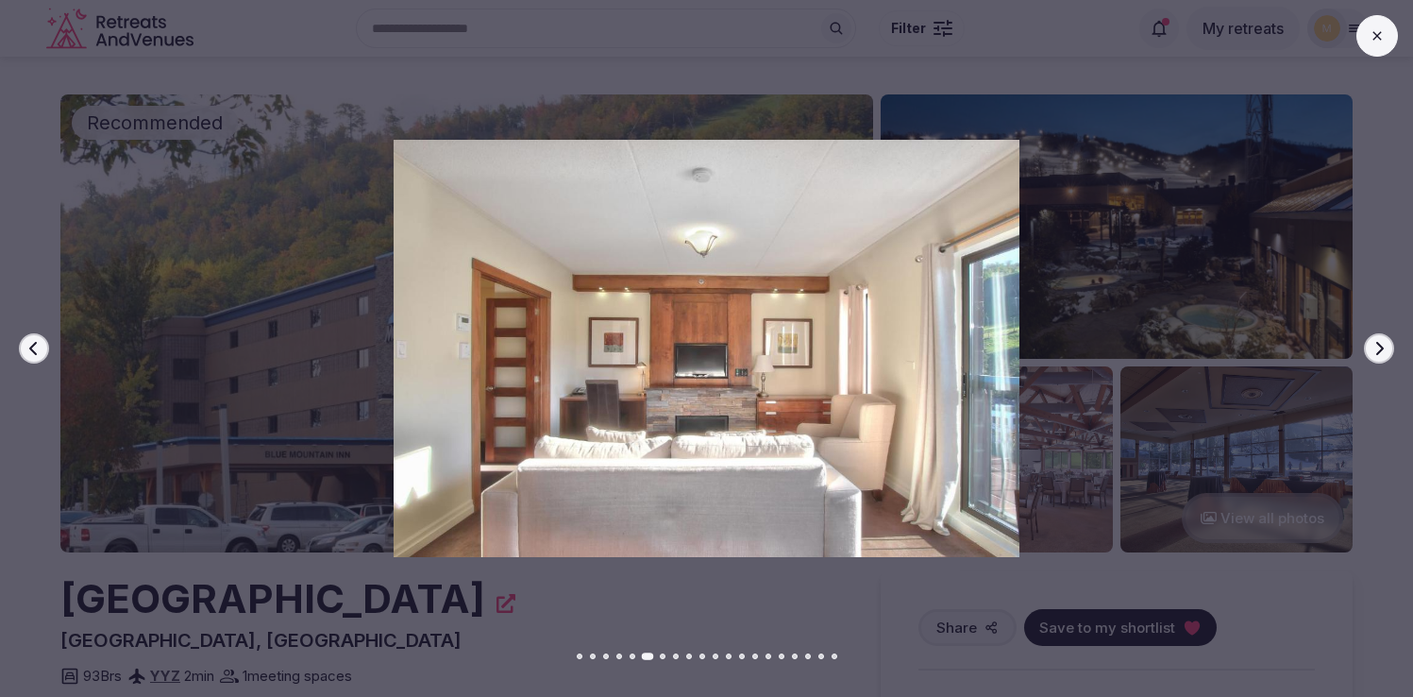
click at [1367, 342] on button "Next slide" at bounding box center [1379, 348] width 30 height 30
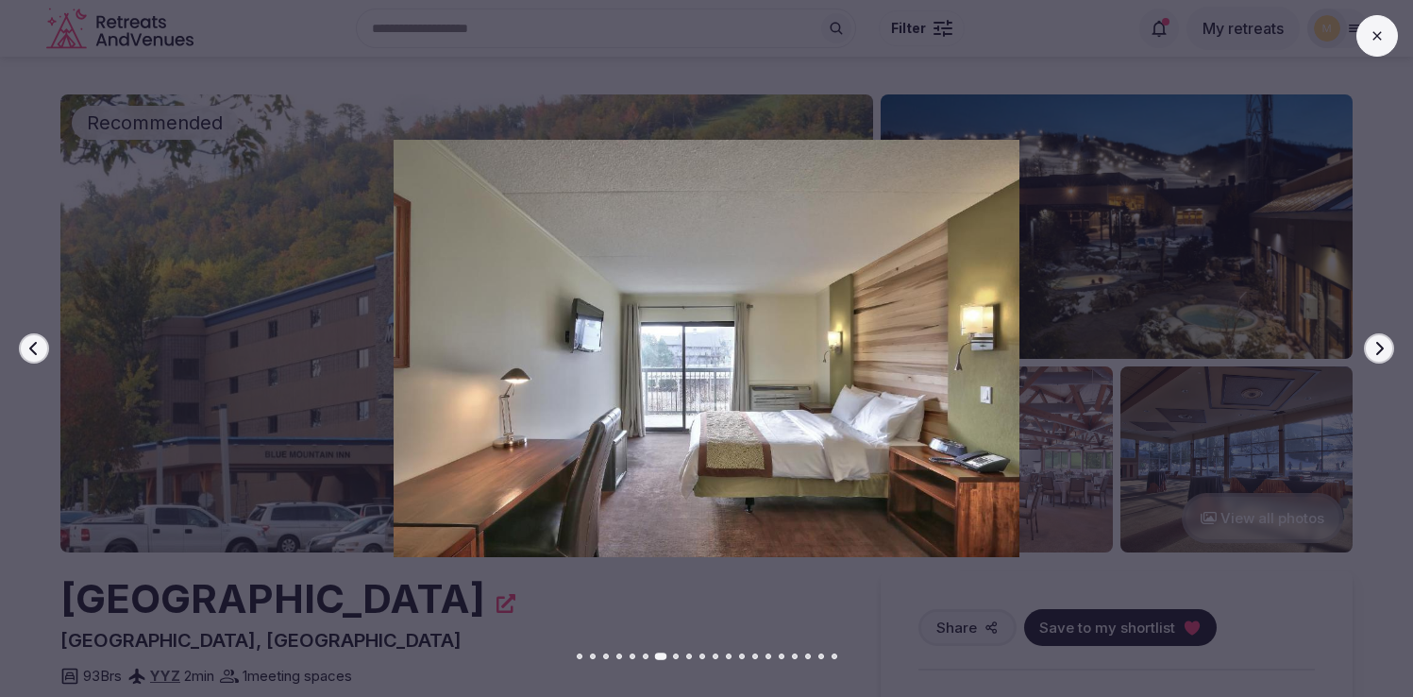
click at [1367, 342] on button "Next slide" at bounding box center [1379, 348] width 30 height 30
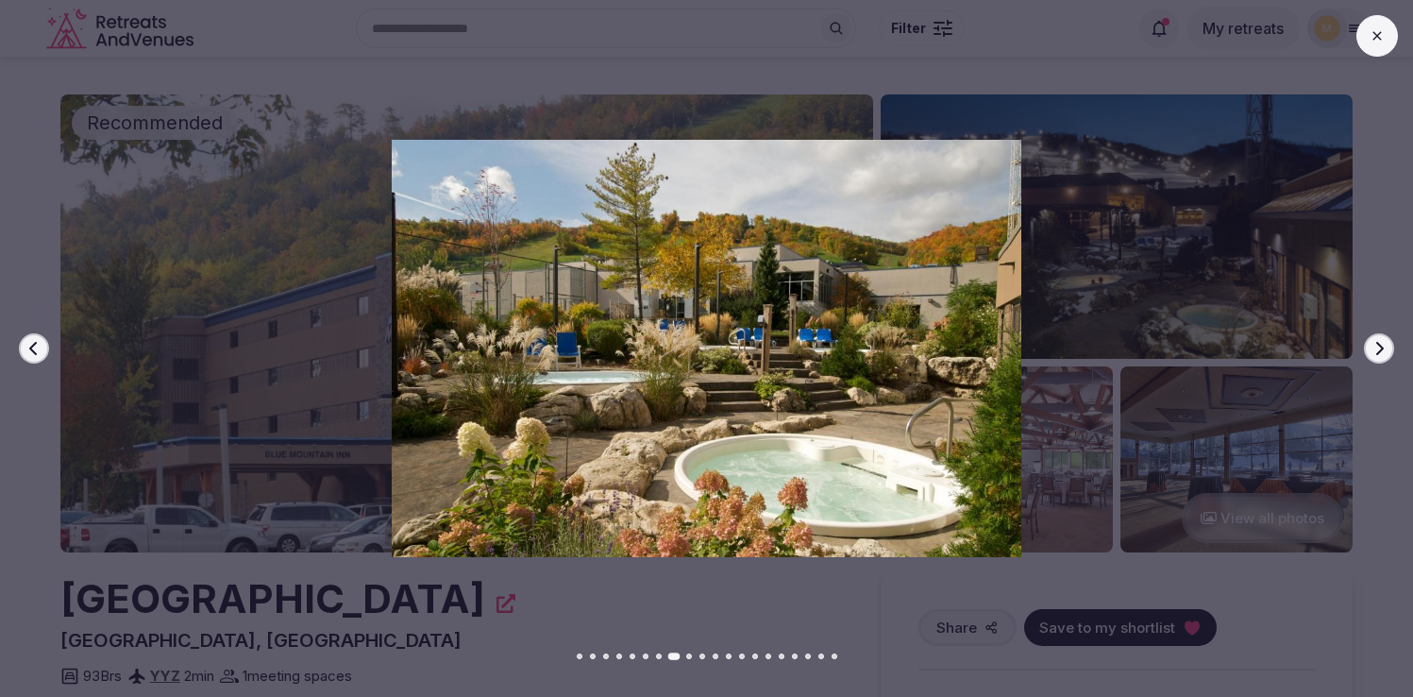
click at [1367, 342] on button "Next slide" at bounding box center [1379, 348] width 30 height 30
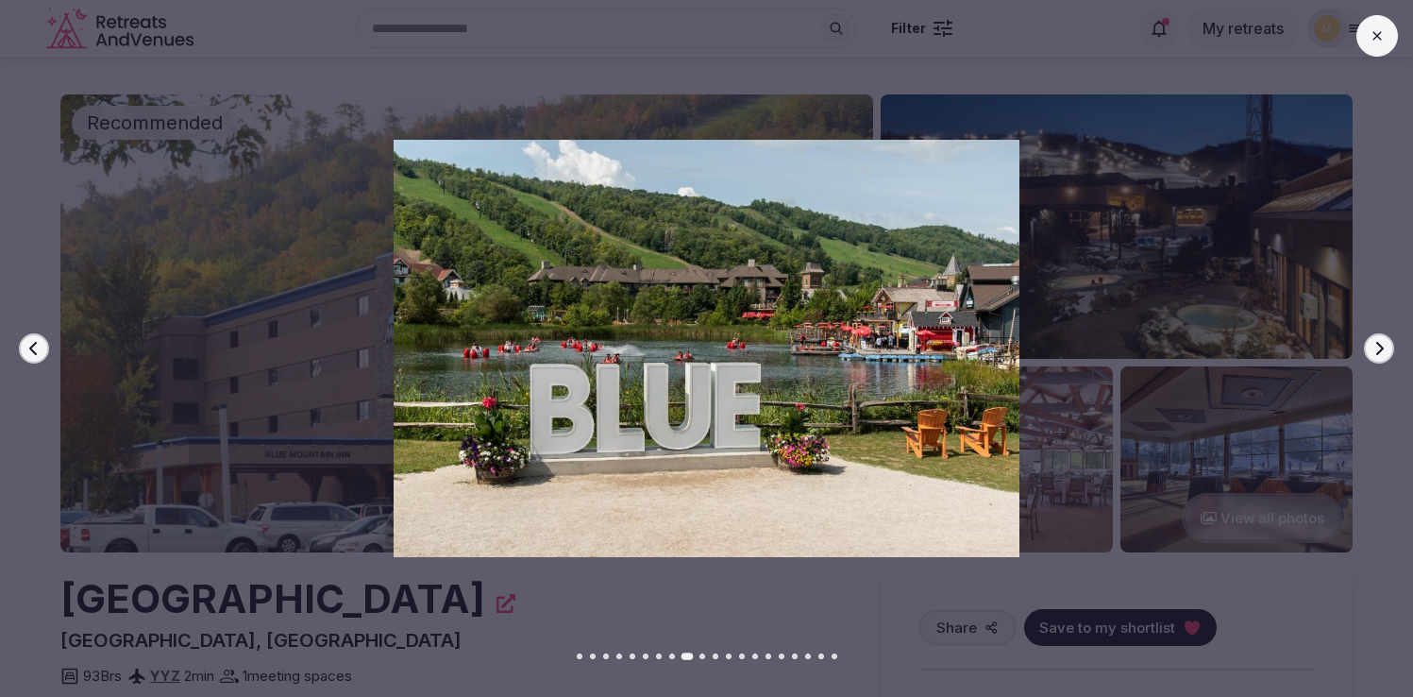
click at [1367, 342] on button "Next slide" at bounding box center [1379, 348] width 30 height 30
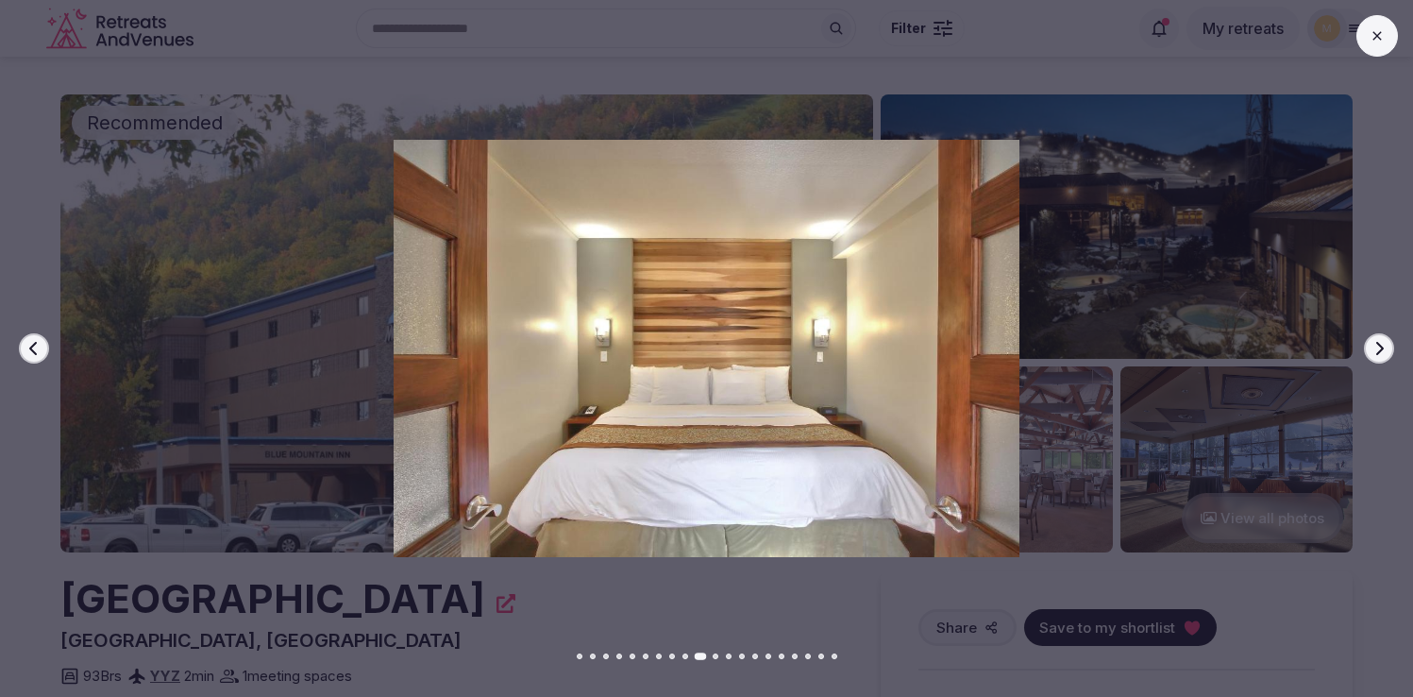
click at [1367, 342] on button "Next slide" at bounding box center [1379, 348] width 30 height 30
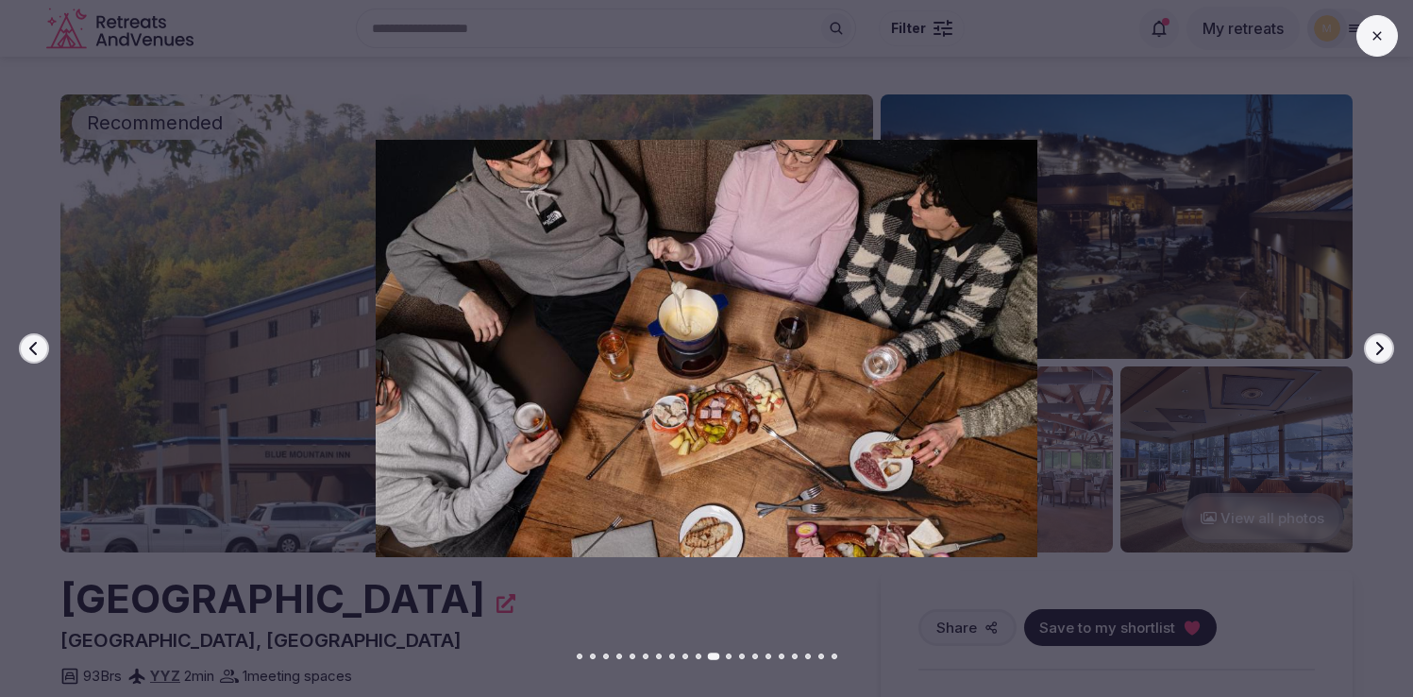
click at [1367, 342] on button "Next slide" at bounding box center [1379, 348] width 30 height 30
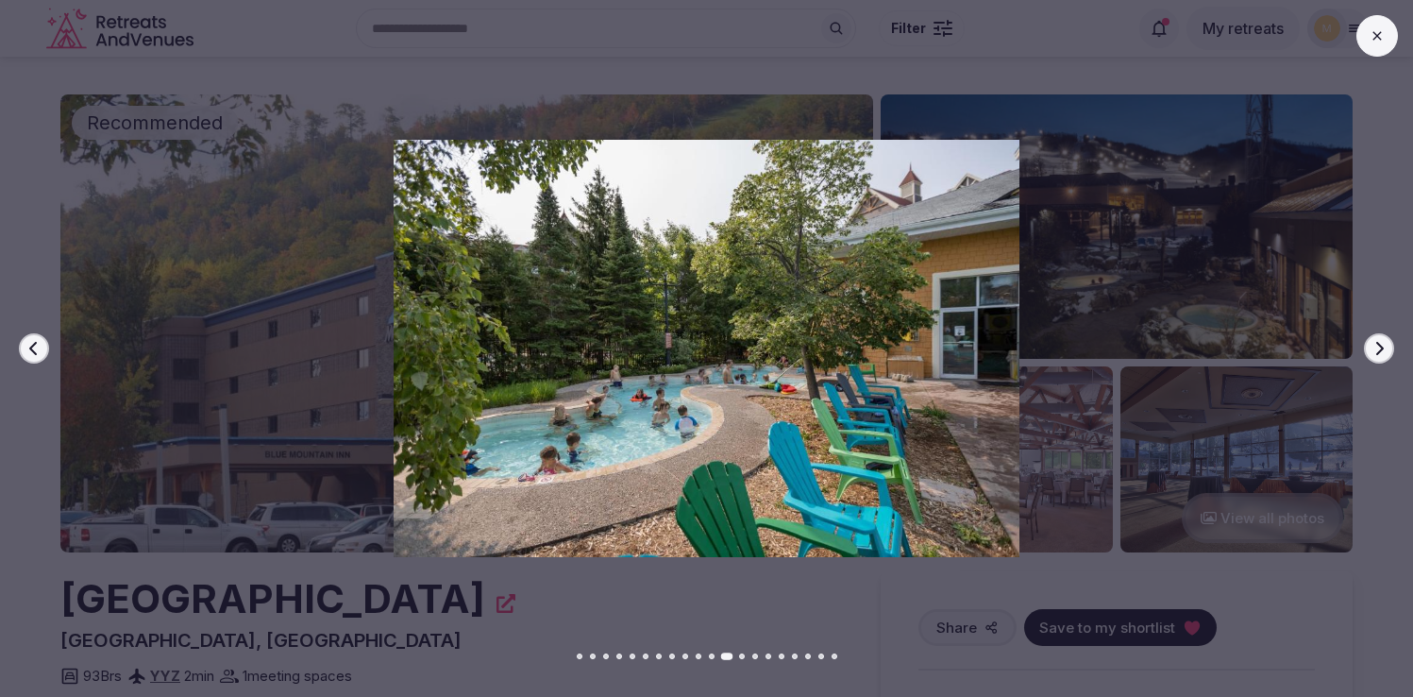
click at [1367, 342] on button "Next slide" at bounding box center [1379, 348] width 30 height 30
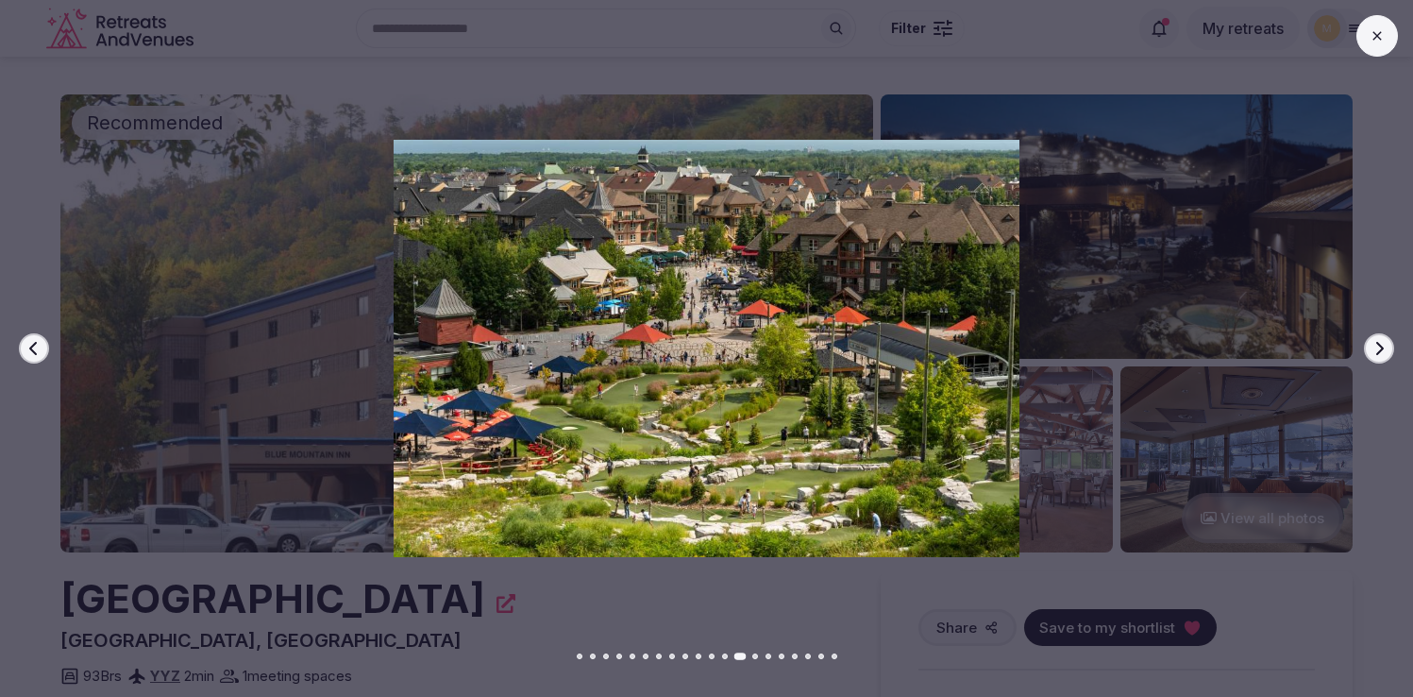
click at [1367, 342] on button "Next slide" at bounding box center [1379, 348] width 30 height 30
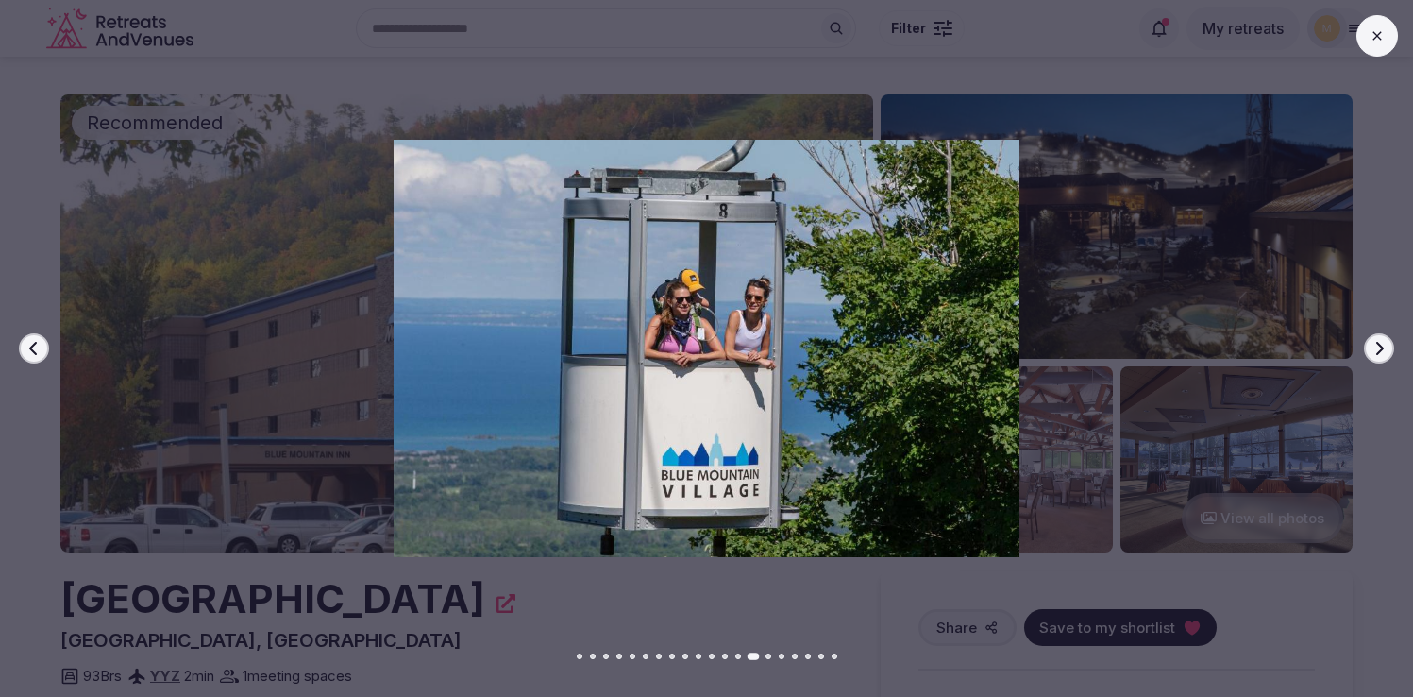
click at [1367, 342] on button "Next slide" at bounding box center [1379, 348] width 30 height 30
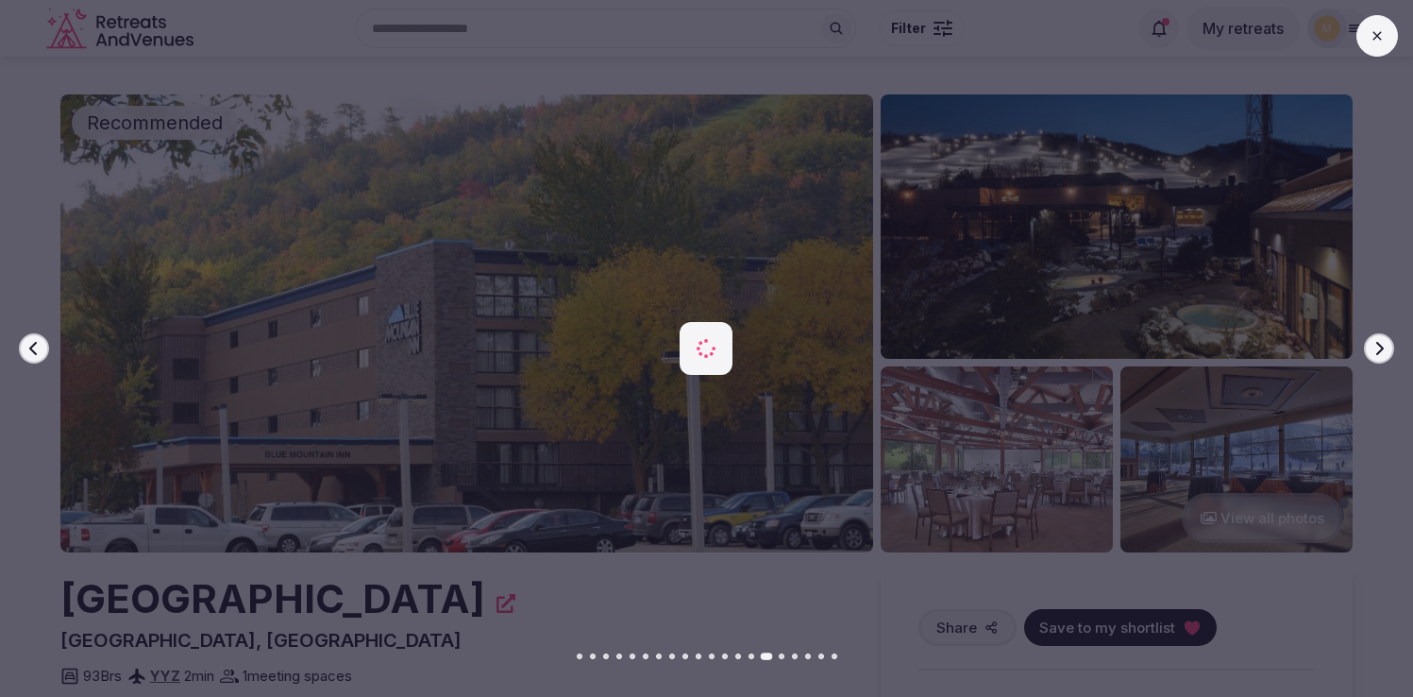
click at [1367, 342] on button "Next slide" at bounding box center [1379, 348] width 30 height 30
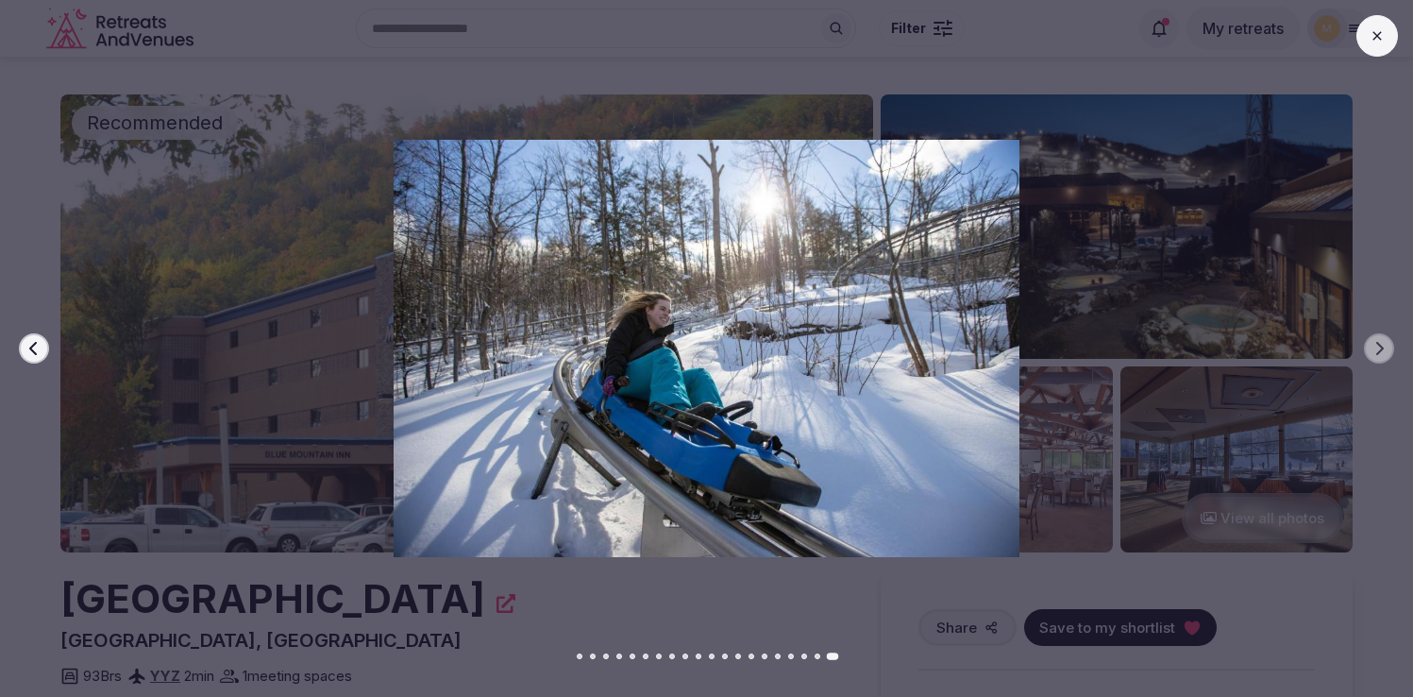
click at [1379, 39] on icon at bounding box center [1377, 35] width 15 height 15
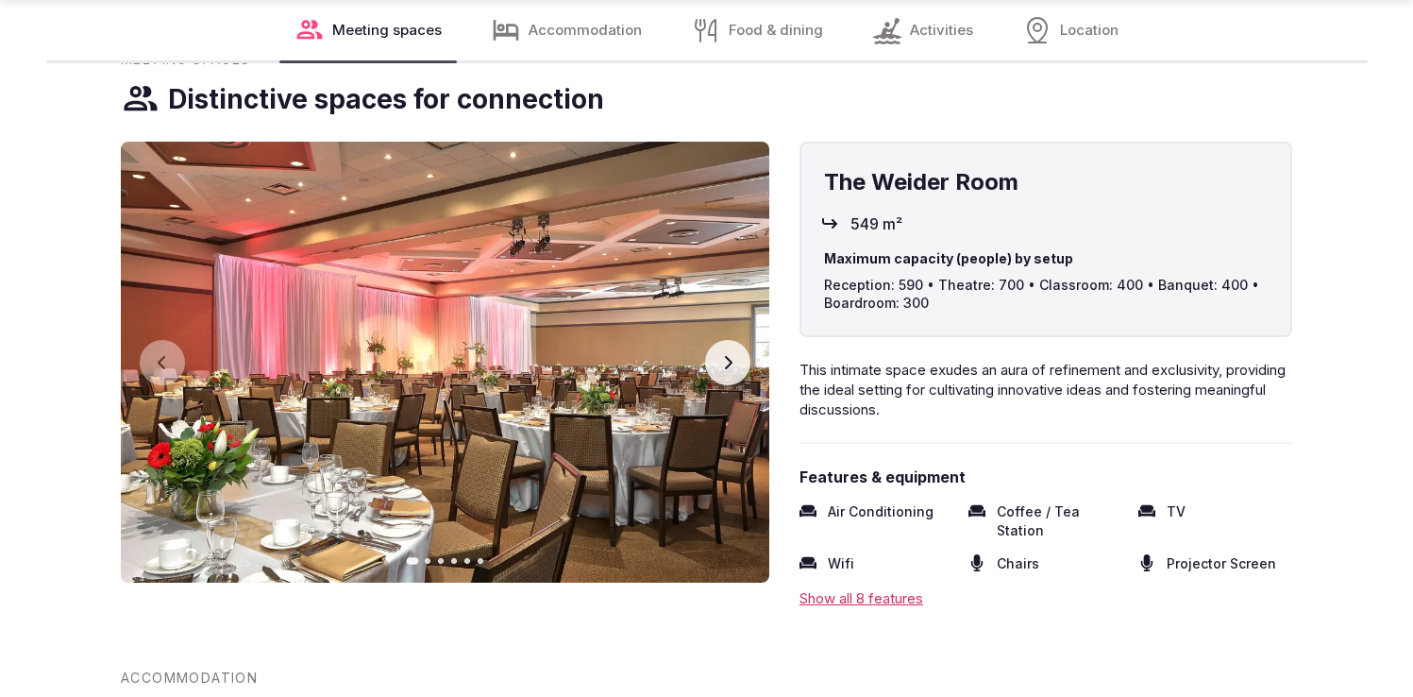
scroll to position [2085, 0]
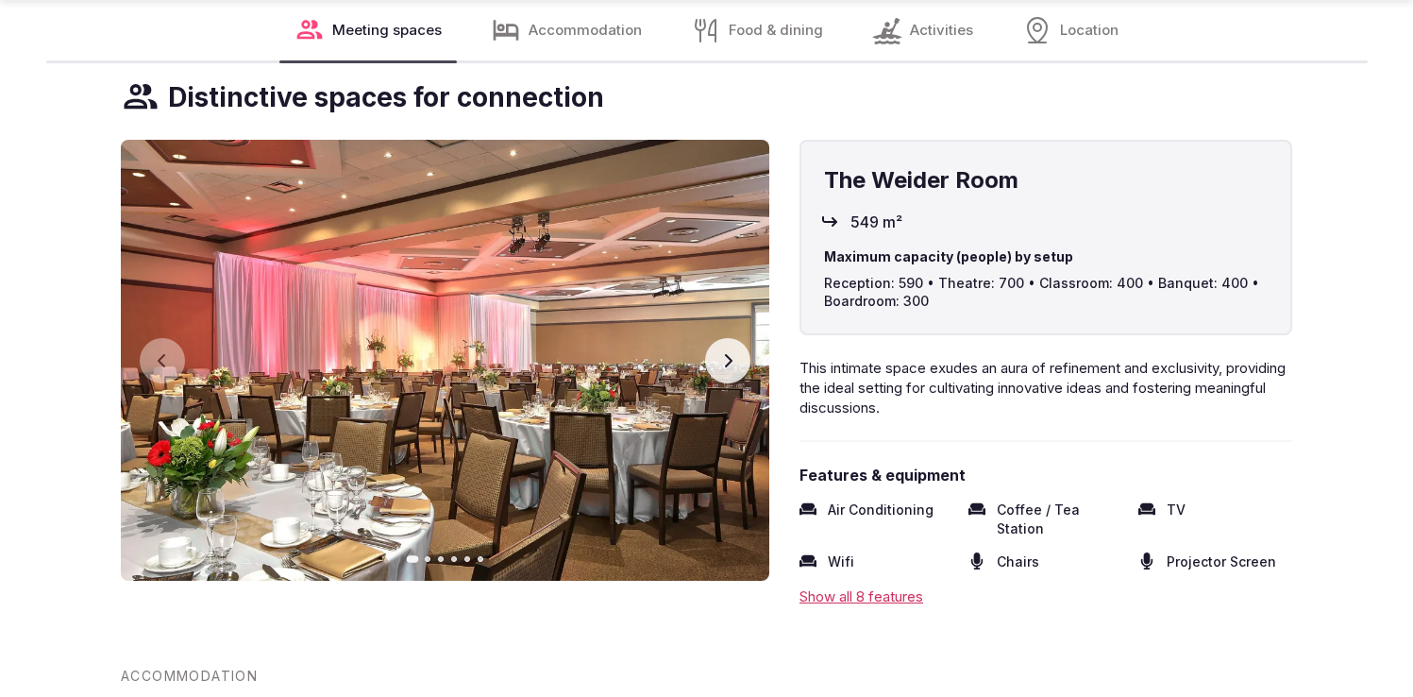
click at [722, 363] on icon "button" at bounding box center [727, 360] width 15 height 15
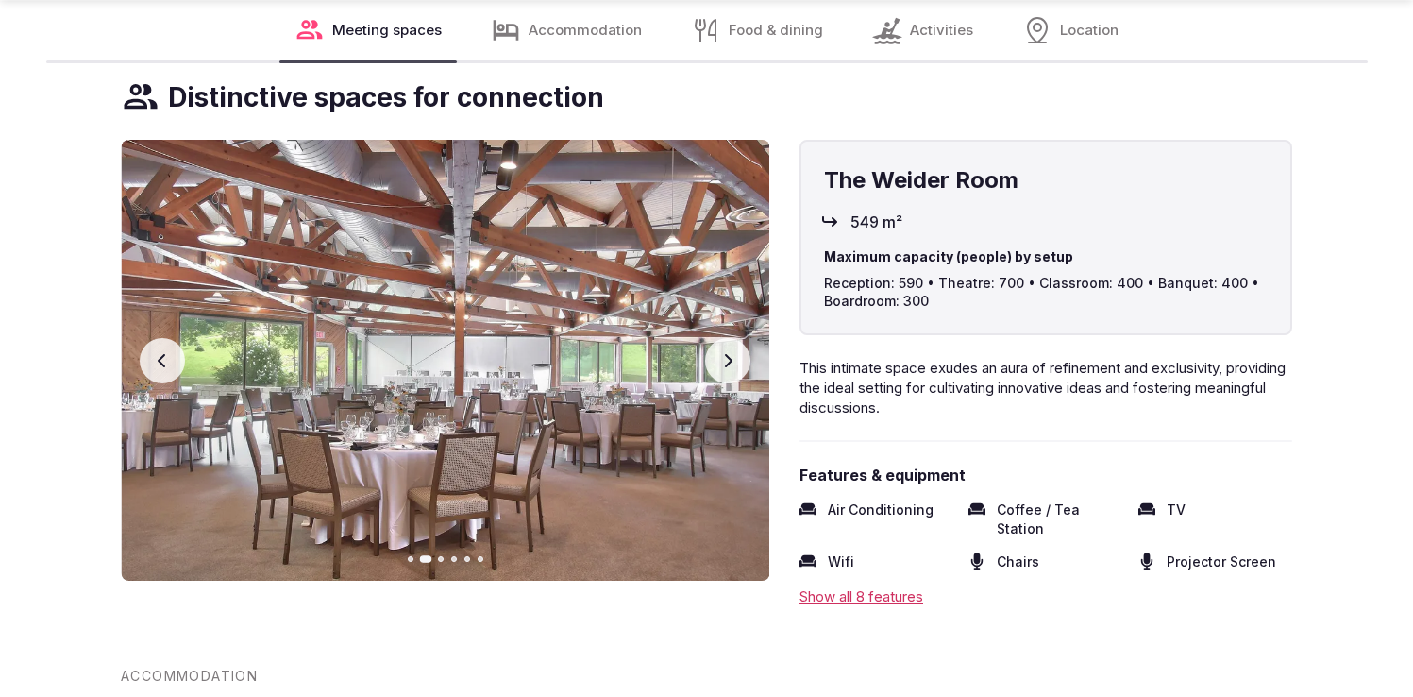
click at [722, 363] on icon "button" at bounding box center [727, 360] width 15 height 15
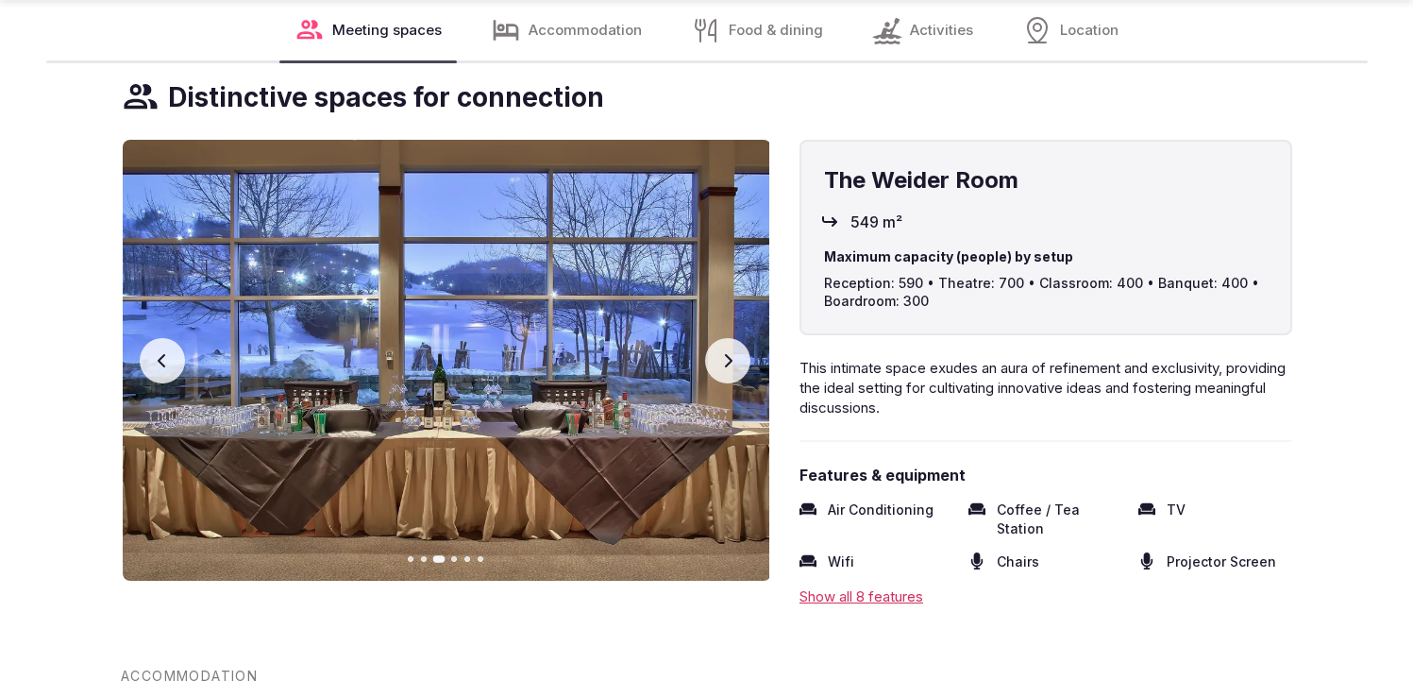
click at [722, 363] on icon "button" at bounding box center [727, 360] width 15 height 15
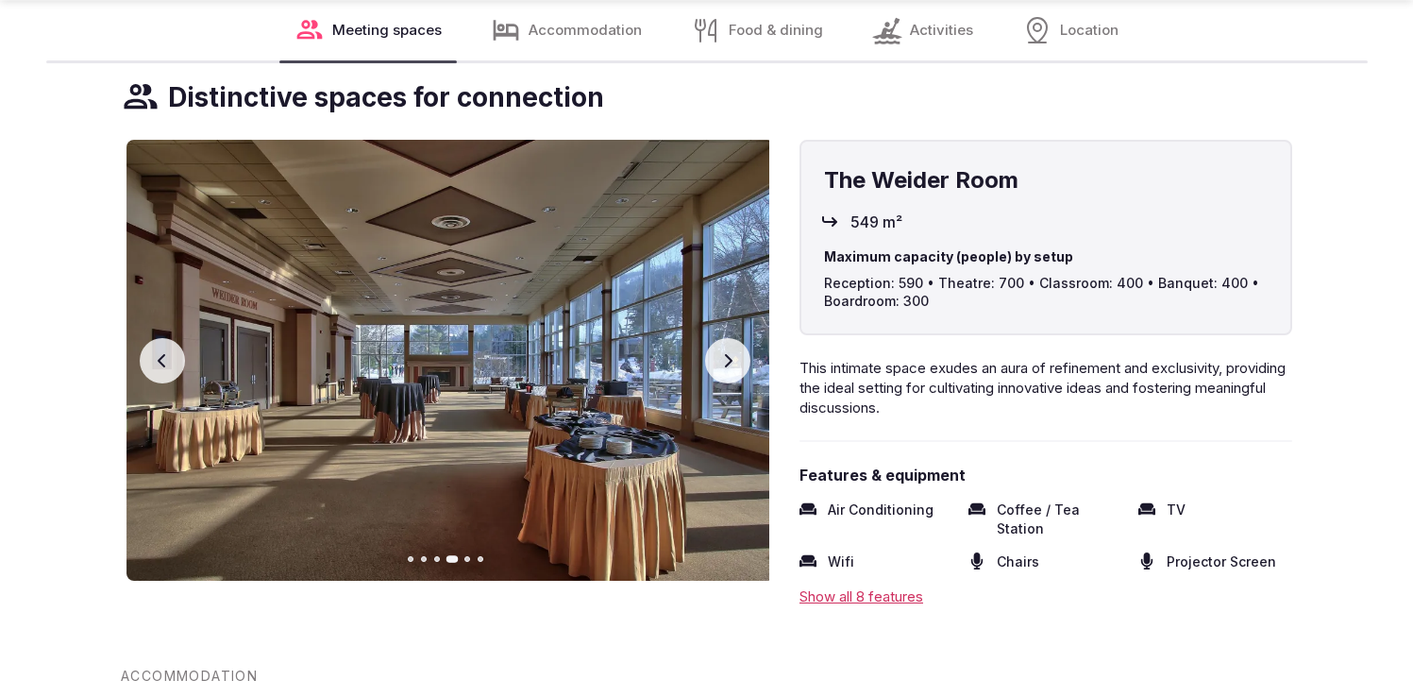
click at [722, 363] on icon "button" at bounding box center [727, 360] width 15 height 15
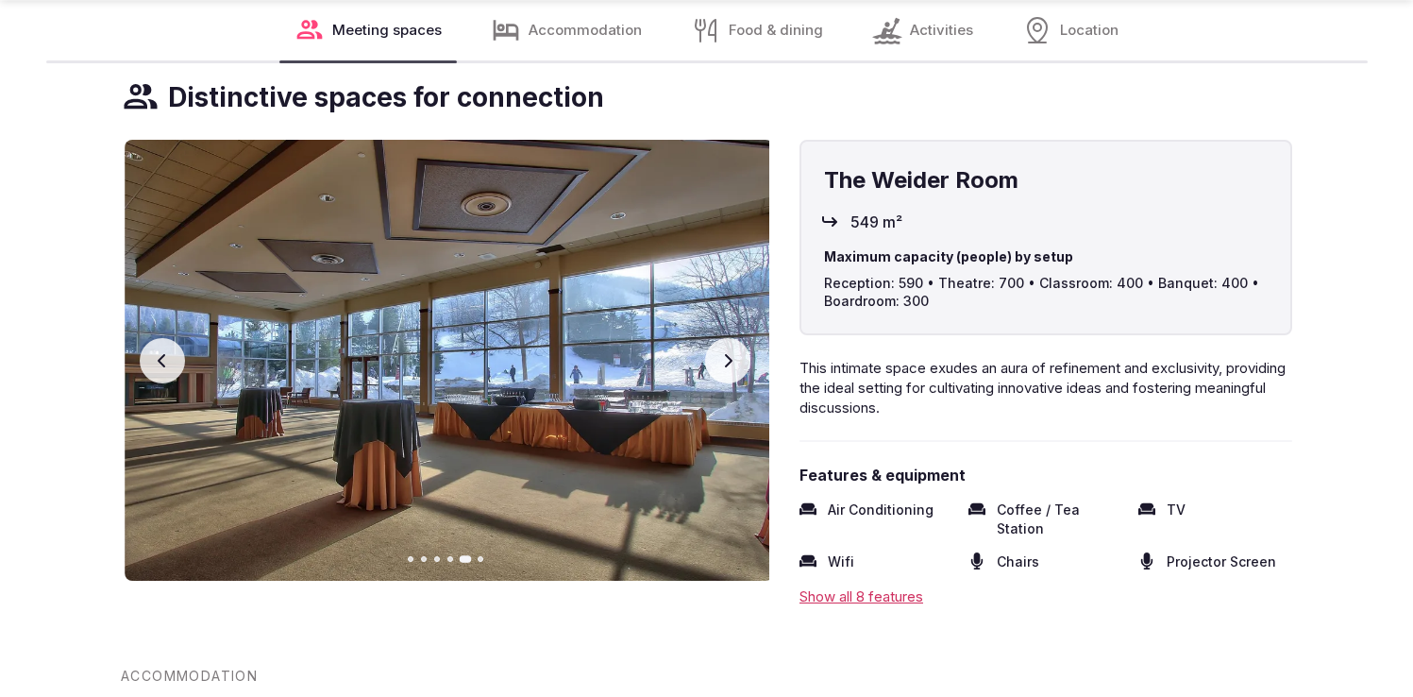
click at [722, 363] on icon "button" at bounding box center [727, 360] width 15 height 15
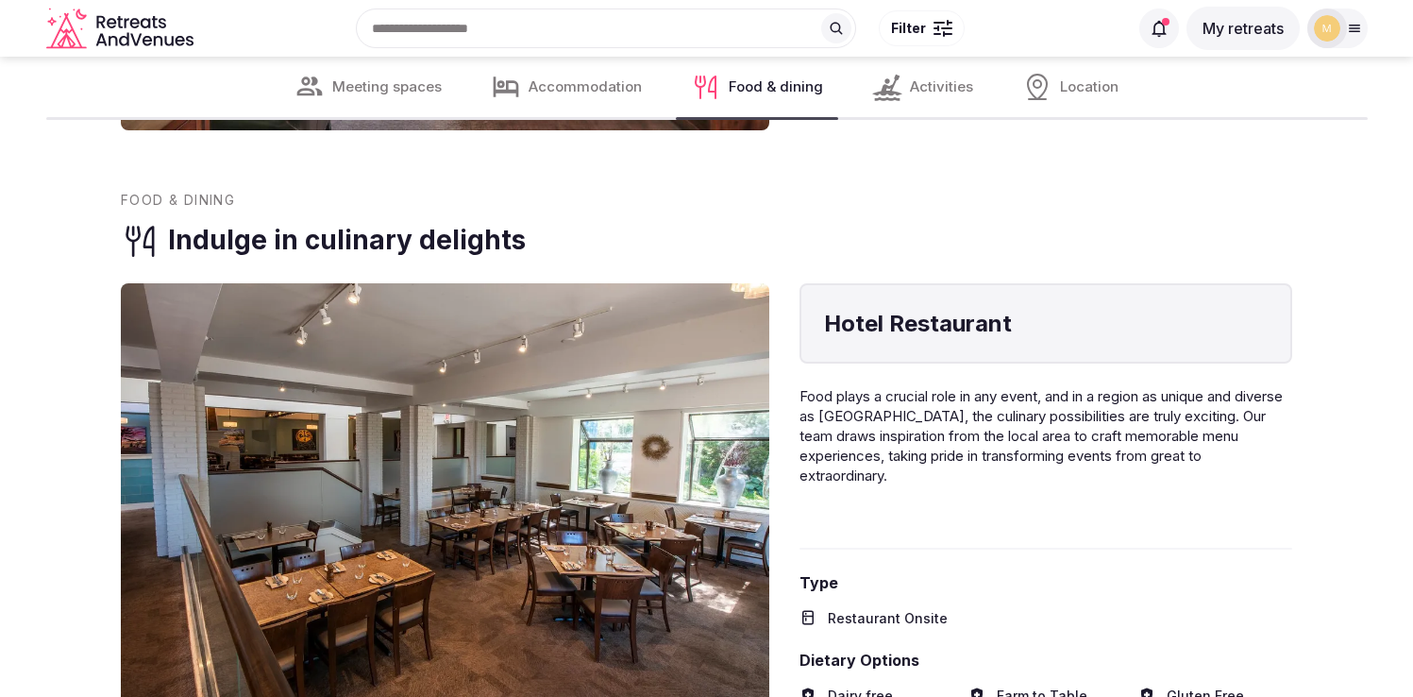
scroll to position [2992, 0]
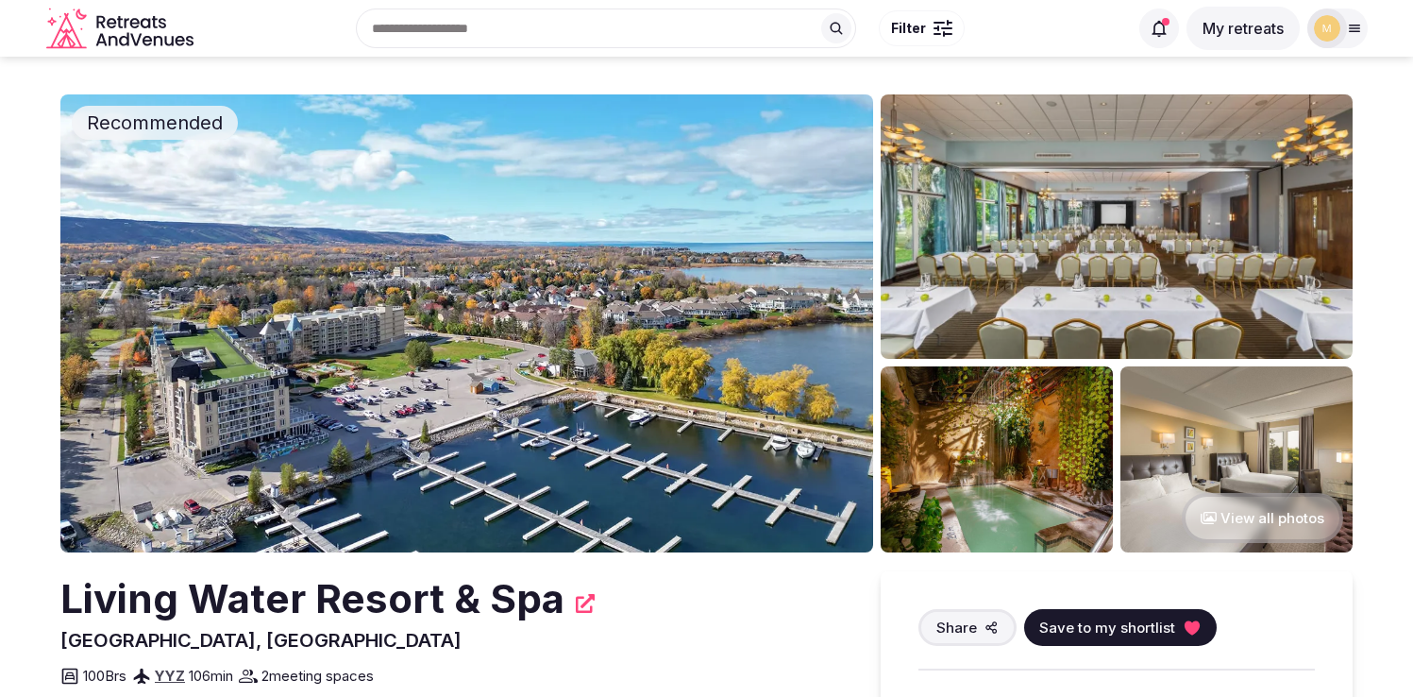
click at [585, 365] on img at bounding box center [466, 323] width 813 height 458
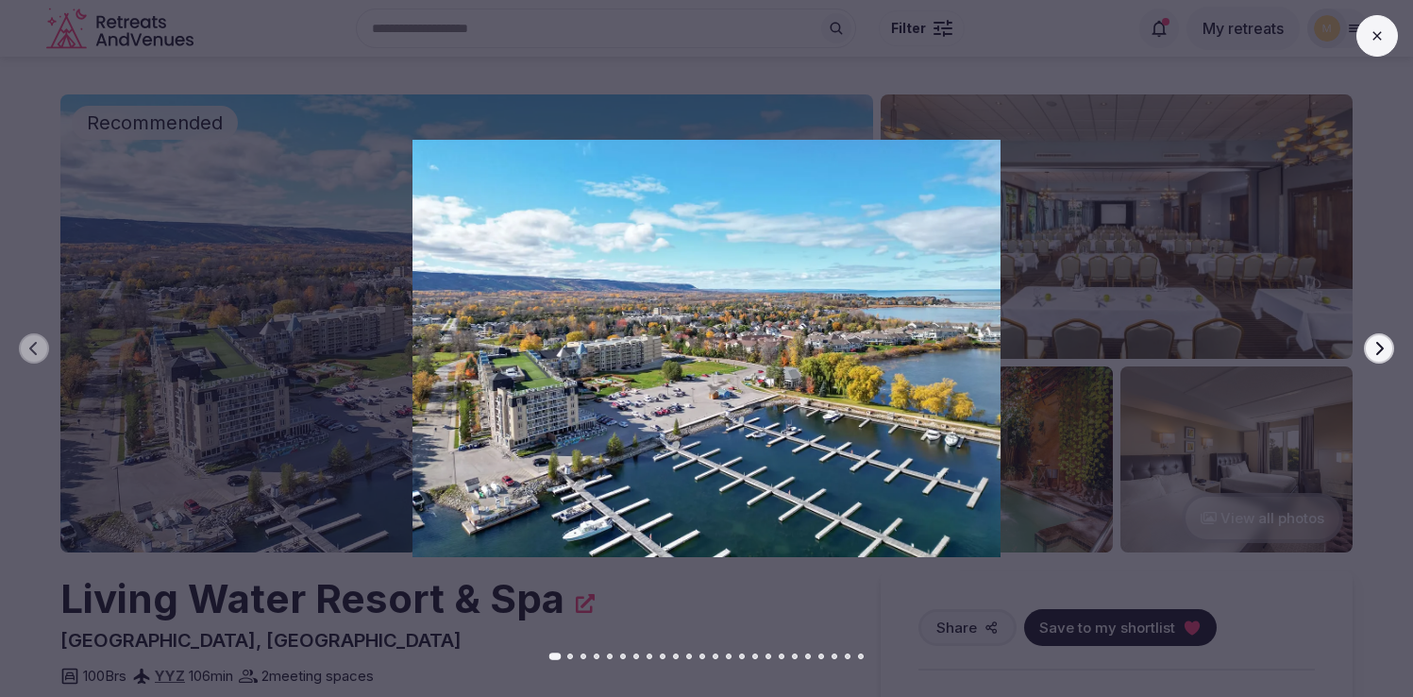
click at [1382, 350] on icon "button" at bounding box center [1378, 348] width 15 height 15
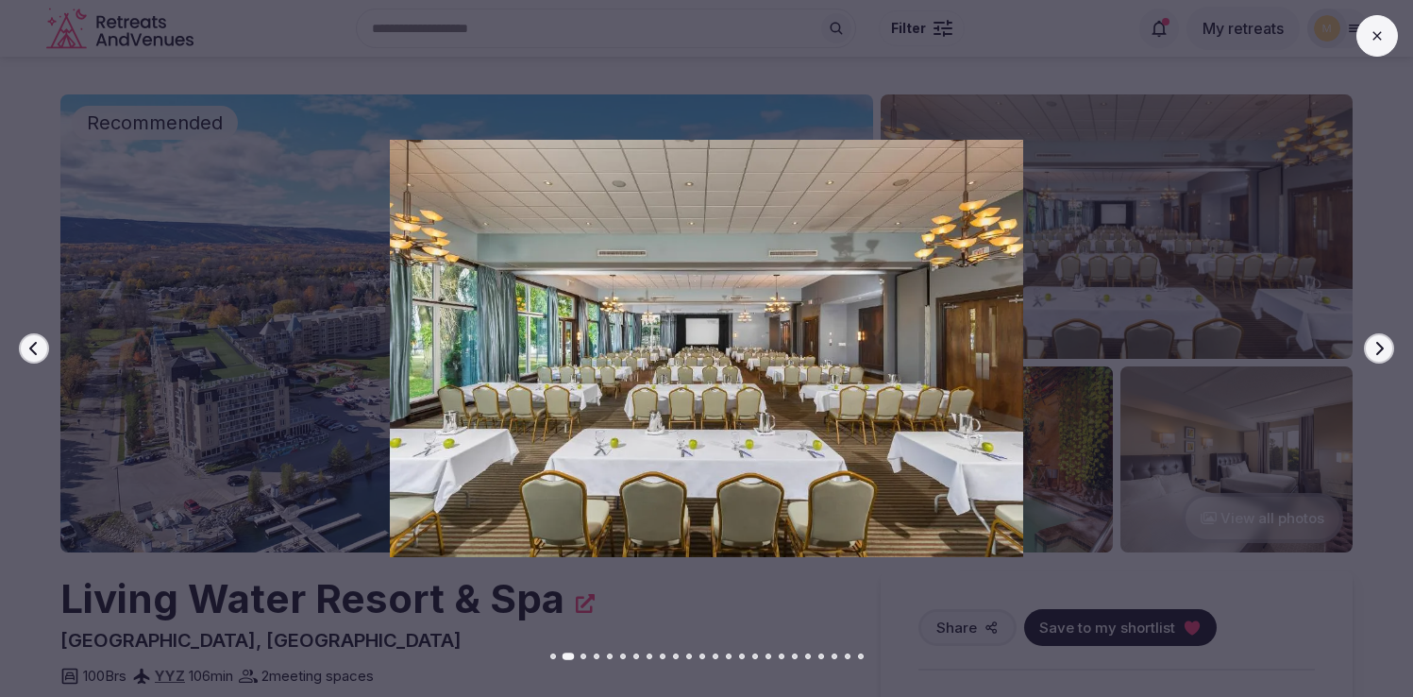
click at [1382, 350] on icon "button" at bounding box center [1378, 348] width 15 height 15
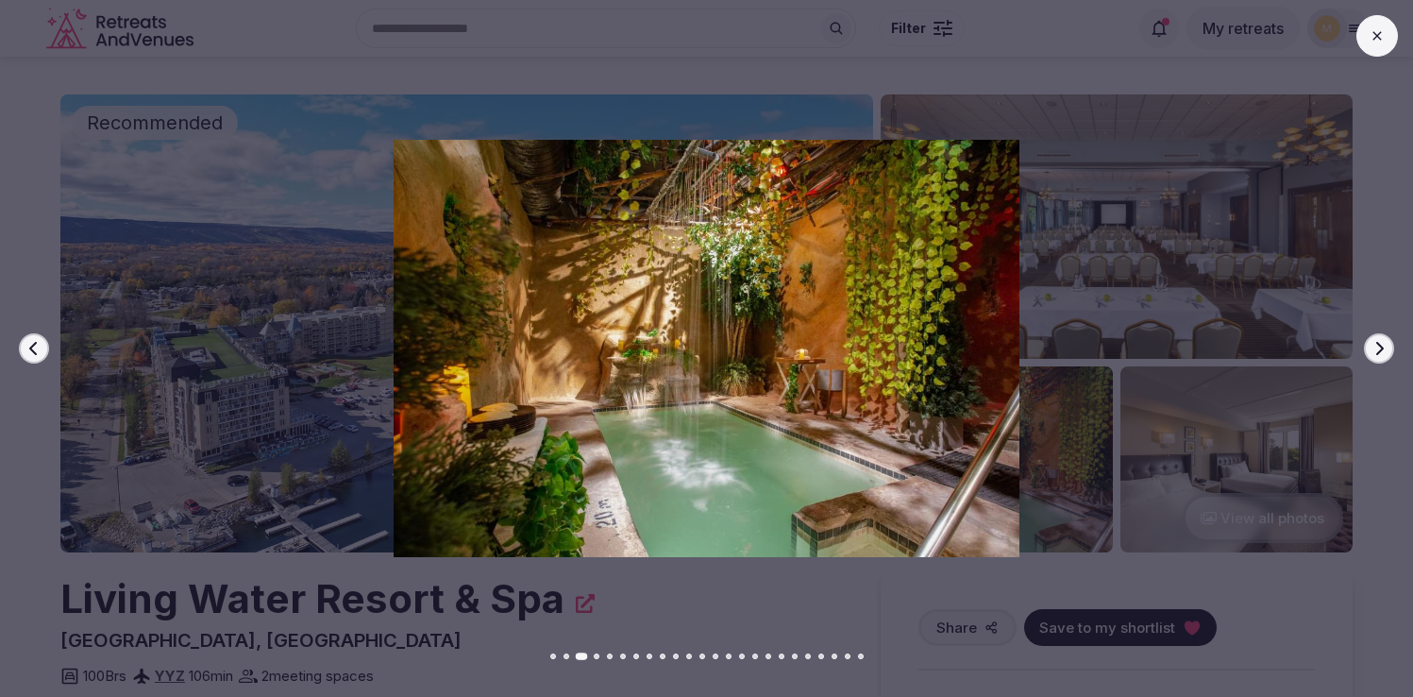
click at [1382, 350] on icon "button" at bounding box center [1378, 348] width 15 height 15
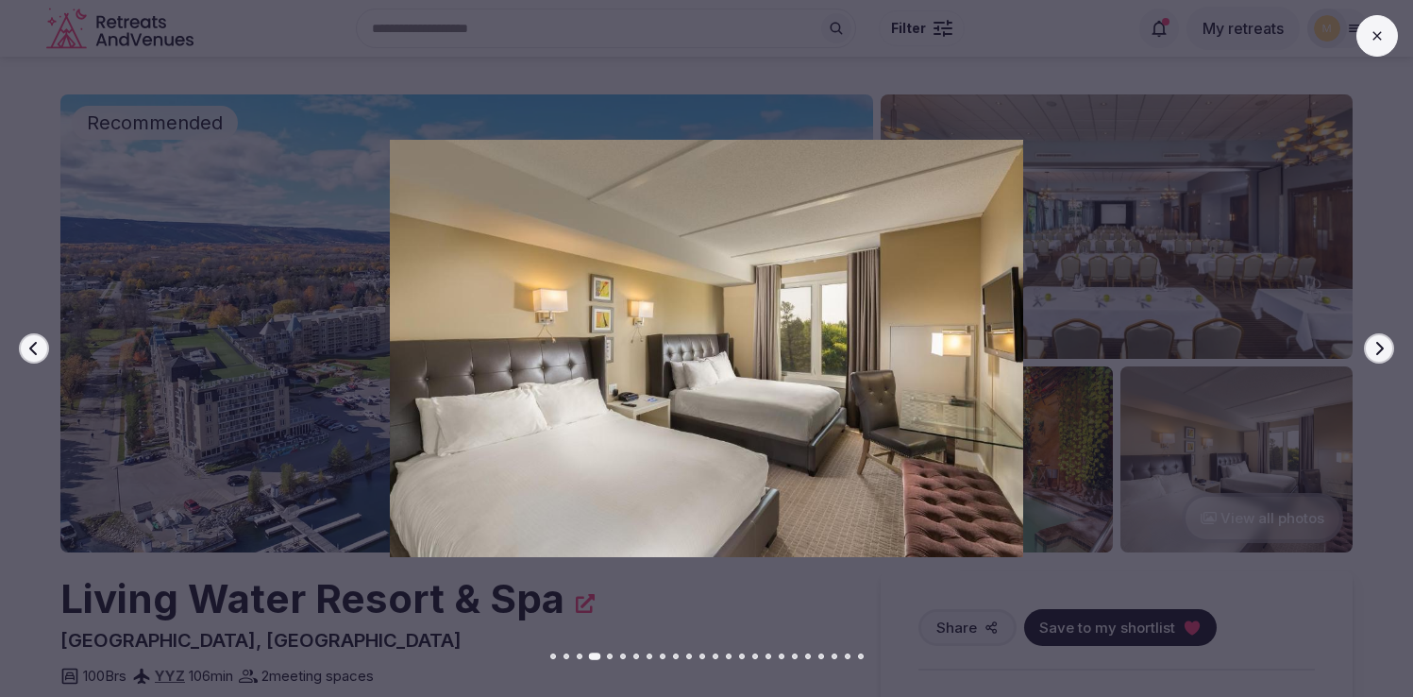
click at [1382, 350] on icon "button" at bounding box center [1378, 348] width 15 height 15
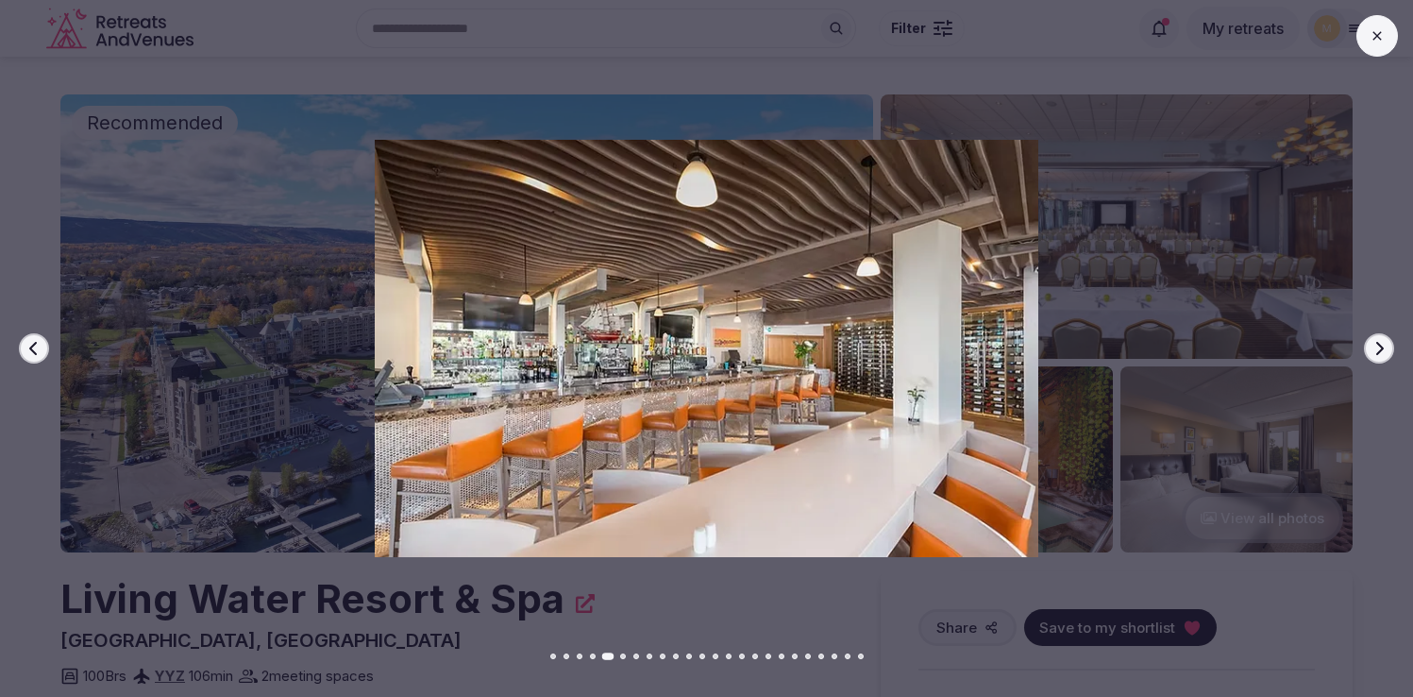
click at [1382, 350] on icon "button" at bounding box center [1378, 348] width 15 height 15
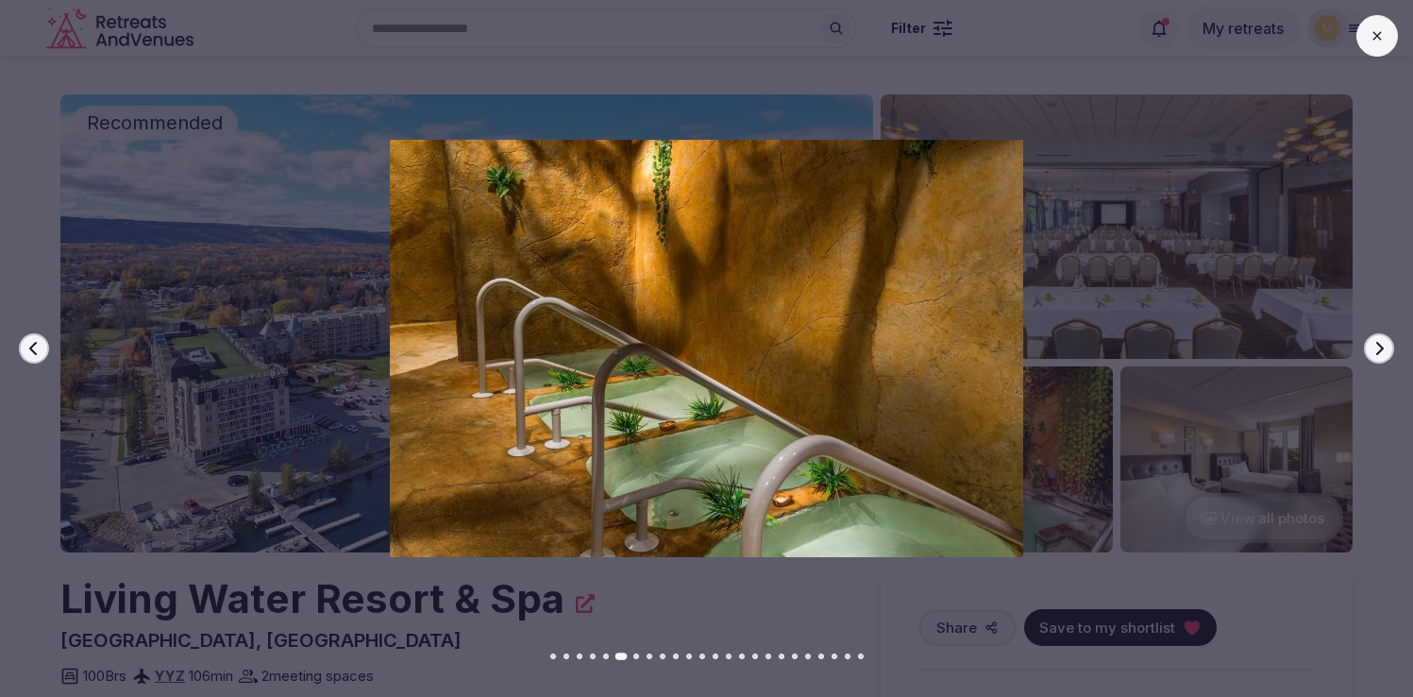
click at [1382, 350] on icon "button" at bounding box center [1378, 348] width 15 height 15
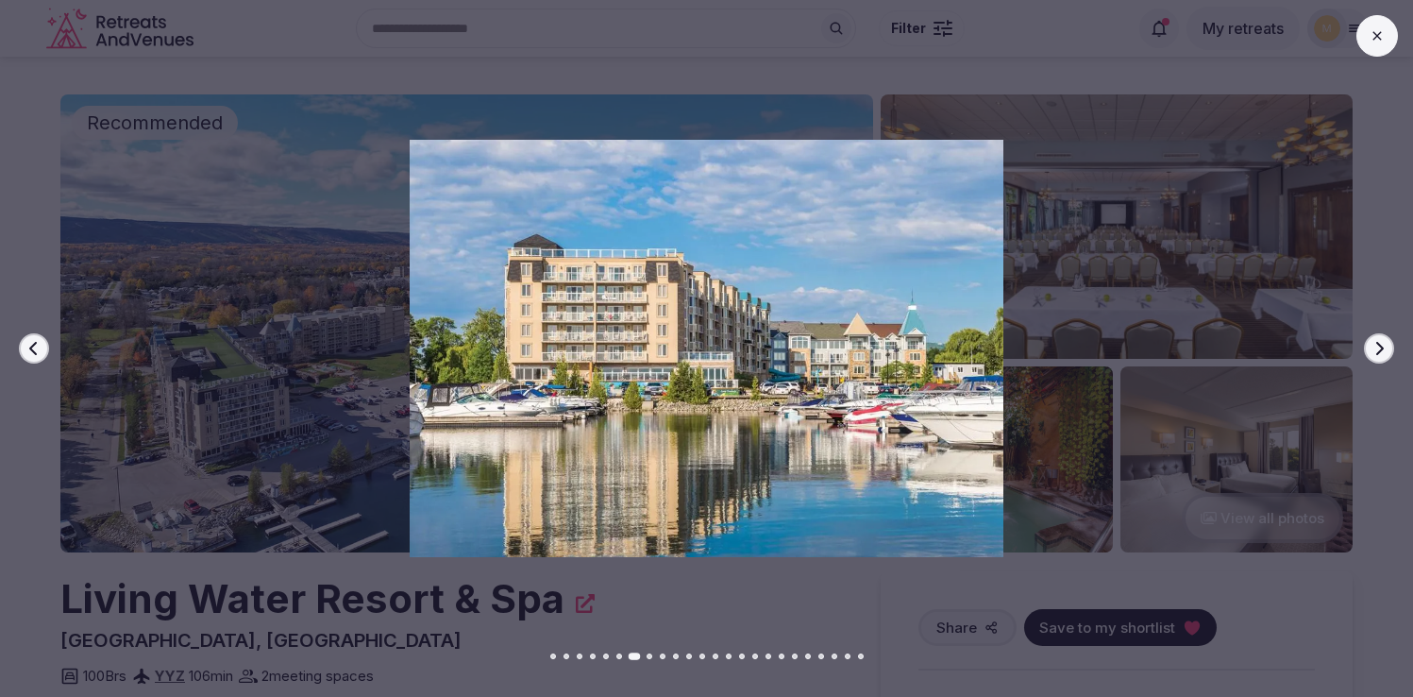
click at [1382, 350] on icon "button" at bounding box center [1378, 348] width 15 height 15
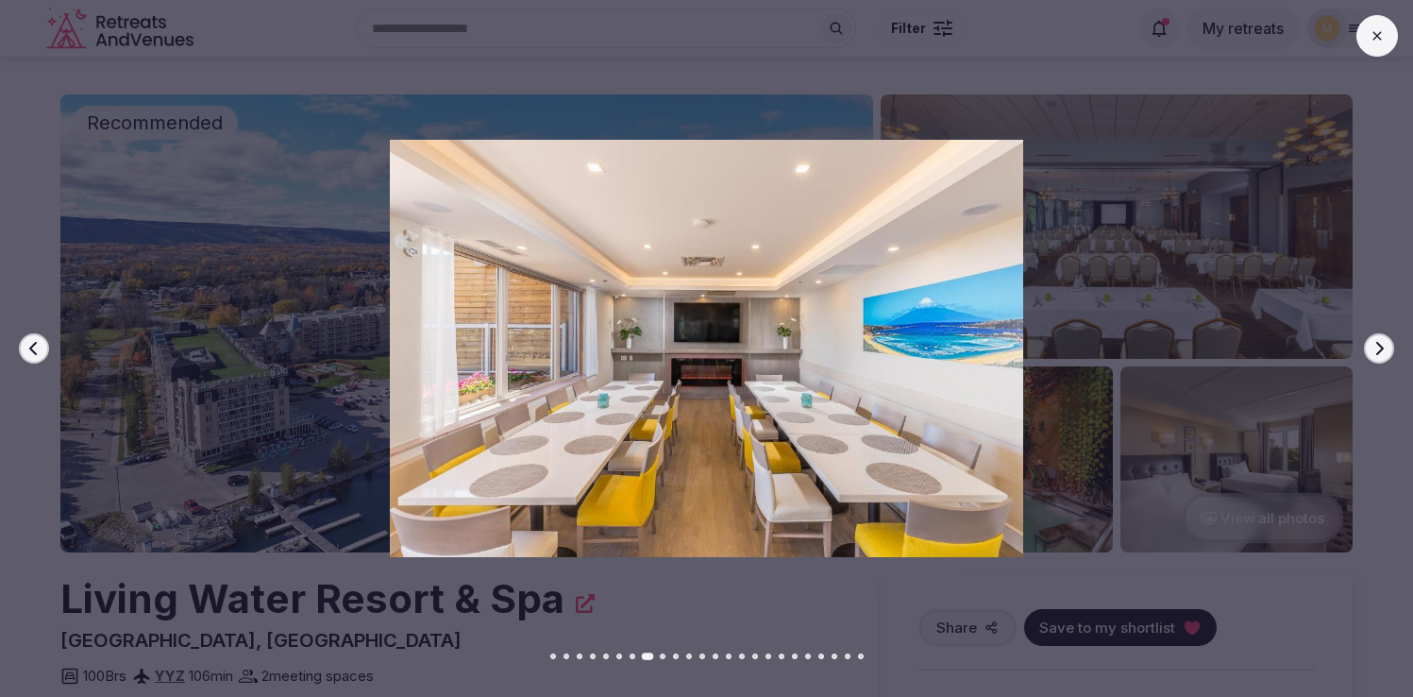
click at [1382, 350] on icon "button" at bounding box center [1378, 348] width 15 height 15
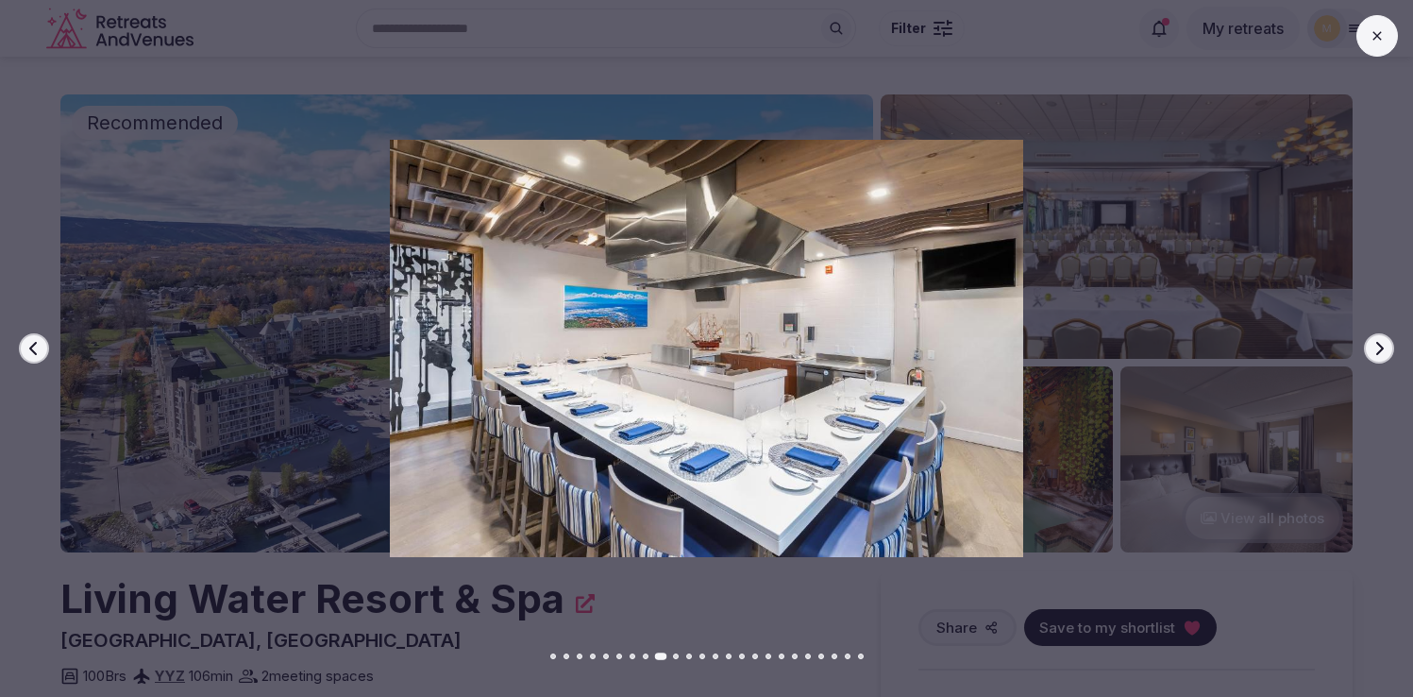
click at [1382, 350] on icon "button" at bounding box center [1378, 348] width 15 height 15
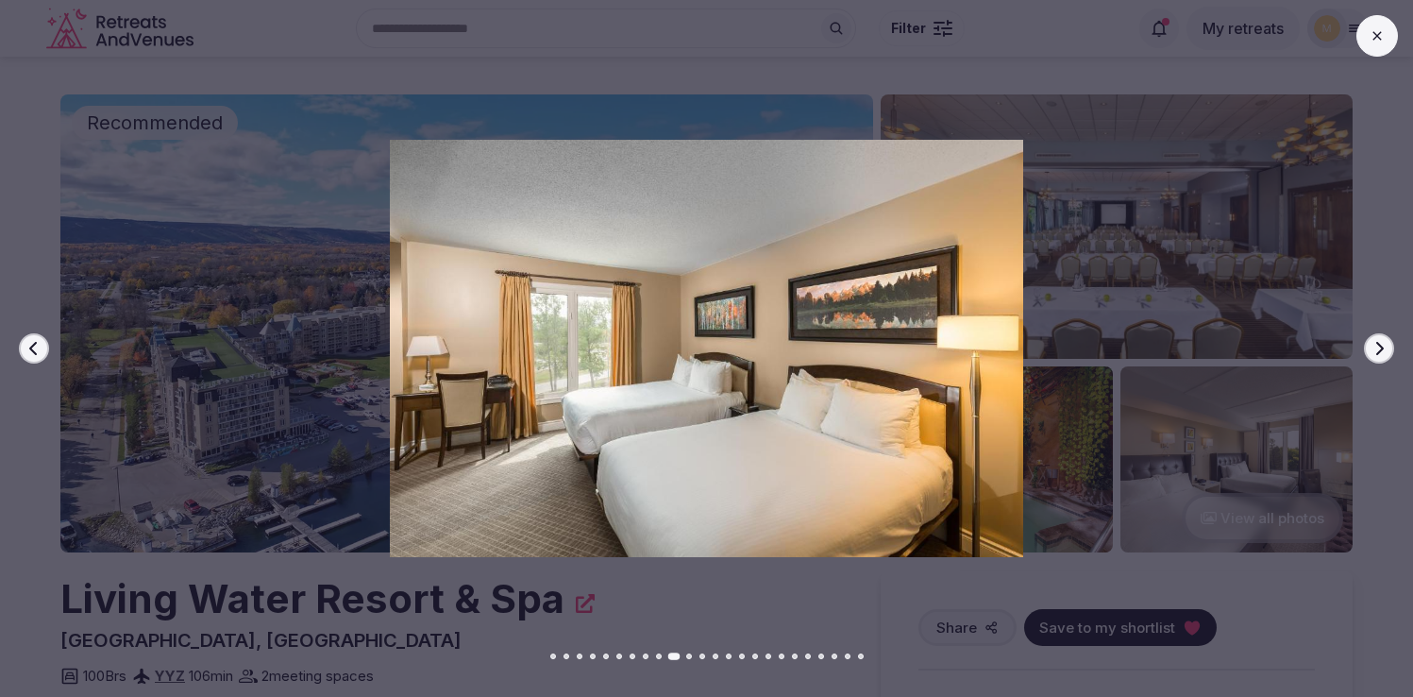
click at [1382, 350] on icon "button" at bounding box center [1378, 348] width 15 height 15
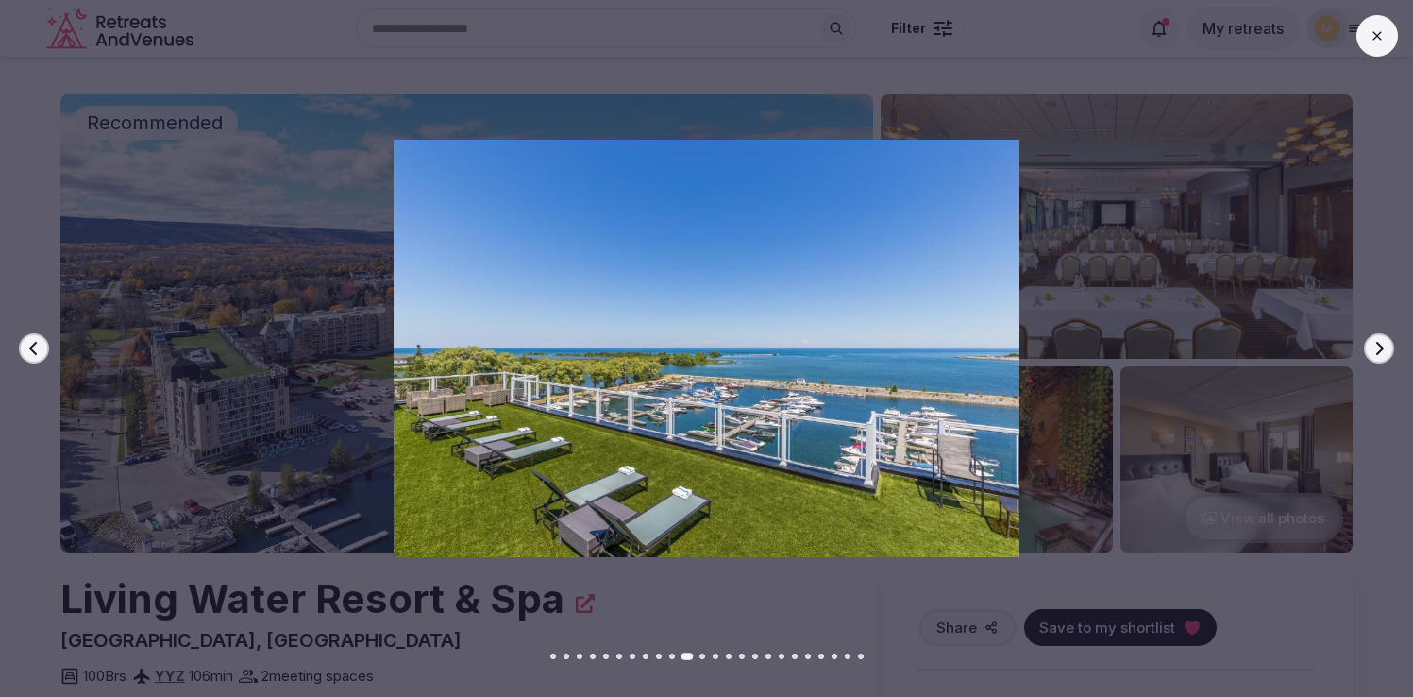
click at [1382, 350] on icon "button" at bounding box center [1378, 348] width 15 height 15
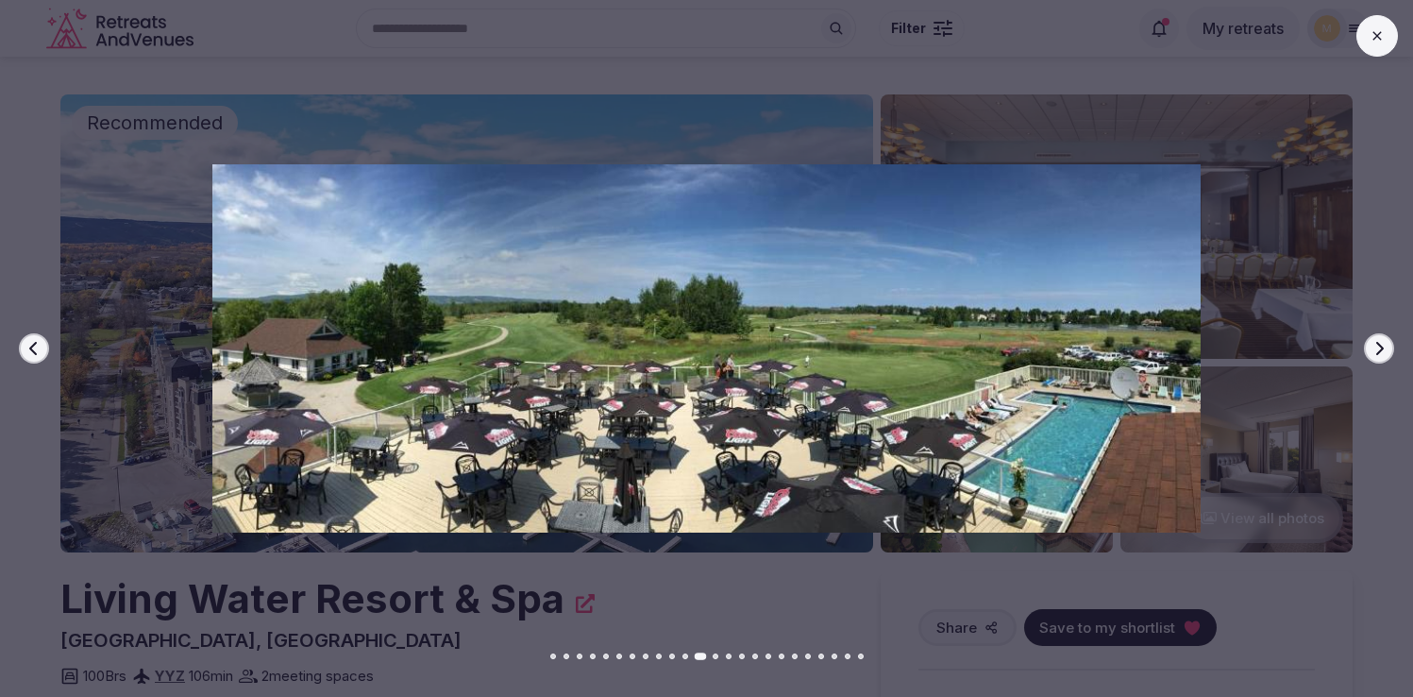
click at [1382, 350] on icon "button" at bounding box center [1378, 348] width 15 height 15
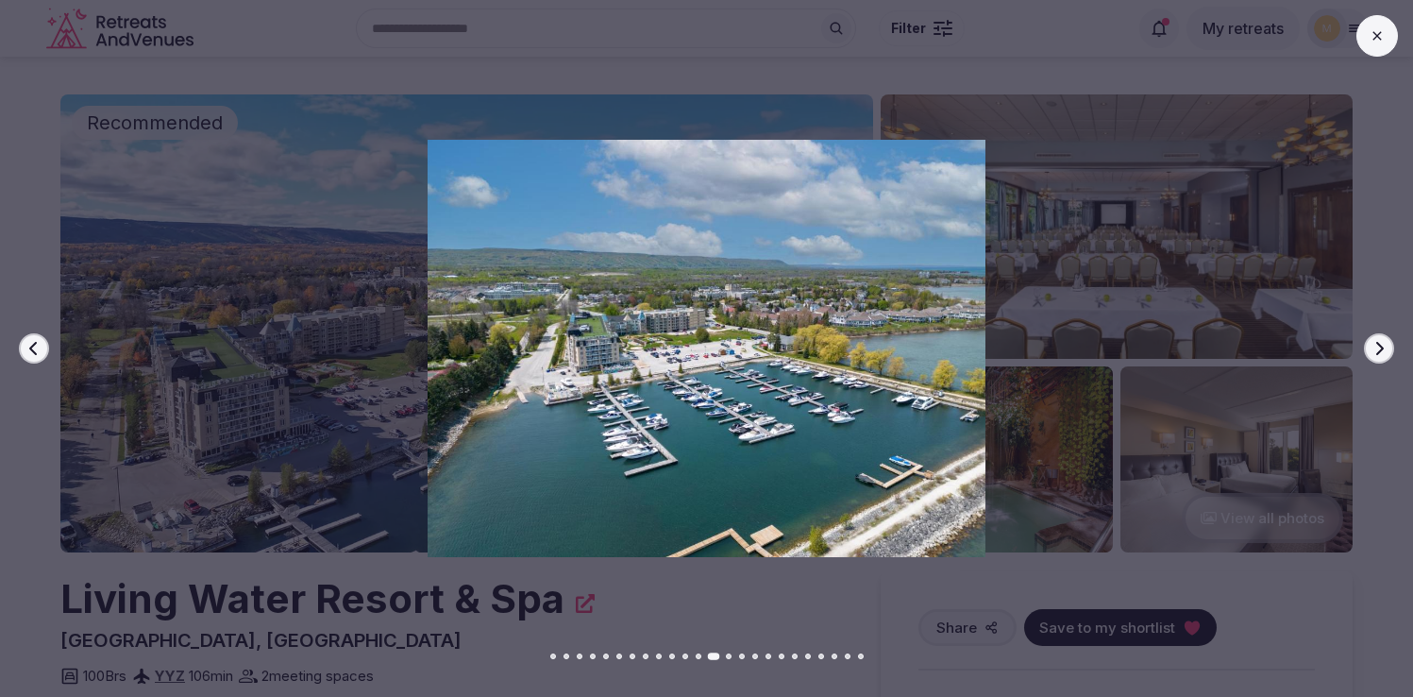
click at [1382, 350] on icon "button" at bounding box center [1378, 348] width 15 height 15
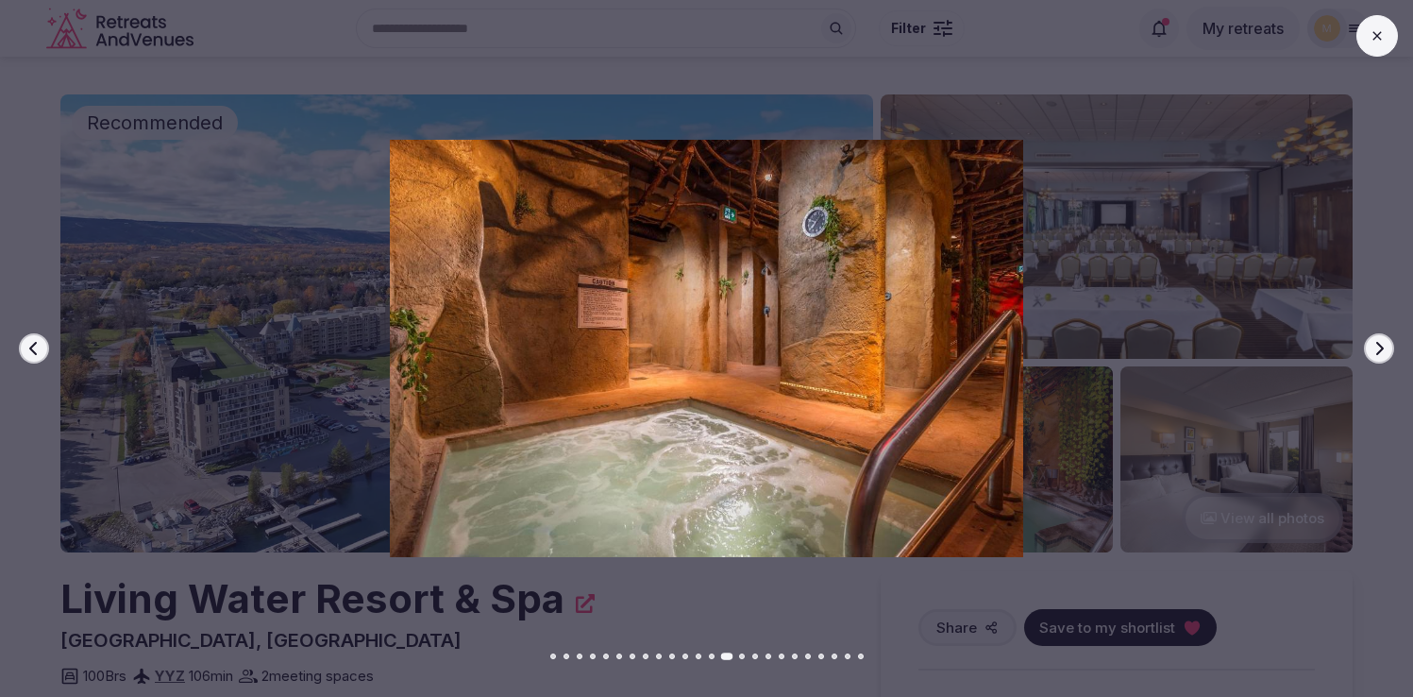
click at [1382, 350] on icon "button" at bounding box center [1378, 348] width 15 height 15
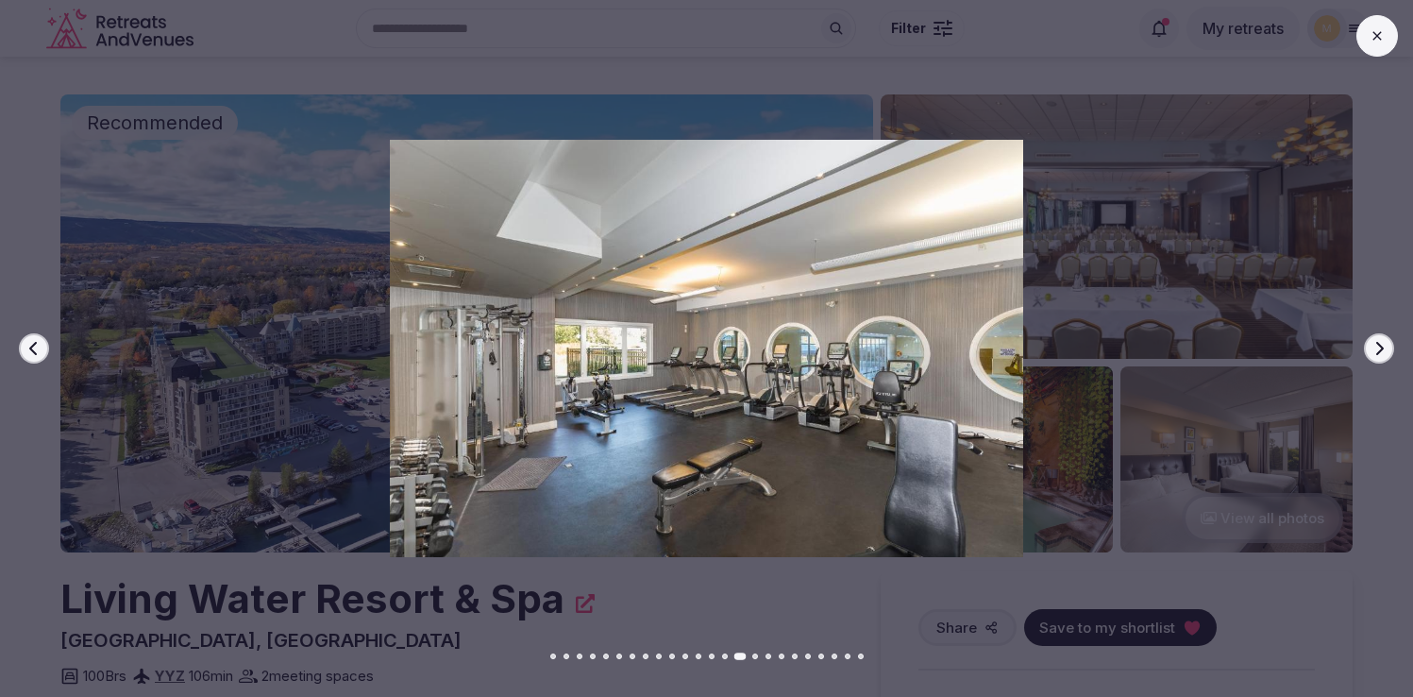
click at [1382, 350] on icon "button" at bounding box center [1378, 348] width 15 height 15
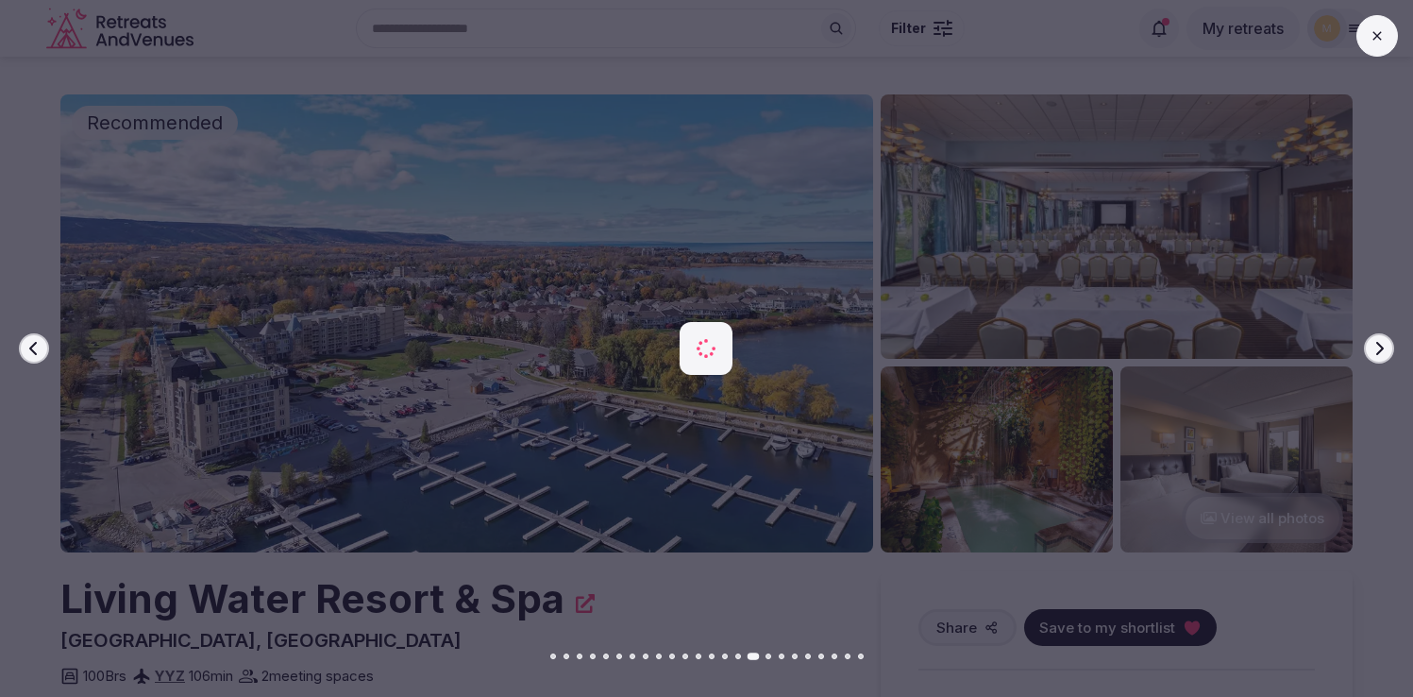
click at [1382, 350] on icon "button" at bounding box center [1378, 348] width 15 height 15
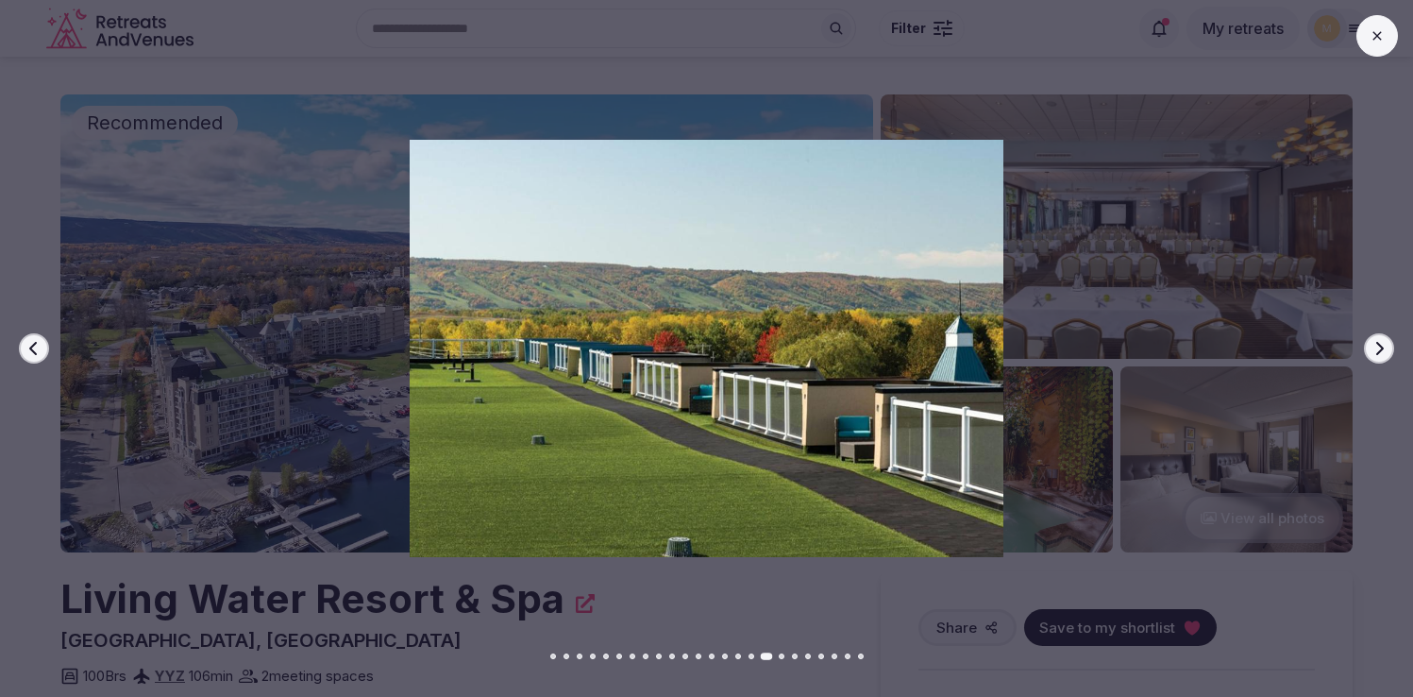
click at [1382, 350] on icon "button" at bounding box center [1378, 348] width 15 height 15
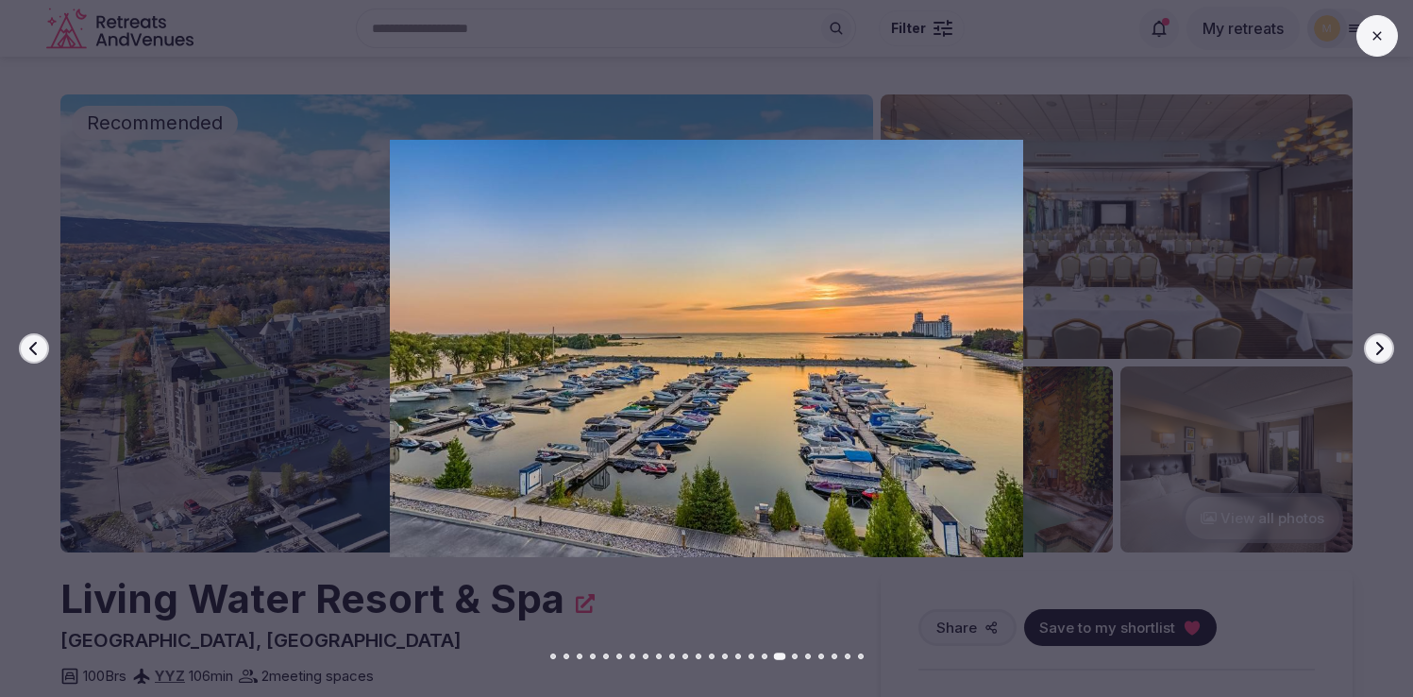
click at [1382, 350] on icon "button" at bounding box center [1378, 348] width 15 height 15
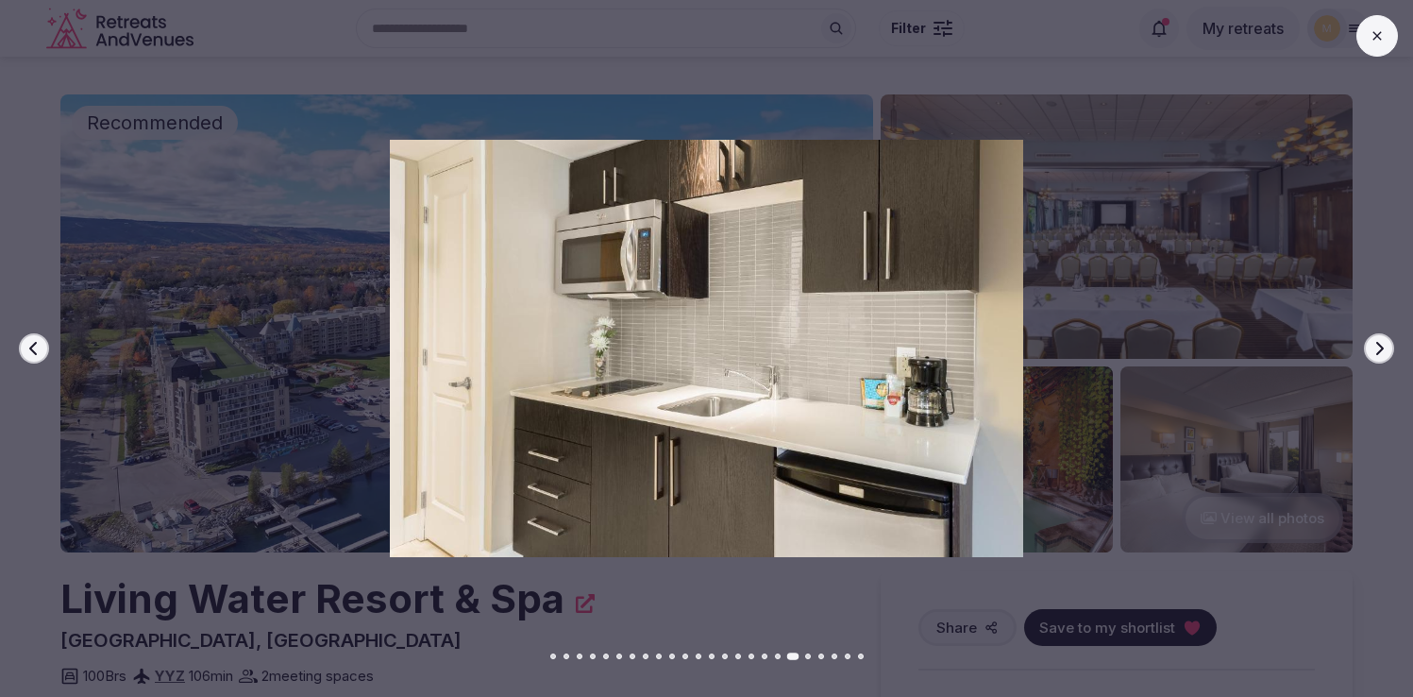
click at [1382, 350] on icon "button" at bounding box center [1378, 348] width 15 height 15
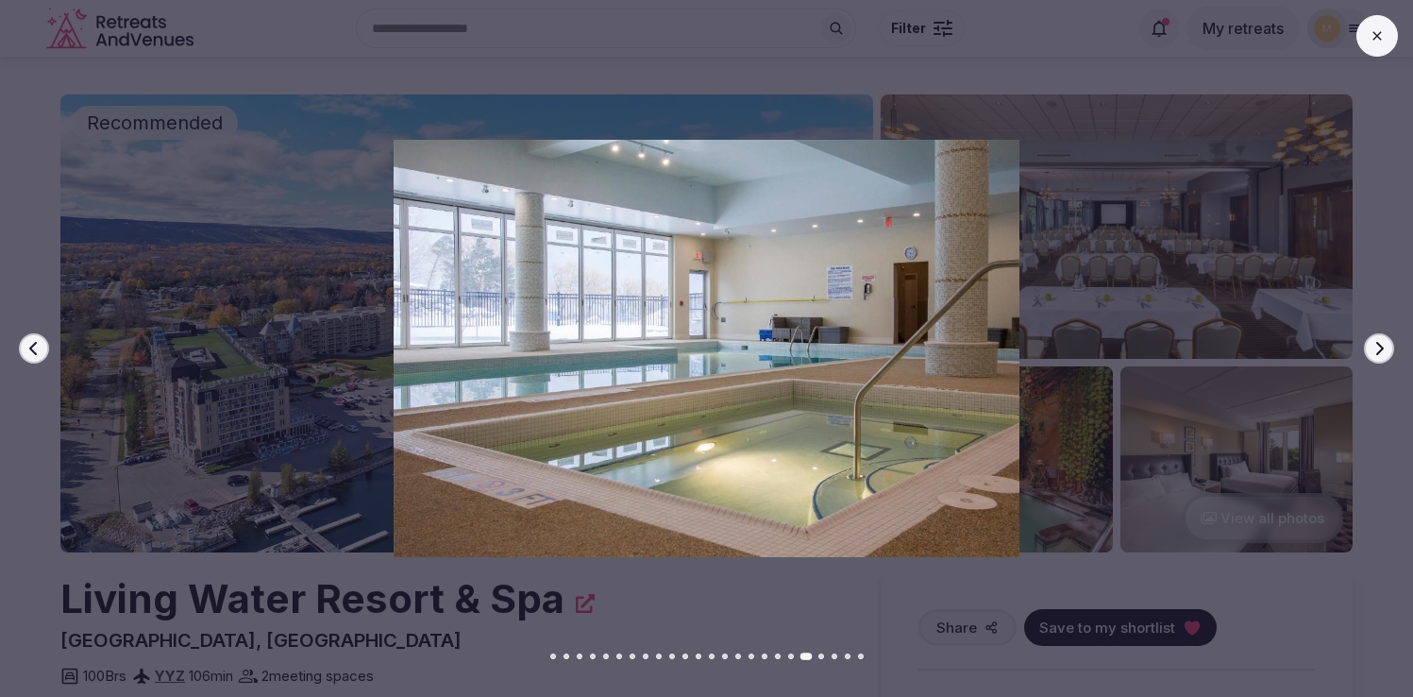
click at [1382, 350] on icon "button" at bounding box center [1378, 348] width 15 height 15
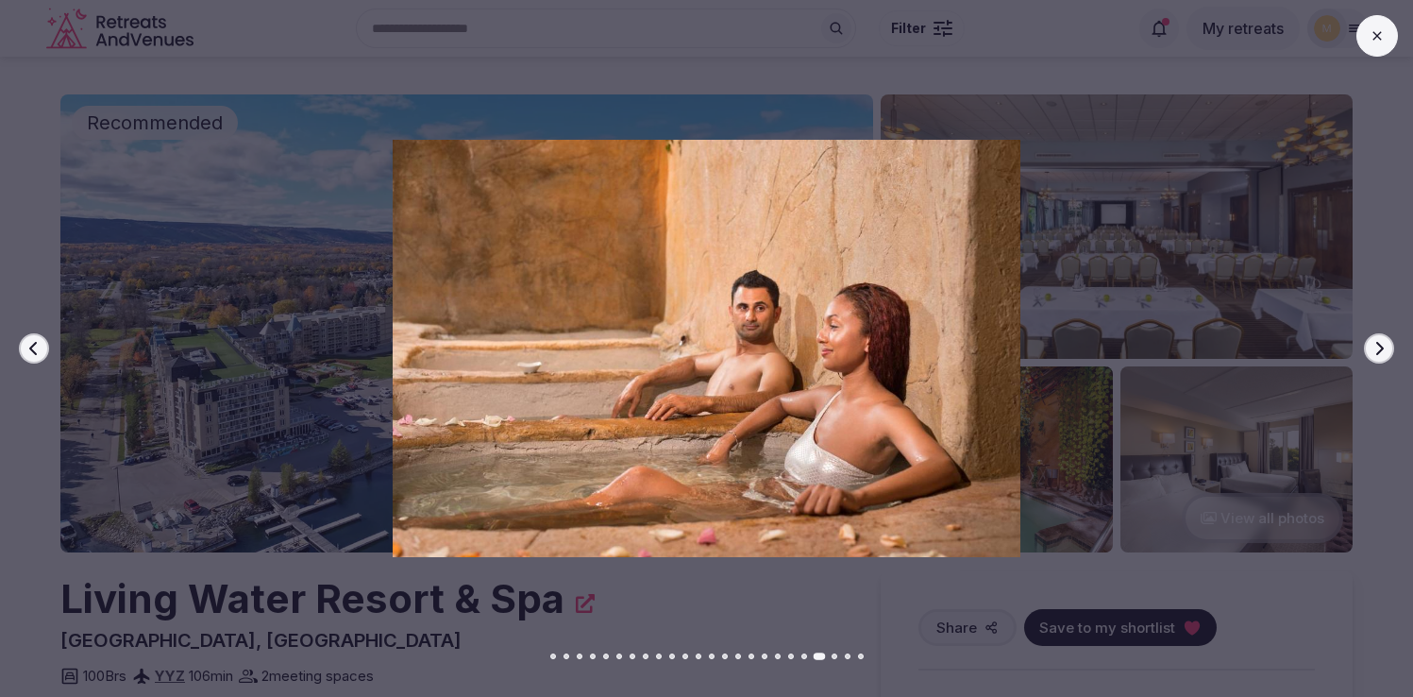
click at [1388, 39] on button at bounding box center [1377, 36] width 42 height 42
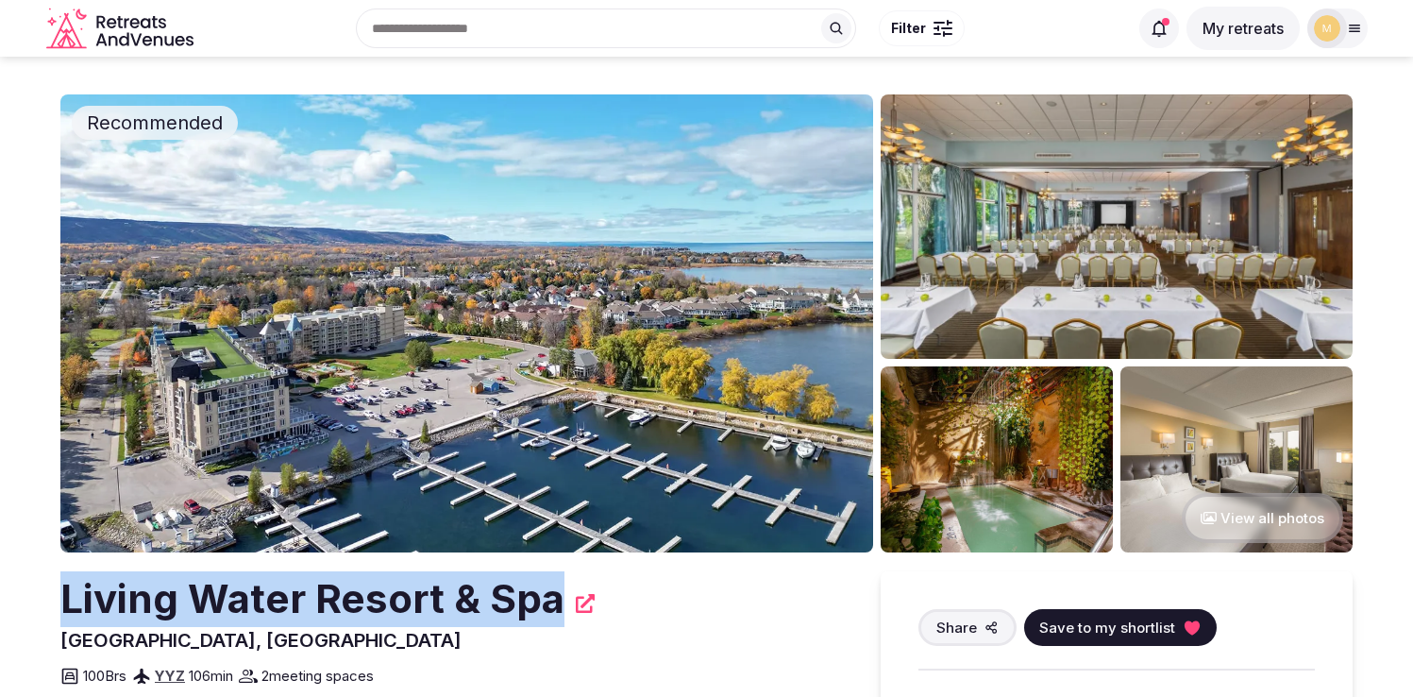
drag, startPoint x: 58, startPoint y: 597, endPoint x: 565, endPoint y: 588, distance: 507.9
copy h2 "Living Water Resort & Spa"
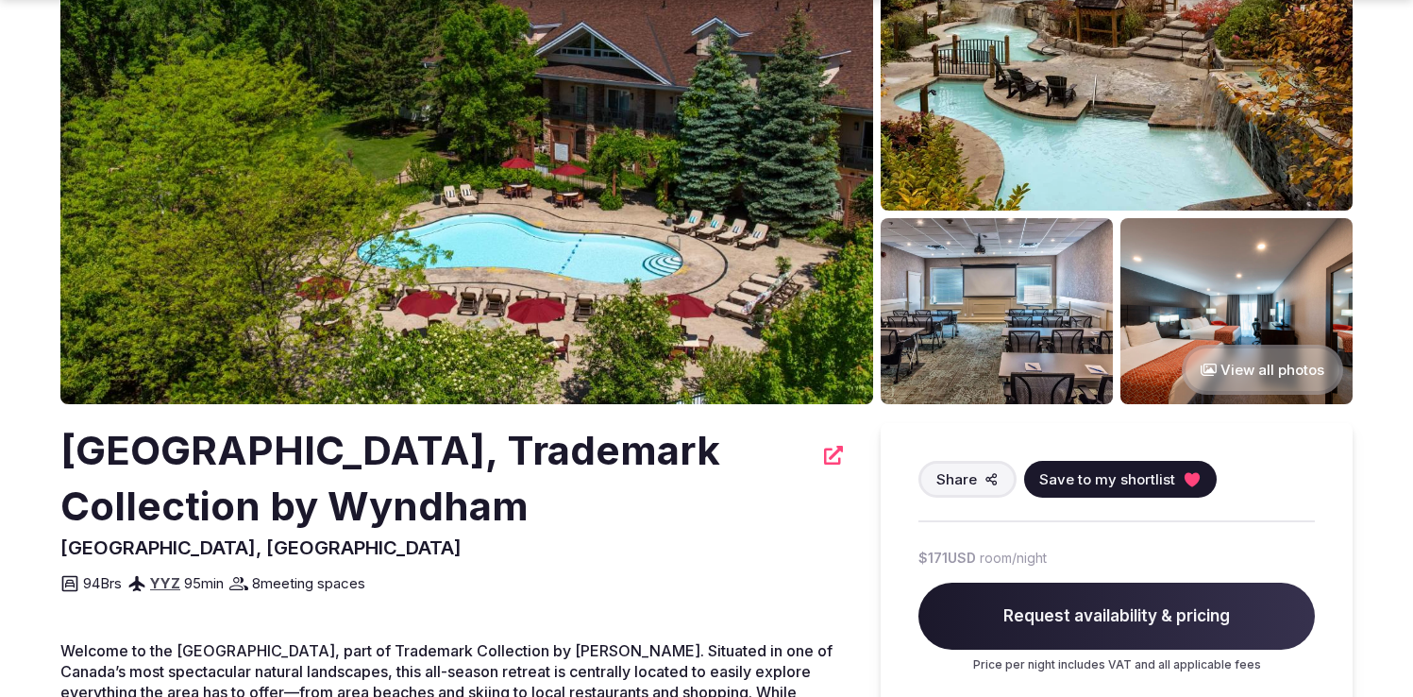
scroll to position [168, 0]
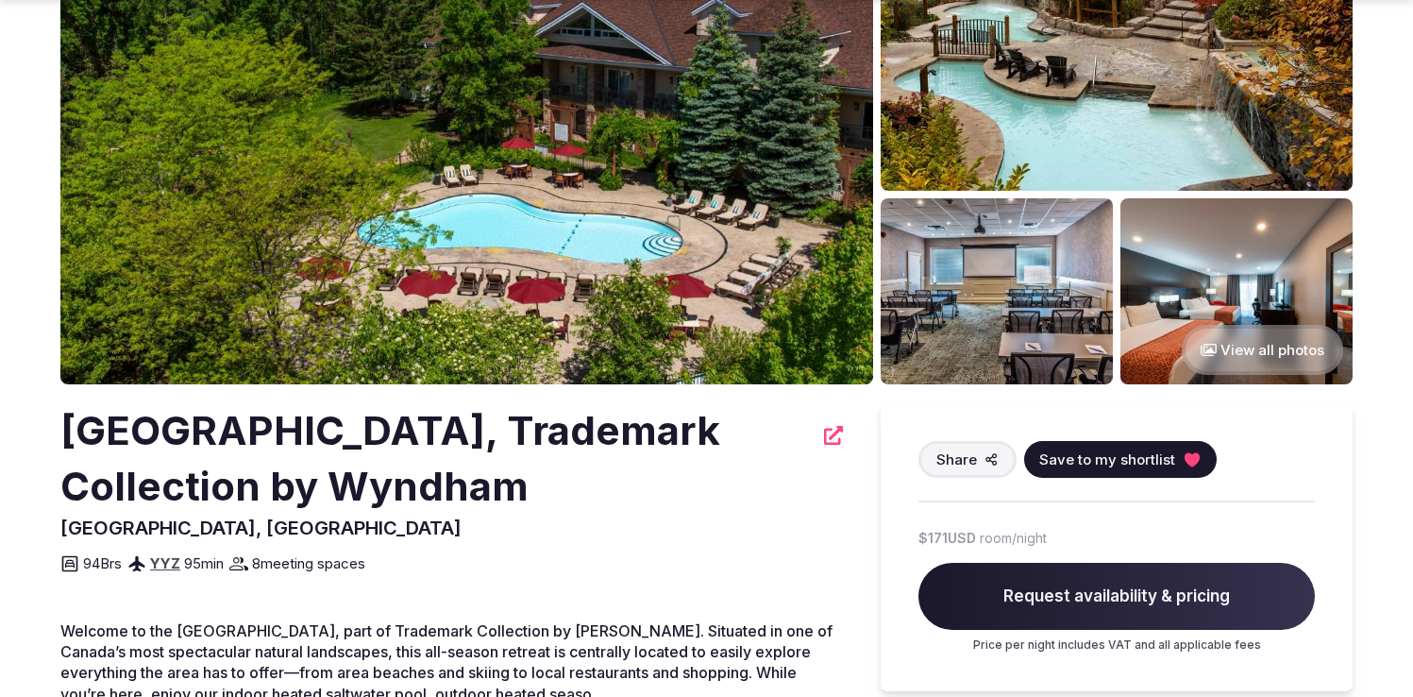
drag, startPoint x: 64, startPoint y: 439, endPoint x: 556, endPoint y: 490, distance: 494.4
click at [556, 490] on h2 "[GEOGRAPHIC_DATA], Trademark Collection by Wyndham" at bounding box center [436, 458] width 752 height 111
copy h2 "[GEOGRAPHIC_DATA], Trademark Collection by Wyndham"
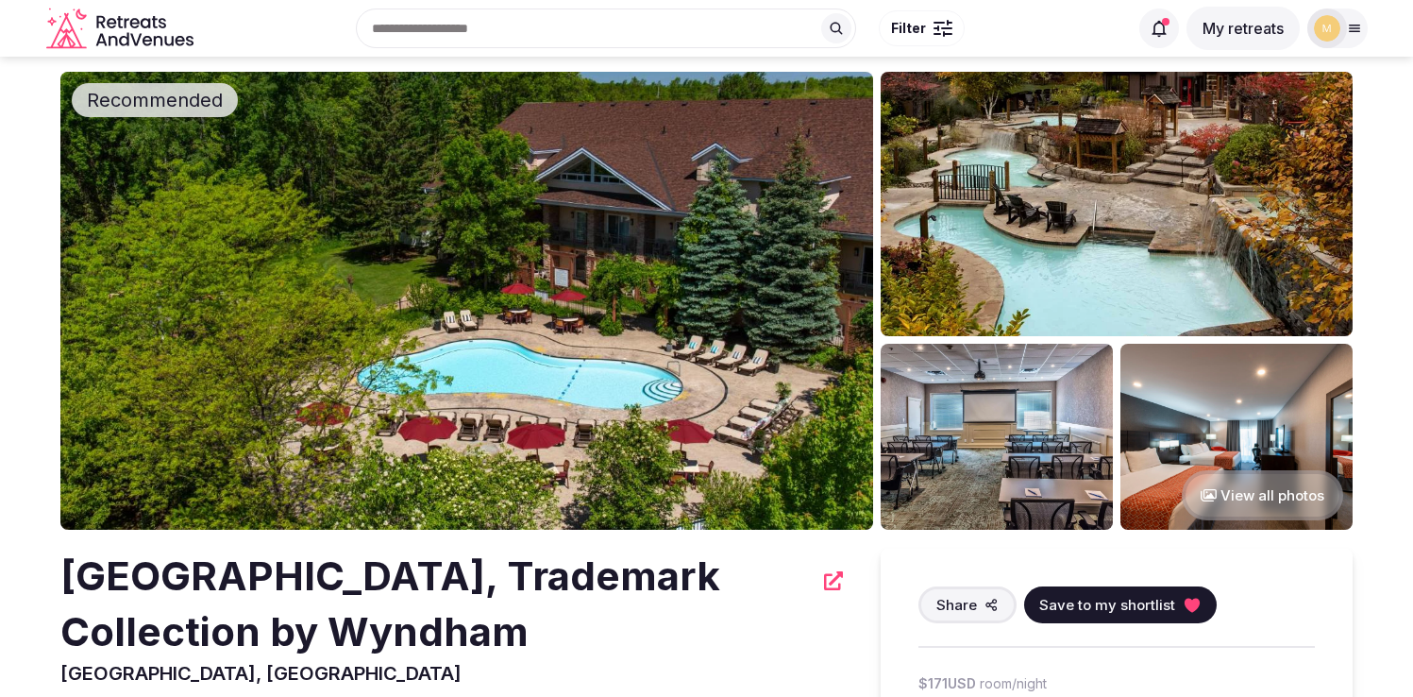
scroll to position [15, 0]
